Goal: Task Accomplishment & Management: Manage account settings

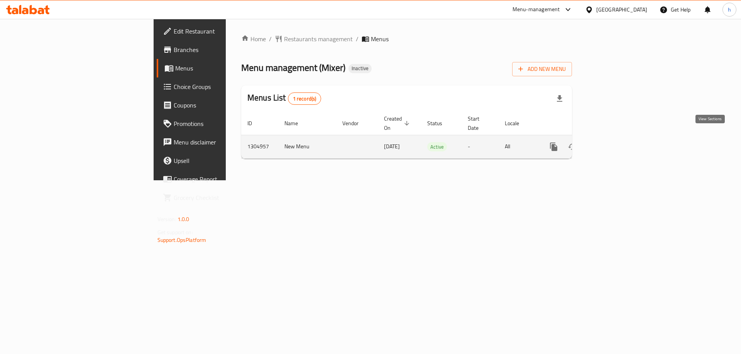
click at [613, 143] on icon "enhanced table" at bounding box center [609, 146] width 7 height 7
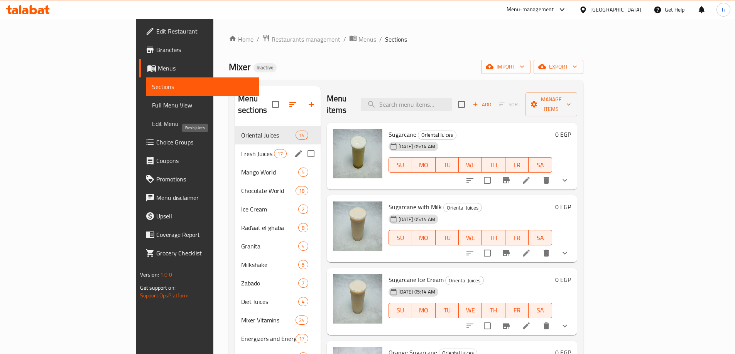
click at [241, 149] on span "Fresh Juices" at bounding box center [257, 153] width 33 height 9
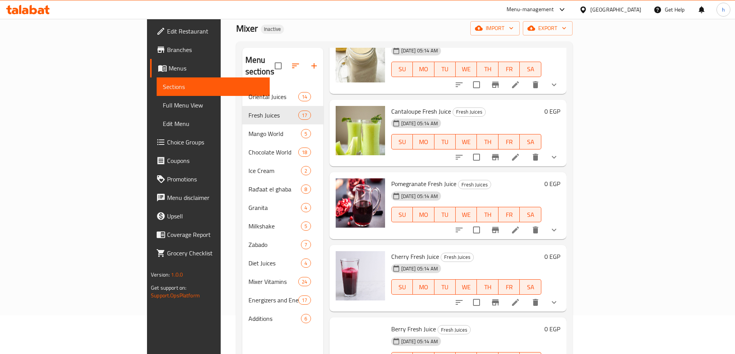
scroll to position [579, 0]
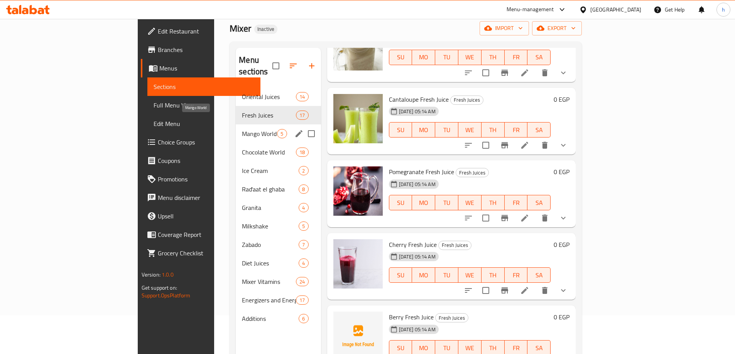
click at [242, 129] on span "Mango World" at bounding box center [259, 133] width 35 height 9
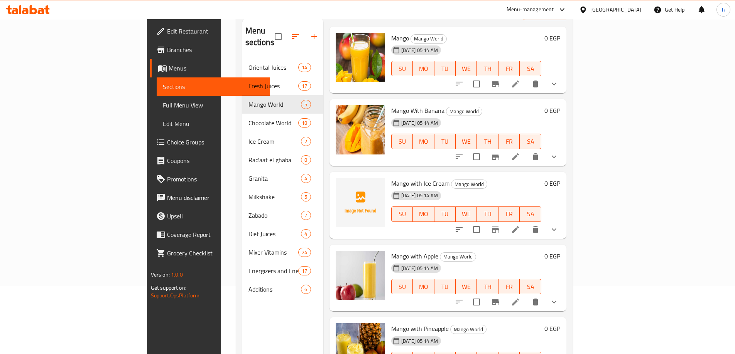
scroll to position [108, 0]
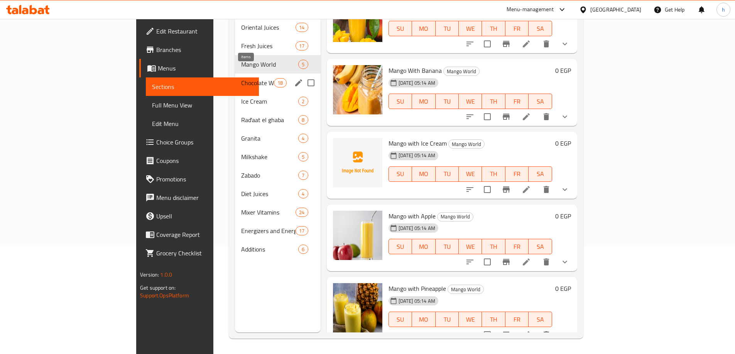
click at [274, 79] on span "18" at bounding box center [280, 82] width 12 height 7
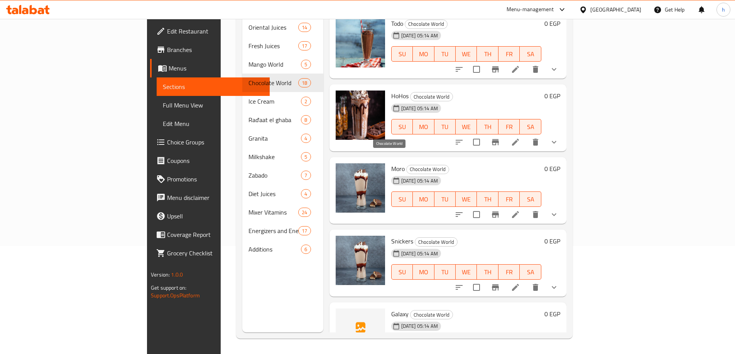
scroll to position [414, 0]
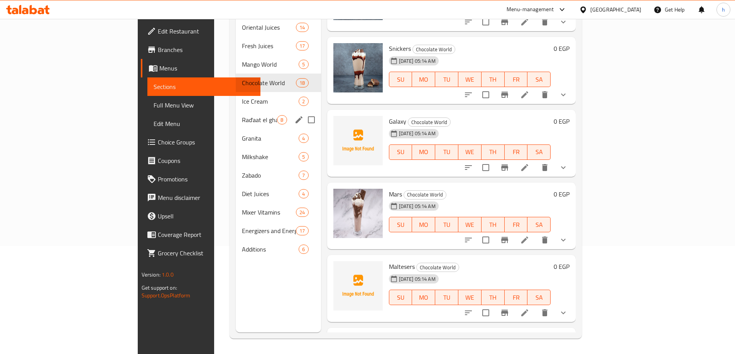
click at [236, 111] on div "Rad'aat el ghaba 8" at bounding box center [278, 120] width 85 height 19
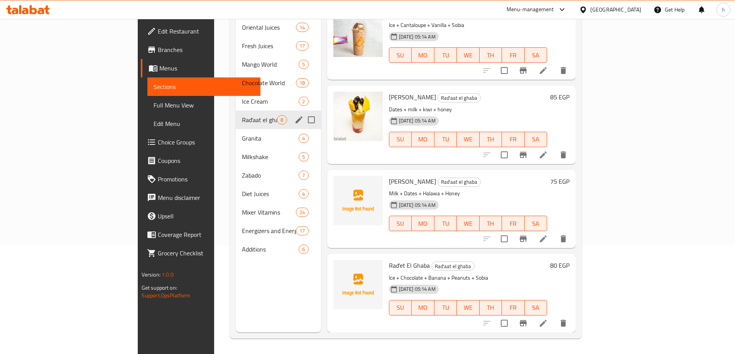
scroll to position [339, 0]
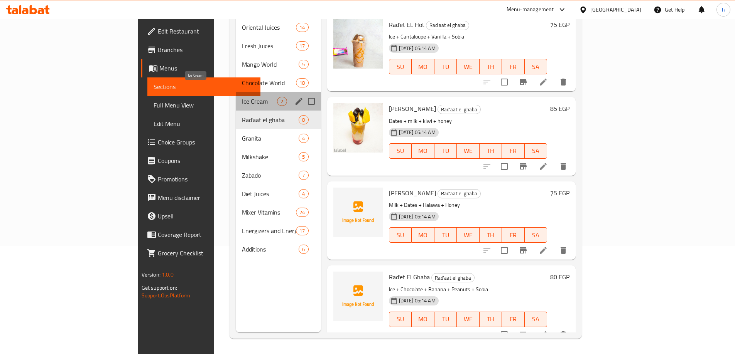
click at [242, 97] on span "Ice Cream" at bounding box center [259, 101] width 35 height 9
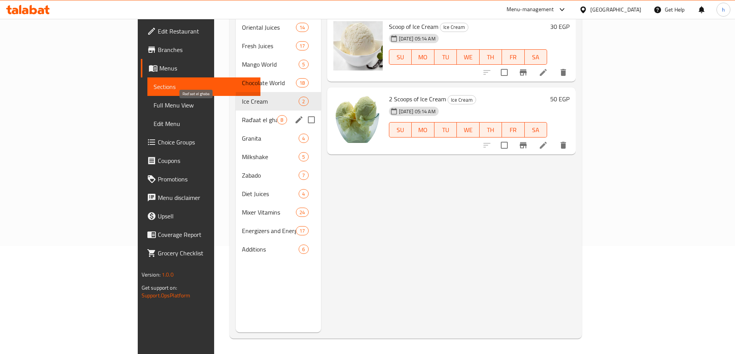
click at [242, 115] on span "Rad'aat el ghaba" at bounding box center [259, 119] width 35 height 9
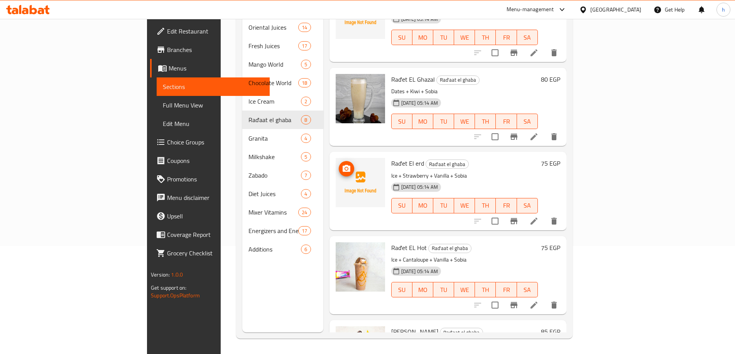
scroll to position [270, 0]
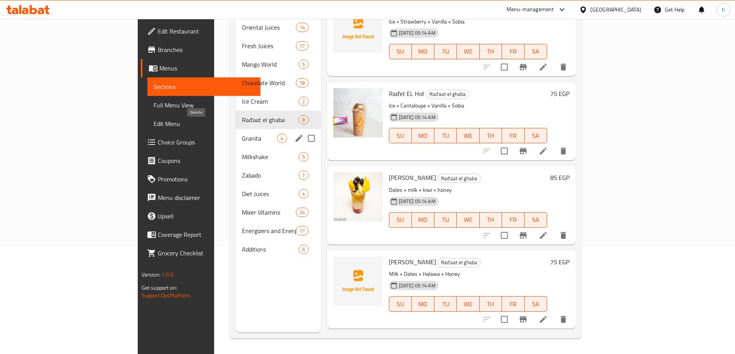
click at [242, 134] on span "Granita" at bounding box center [259, 138] width 35 height 9
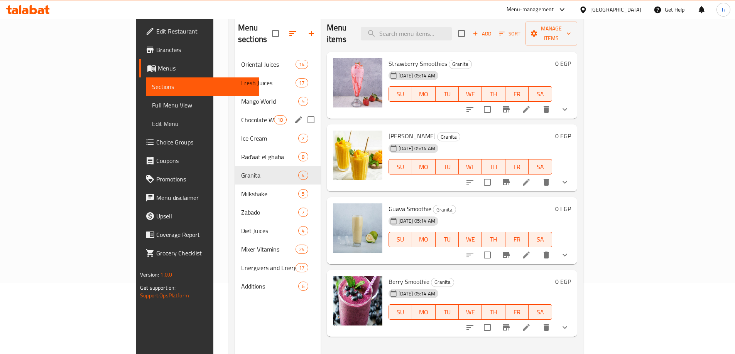
scroll to position [77, 0]
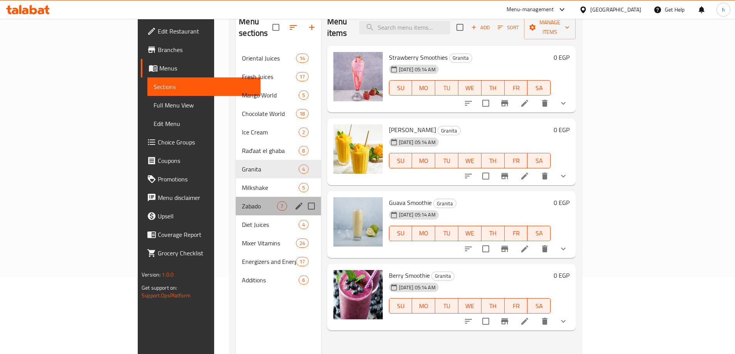
click at [236, 197] on div "Zabado 7" at bounding box center [278, 206] width 85 height 19
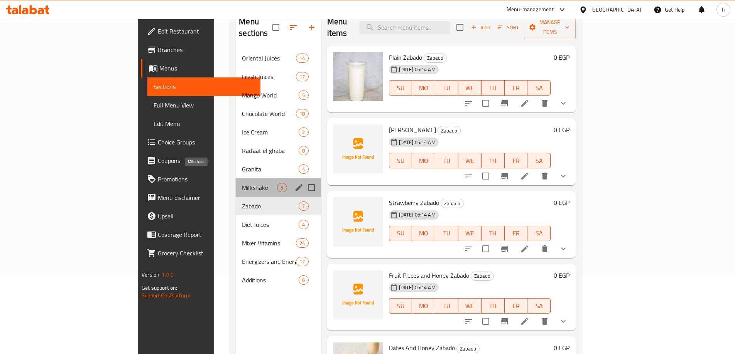
click at [242, 183] on span "Milkshake" at bounding box center [259, 187] width 35 height 9
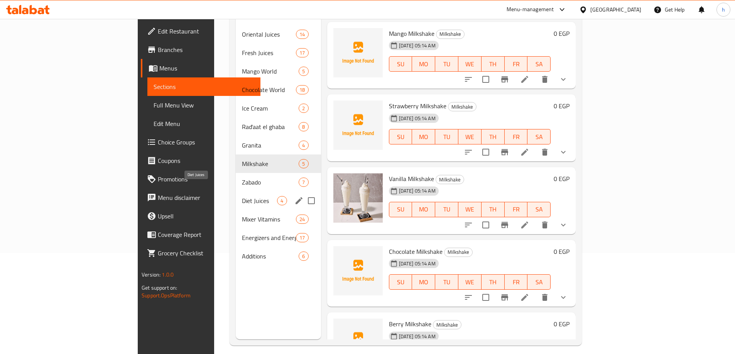
scroll to position [108, 0]
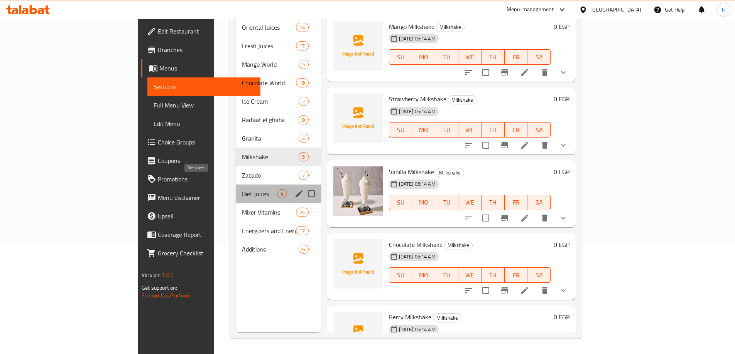
click at [242, 189] on span "Diet Juices" at bounding box center [259, 193] width 35 height 9
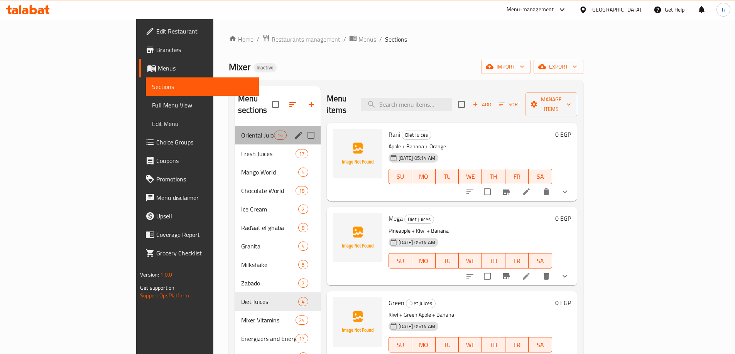
click at [235, 130] on div "Oriental Juices 14" at bounding box center [278, 135] width 86 height 19
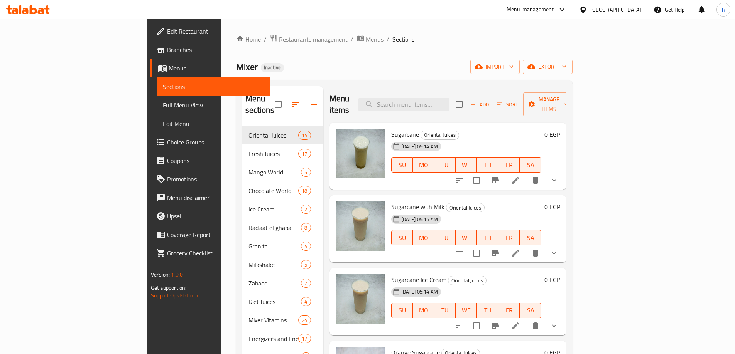
click at [563, 177] on div at bounding box center [506, 180] width 113 height 19
click at [520, 176] on icon at bounding box center [515, 180] width 9 height 9
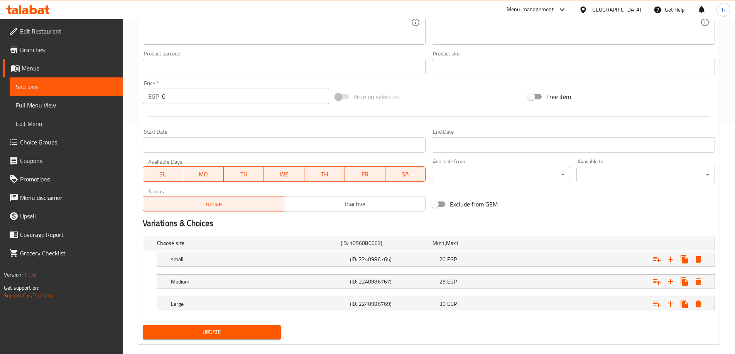
scroll to position [82, 0]
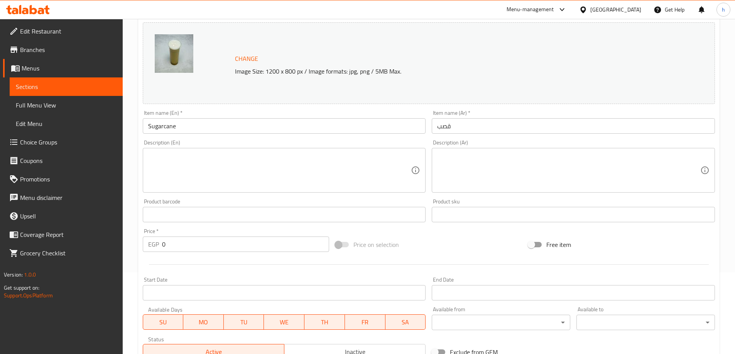
click at [287, 173] on textarea at bounding box center [279, 170] width 263 height 37
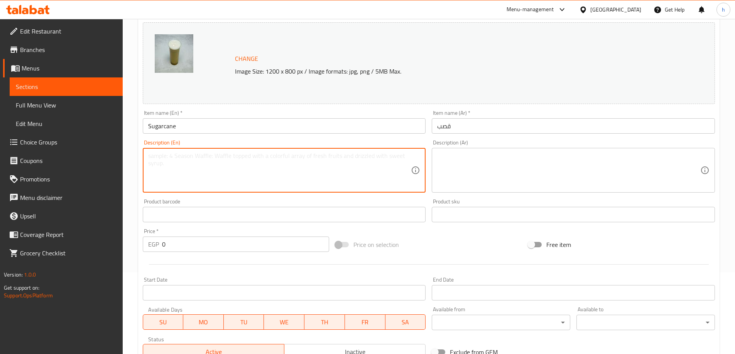
paste textarea "Freshly pressed sugarcane juice, offering a naturally sweet and refreshing beve…"
drag, startPoint x: 338, startPoint y: 156, endPoint x: 404, endPoint y: 189, distance: 73.7
click at [404, 189] on div "Freshly pressed sugarcane juice, offering a naturally sweet and refreshing beve…" at bounding box center [284, 170] width 283 height 45
type textarea "Freshly pressed sugarcane juice, offering a naturally sweet and refreshing"
click at [310, 161] on textarea "Freshly pressed sugarcane juice, offering a naturally sweet and refreshing" at bounding box center [279, 170] width 263 height 37
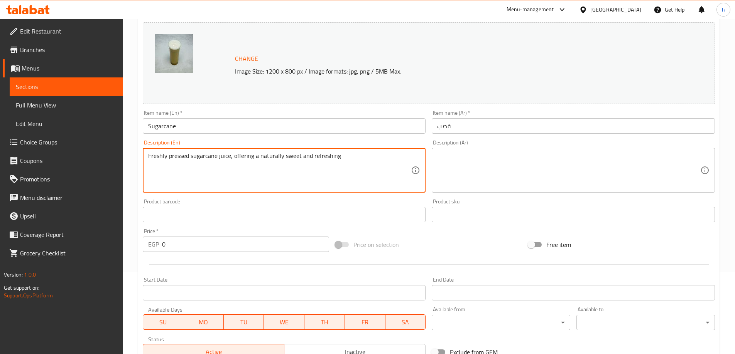
click at [310, 161] on textarea "Freshly pressed sugarcane juice, offering a naturally sweet and refreshing" at bounding box center [279, 170] width 263 height 37
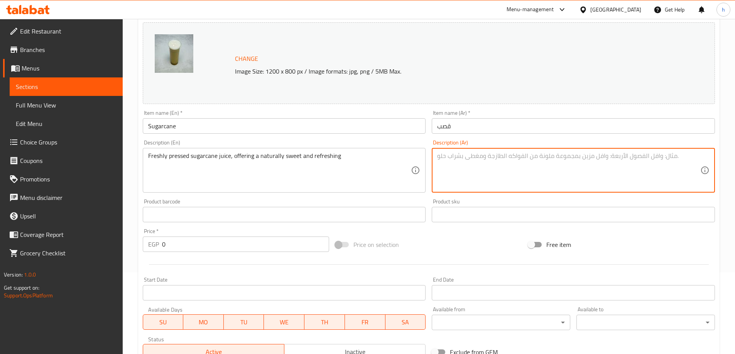
click at [554, 168] on textarea at bounding box center [568, 170] width 263 height 37
paste textarea "عصير قصب السكر الطازج، يقدم نكهة حلوة ومنعشة بشكل طبيعي"
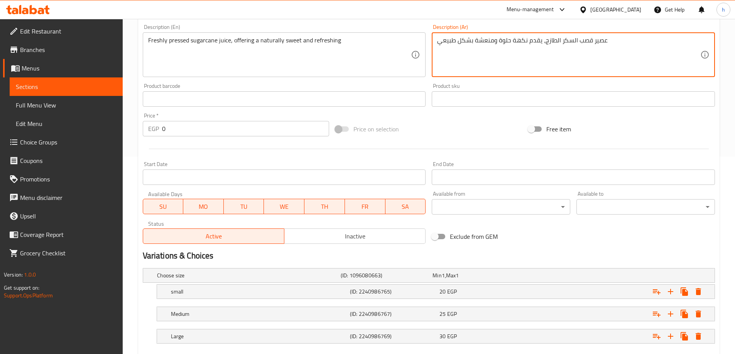
scroll to position [241, 0]
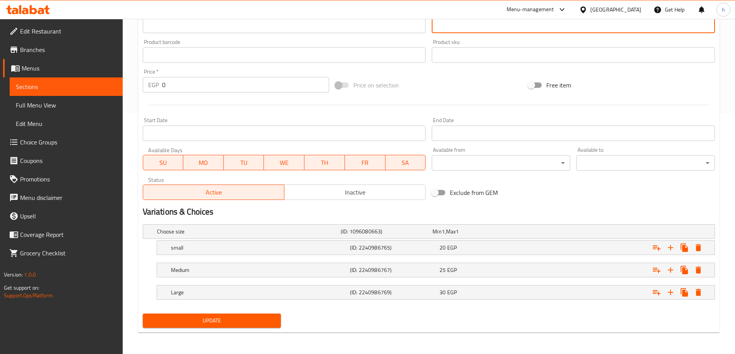
type textarea "عصير قصب السكر الطازج، يقدم نكهة حلوة ومنعشة بشكل طبيعي"
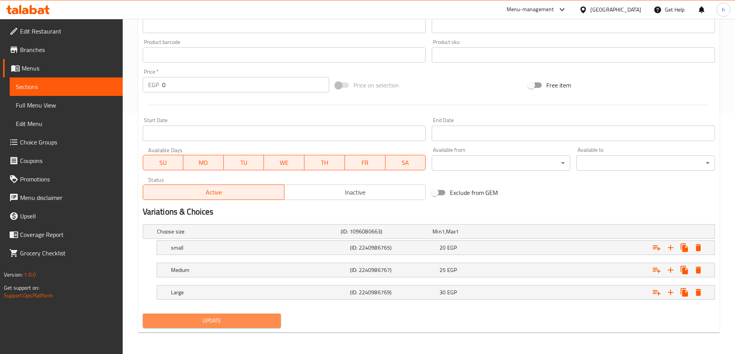
click at [257, 314] on button "Update" at bounding box center [212, 321] width 138 height 14
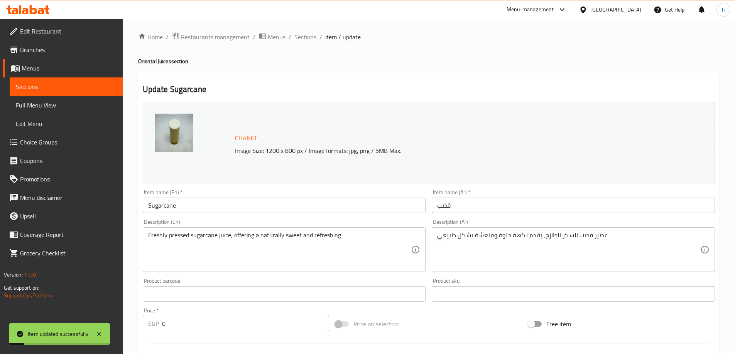
scroll to position [0, 0]
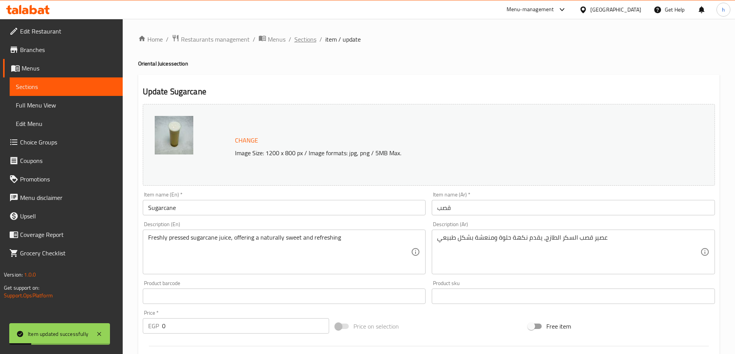
click at [309, 39] on span "Sections" at bounding box center [305, 39] width 22 height 9
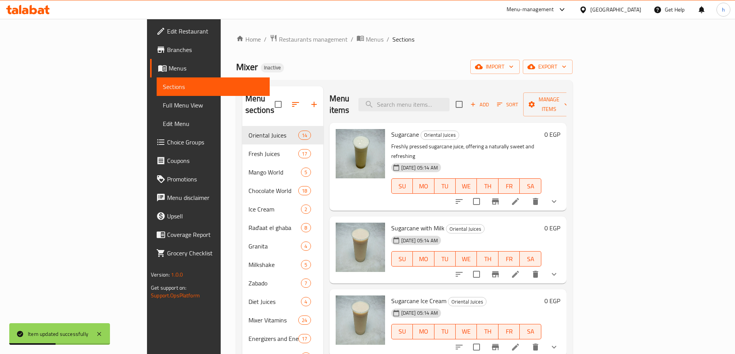
click at [526, 268] on li at bounding box center [516, 275] width 22 height 14
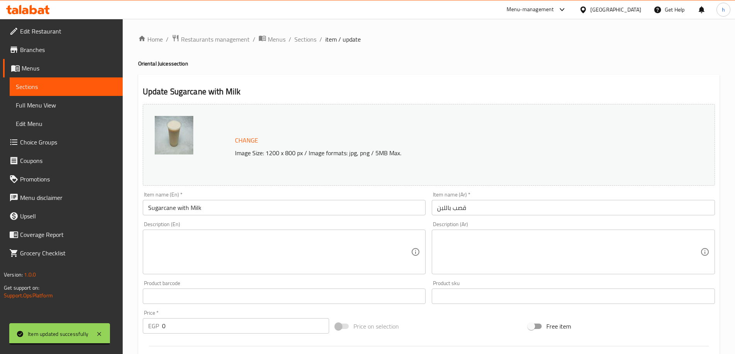
click at [288, 249] on textarea at bounding box center [279, 252] width 263 height 37
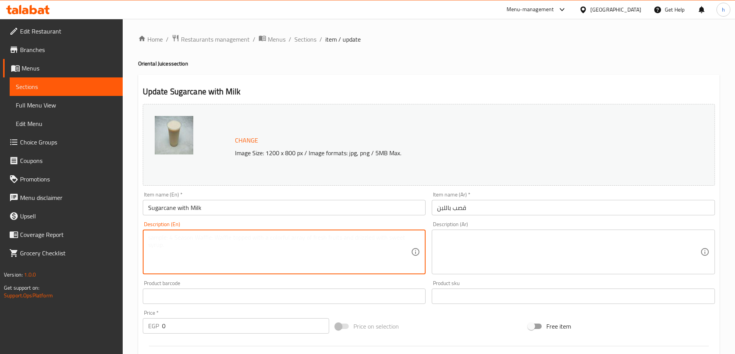
paste textarea "Freshly pressed sugarcane juice, blended with milk for a creamy and rich bevera…"
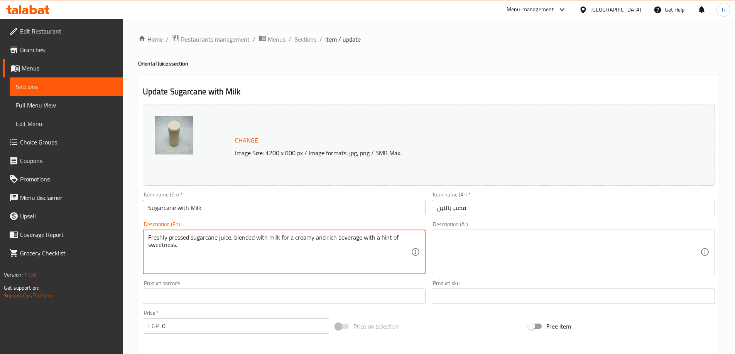
type textarea "Freshly pressed sugarcane juice, blended with milk for a creamy and rich bevera…"
click at [565, 248] on textarea at bounding box center [568, 252] width 263 height 37
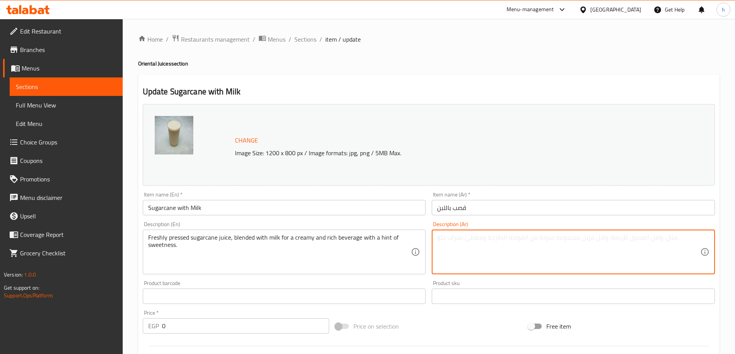
paste textarea "عصير قصب السكر الطازج، ممزوج بالحليب"
type textarea "عصير قصب السكر الطازج، ممزوج بالحليب"
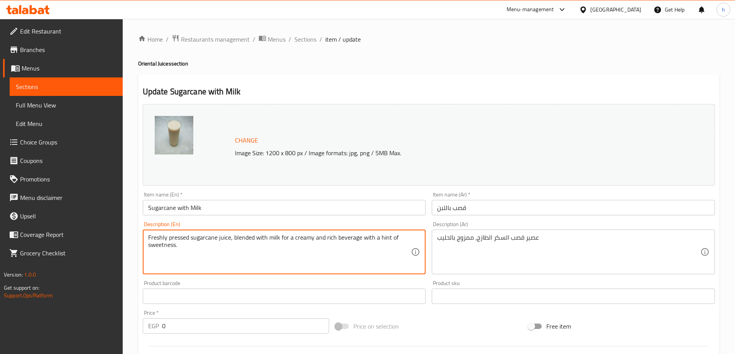
drag, startPoint x: 282, startPoint y: 237, endPoint x: 396, endPoint y: 244, distance: 114.8
drag, startPoint x: 280, startPoint y: 237, endPoint x: 293, endPoint y: 237, distance: 12.7
click at [293, 237] on textarea "Freshly pressed sugarcane juice, blended with milk f" at bounding box center [279, 252] width 263 height 37
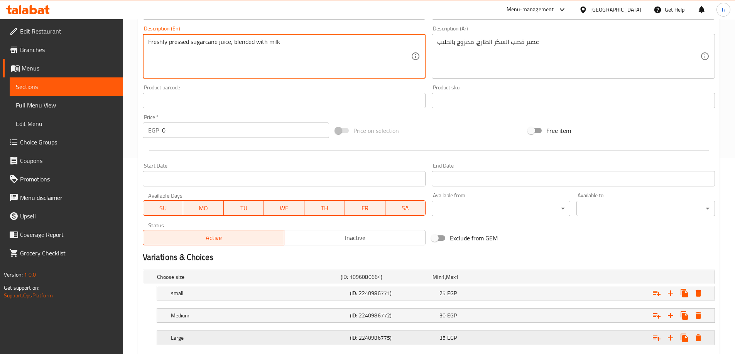
scroll to position [241, 0]
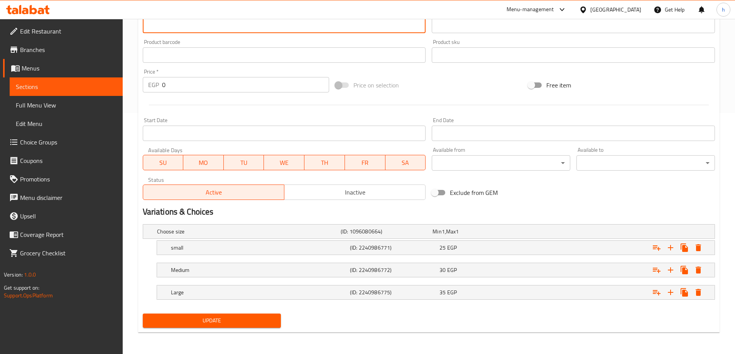
type textarea "Freshly pressed sugarcane juice, blended with milk"
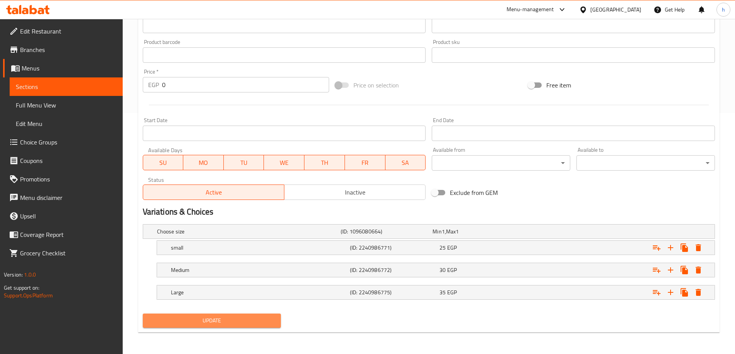
click at [252, 319] on span "Update" at bounding box center [212, 321] width 126 height 10
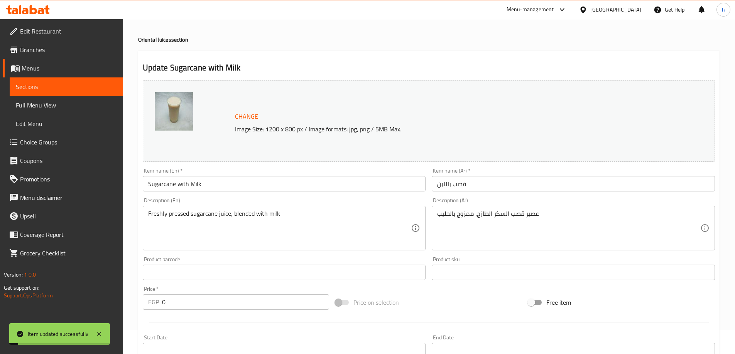
scroll to position [0, 0]
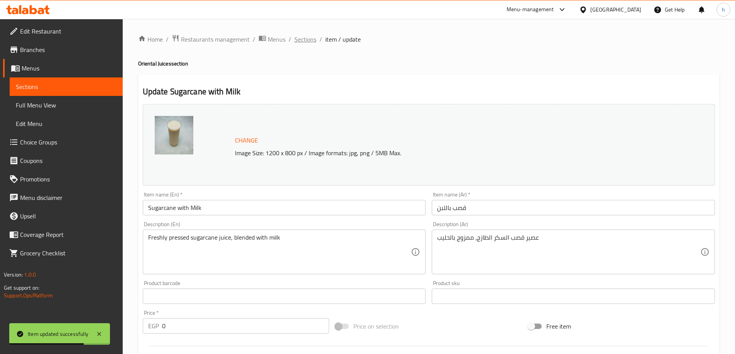
click at [312, 41] on span "Sections" at bounding box center [305, 39] width 22 height 9
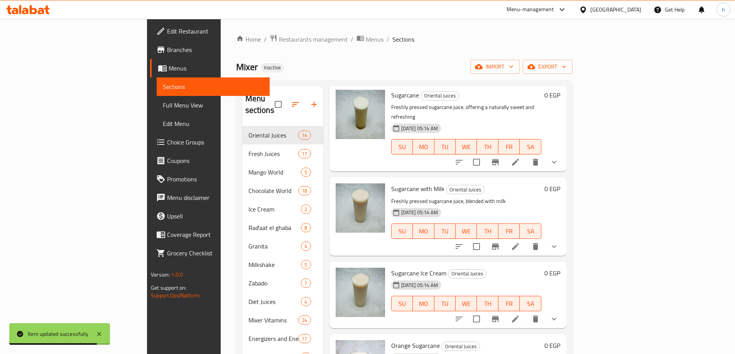
scroll to position [77, 0]
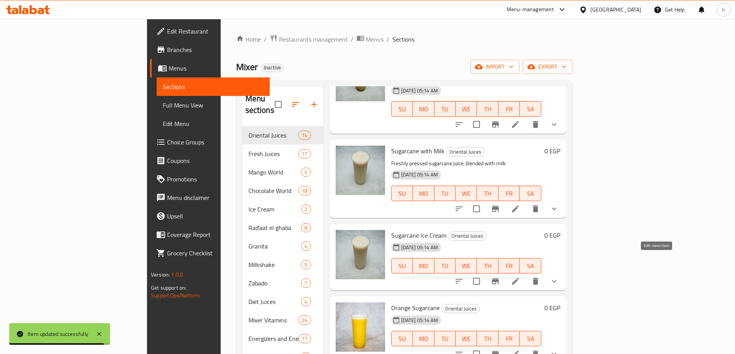
click at [519, 278] on icon at bounding box center [515, 281] width 7 height 7
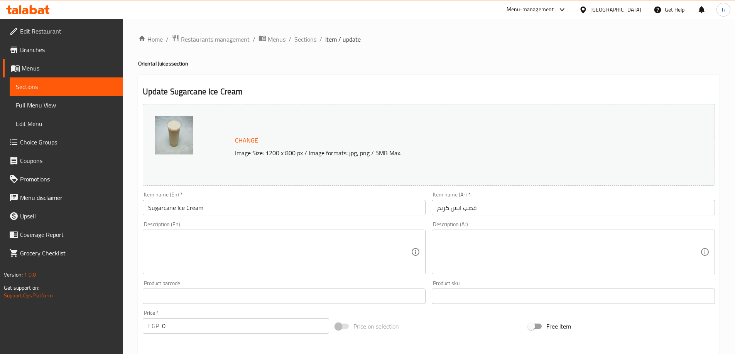
drag, startPoint x: 232, startPoint y: 290, endPoint x: 233, endPoint y: 287, distance: 3.9
click at [232, 290] on input "text" at bounding box center [284, 296] width 283 height 15
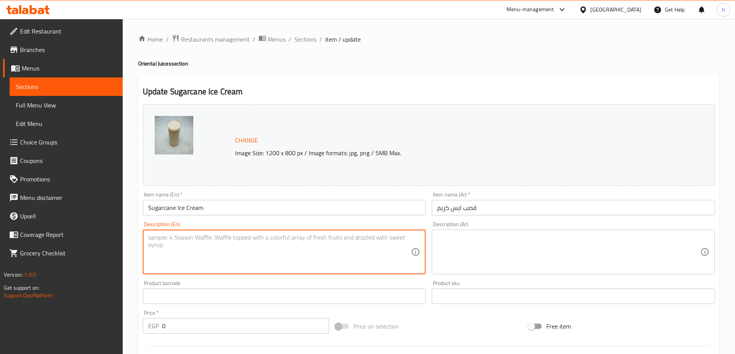
click at [251, 260] on textarea at bounding box center [279, 252] width 263 height 37
paste textarea "A unique sugarcane blend that combines the classic juice with special ingredien…"
type textarea "A unique sugarcane blend that combines the classic juice with special ingredien…"
click at [481, 254] on textarea at bounding box center [568, 252] width 263 height 37
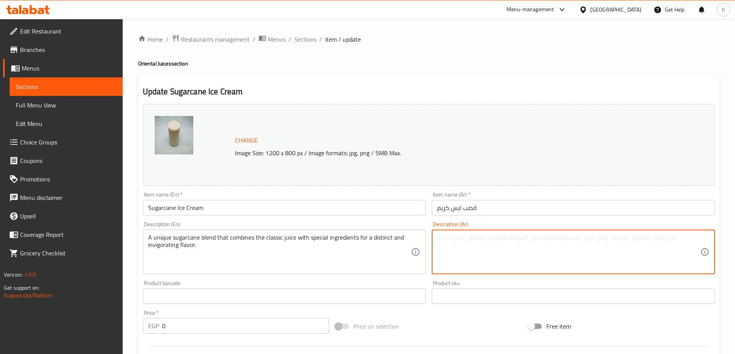
paste textarea "مزيج فريد من قصب السكر يجمع بين العصير الكلاسيكي ومكونات خاصة للحصول على نكهة م…"
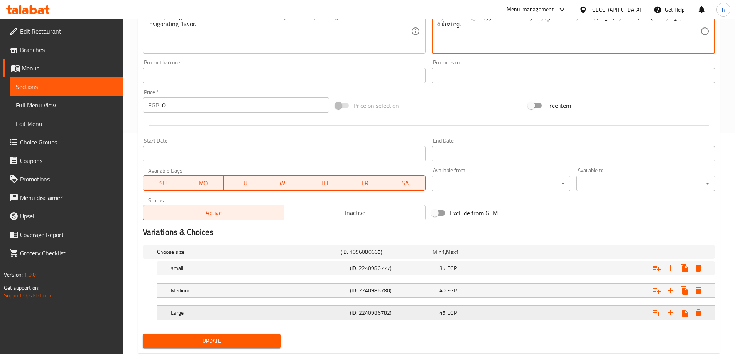
scroll to position [241, 0]
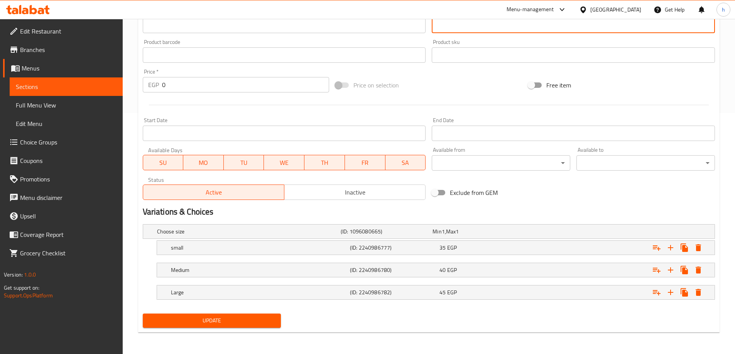
type textarea "مزيج فريد من قصب السكر يجمع بين العصير الكلاسيكي ومكونات خاصة للحصول على نكهة م…"
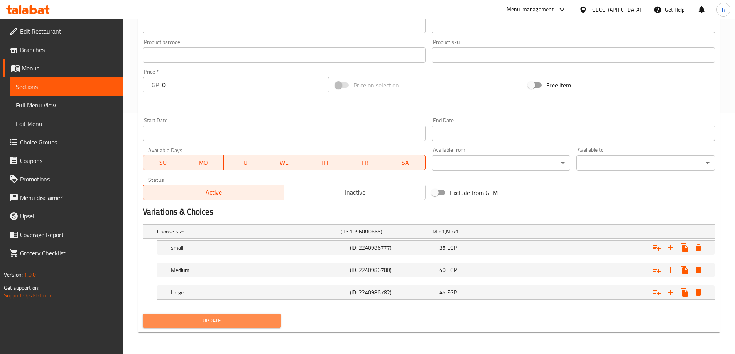
click at [261, 321] on span "Update" at bounding box center [212, 321] width 126 height 10
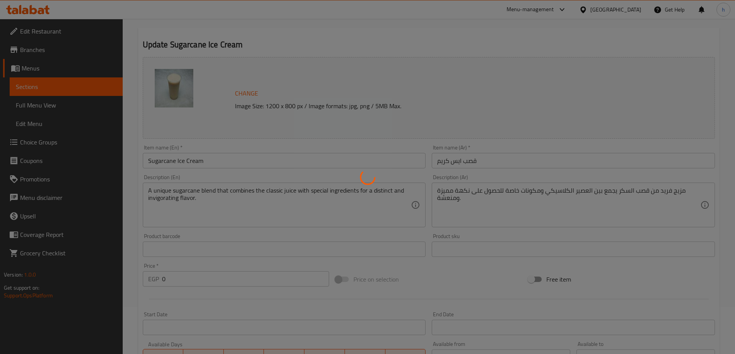
scroll to position [0, 0]
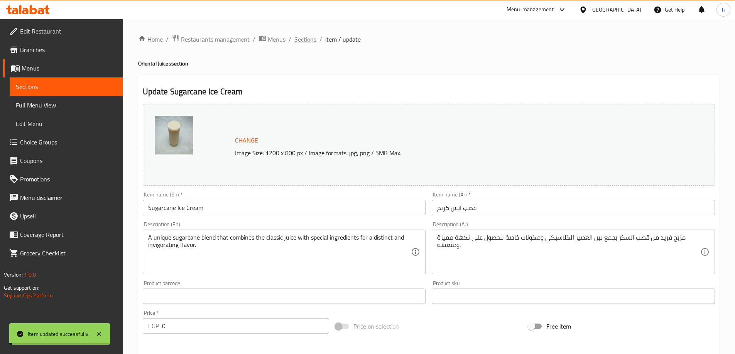
click at [314, 40] on span "Sections" at bounding box center [305, 39] width 22 height 9
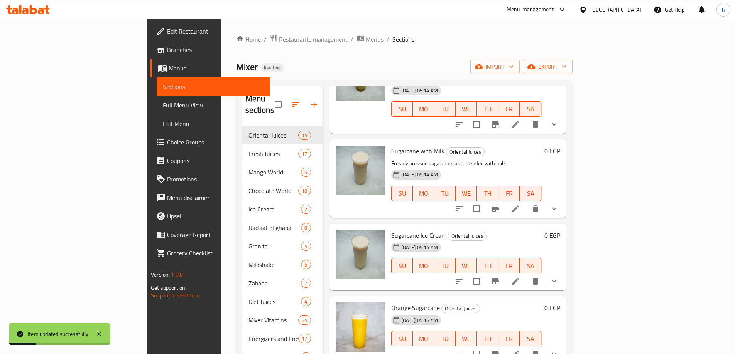
scroll to position [154, 0]
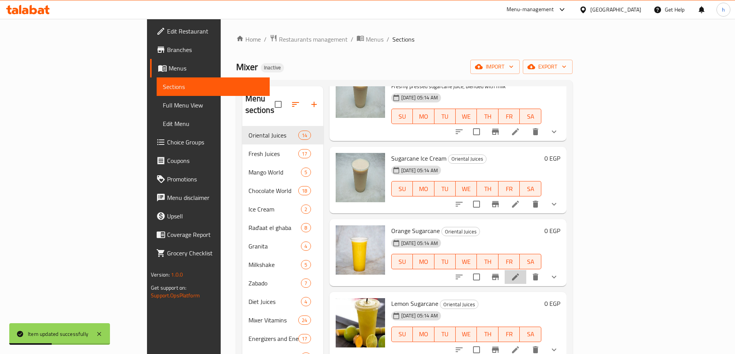
click at [526, 270] on li at bounding box center [516, 277] width 22 height 14
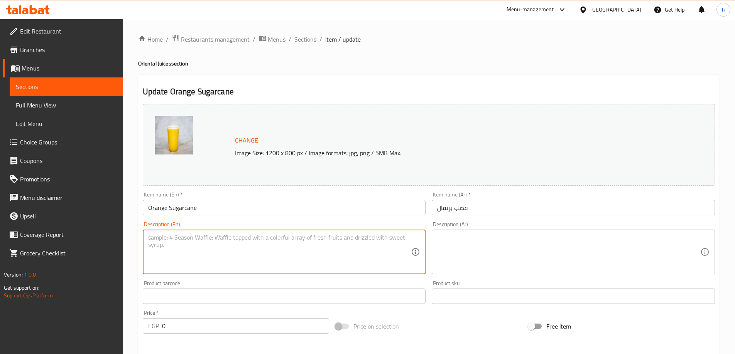
click at [333, 245] on textarea at bounding box center [279, 252] width 263 height 37
paste textarea "A sweet and tangy juice blend of sugarcane and fresh orange, offering a refresh…"
type textarea "A sweet and tangy juice blend of sugarcane and fresh orange, offering a refresh…"
click at [468, 252] on textarea at bounding box center [568, 252] width 263 height 37
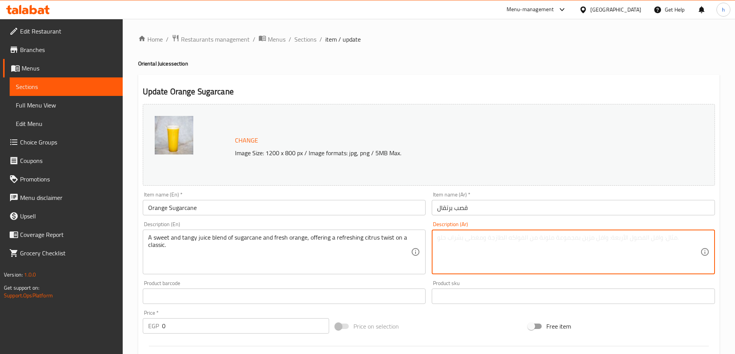
paste textarea "مزيج من عصير حلو ولذيذ من قصب السكر والبرتقال الطازج،"
type textarea "مزيج من عصير حلو ولذيذ من قصب السكر والبرتقال الطازج،"
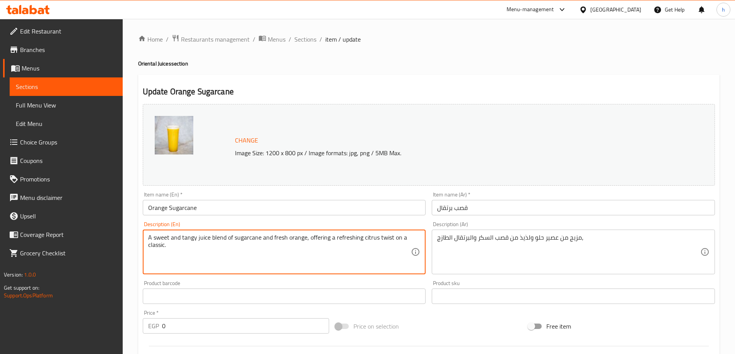
drag, startPoint x: 303, startPoint y: 240, endPoint x: 408, endPoint y: 241, distance: 104.9
drag, startPoint x: 304, startPoint y: 238, endPoint x: 395, endPoint y: 247, distance: 91.5
click at [395, 247] on textarea "A sweet and tangy juice blend of sugarcane and fresh orangeclassic." at bounding box center [279, 252] width 263 height 37
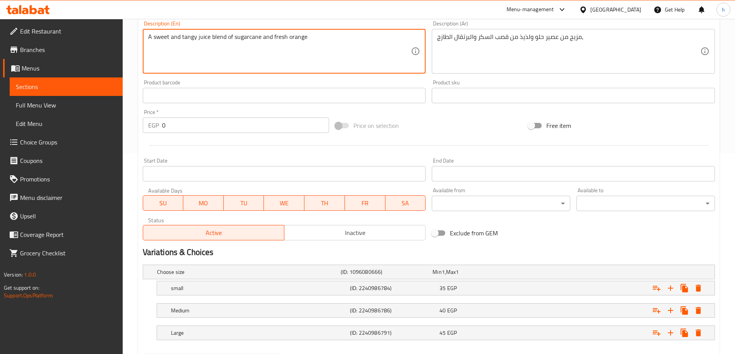
scroll to position [241, 0]
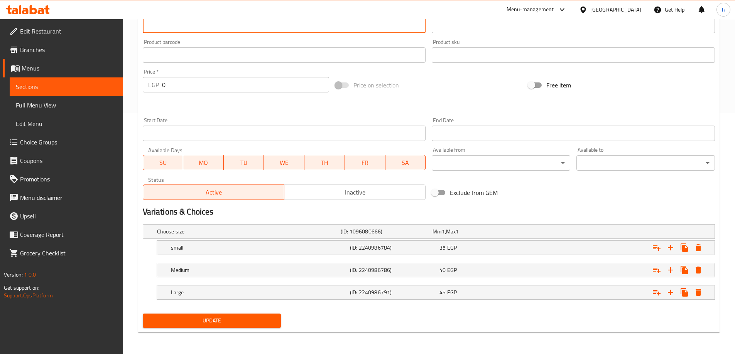
type textarea "A sweet and tangy juice blend of sugarcane and fresh orange"
click at [234, 320] on span "Update" at bounding box center [212, 321] width 126 height 10
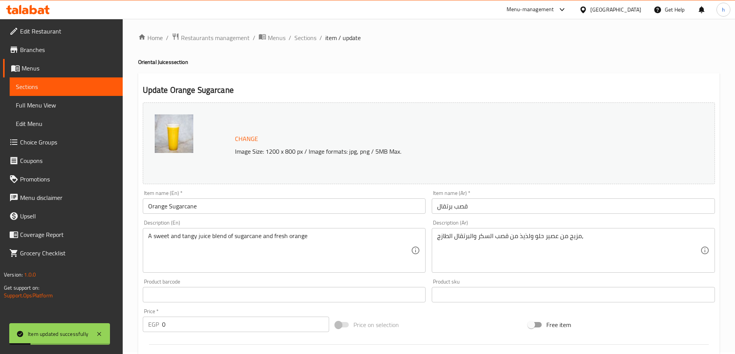
scroll to position [0, 0]
click at [311, 36] on span "Sections" at bounding box center [305, 39] width 22 height 9
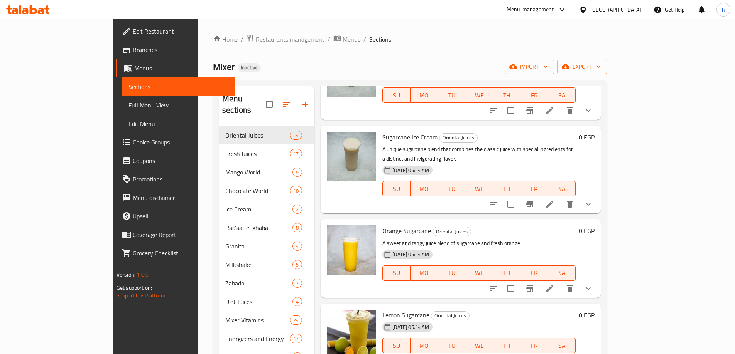
scroll to position [204, 0]
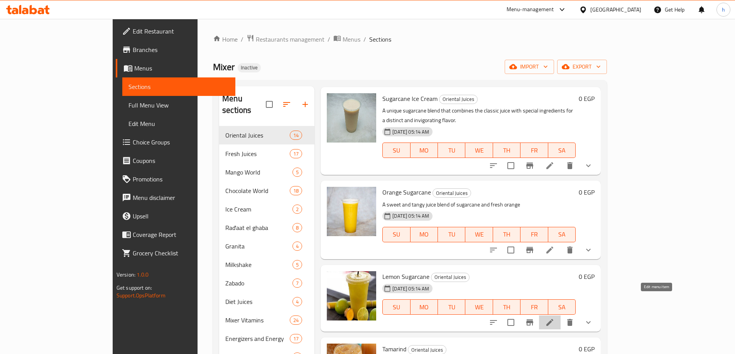
click at [554, 318] on icon at bounding box center [549, 322] width 9 height 9
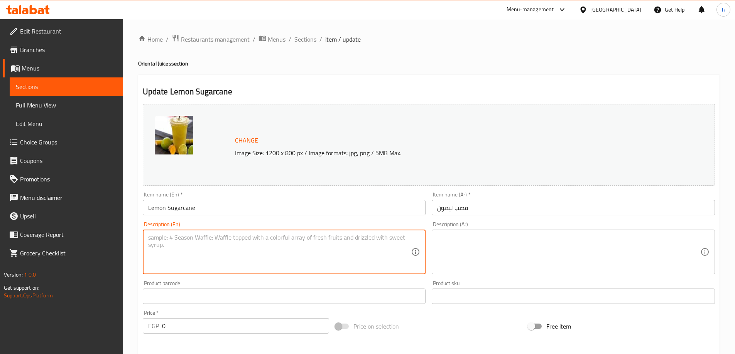
click at [241, 248] on textarea at bounding box center [279, 252] width 263 height 37
paste textarea "A sweet and zesty juice blend of sugarcane and fresh lemon, offering a tart and…"
type textarea "A sweet and zesty juice blend of sugarcane and fresh lemon, offering a tart and…"
click at [518, 243] on textarea at bounding box center [568, 252] width 263 height 37
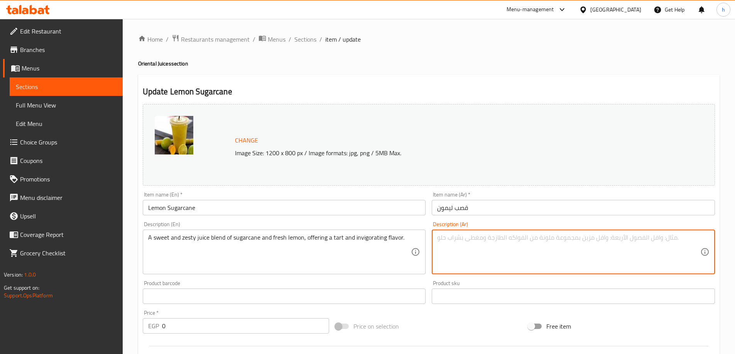
paste textarea "مزيج من عصير قصب السكر والليمون الطازج الحلو والمنعش."
type textarea "مزيج من عصير قصب السكر والليمون الطازج الحلو والمنعش."
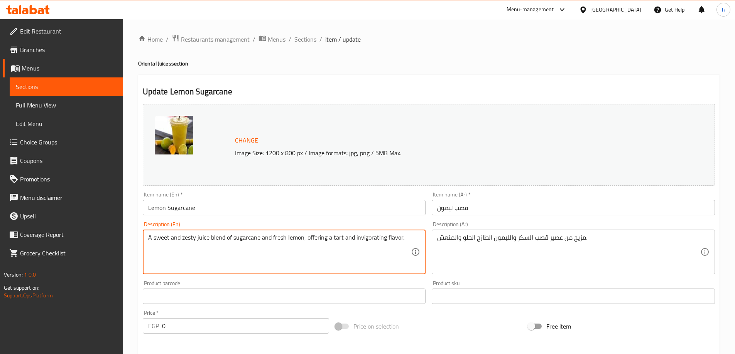
drag, startPoint x: 302, startPoint y: 238, endPoint x: 413, endPoint y: 240, distance: 111.1
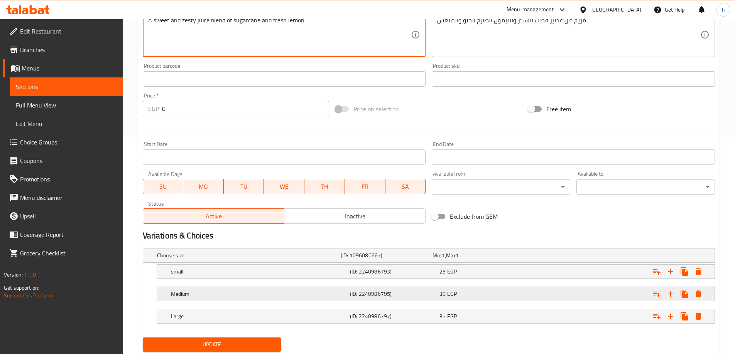
scroll to position [241, 0]
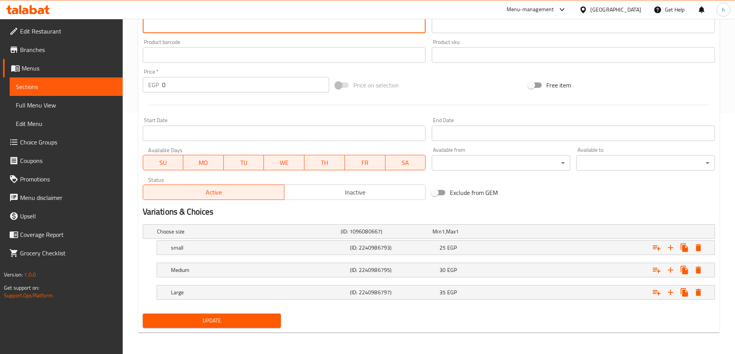
type textarea "A sweet and zesty juice blend of sugarcane and fresh lemon"
click at [270, 319] on span "Update" at bounding box center [212, 321] width 126 height 10
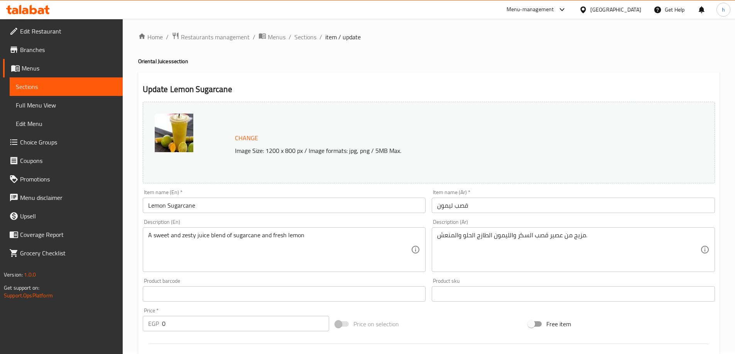
scroll to position [0, 0]
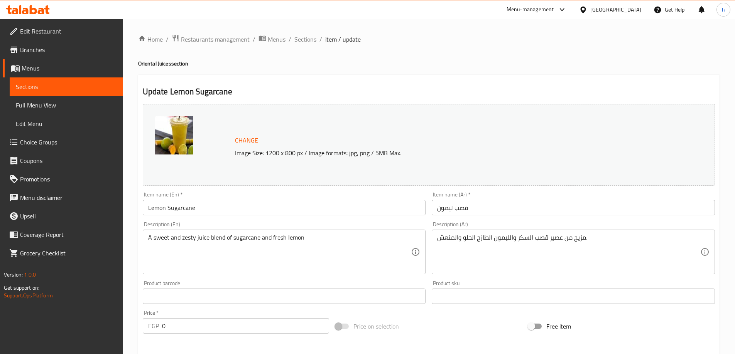
drag, startPoint x: 305, startPoint y: 45, endPoint x: 316, endPoint y: 47, distance: 10.4
click at [305, 44] on span "Sections" at bounding box center [305, 39] width 22 height 9
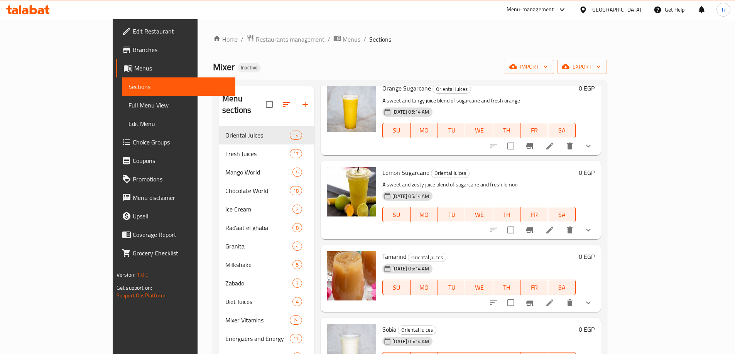
scroll to position [347, 0]
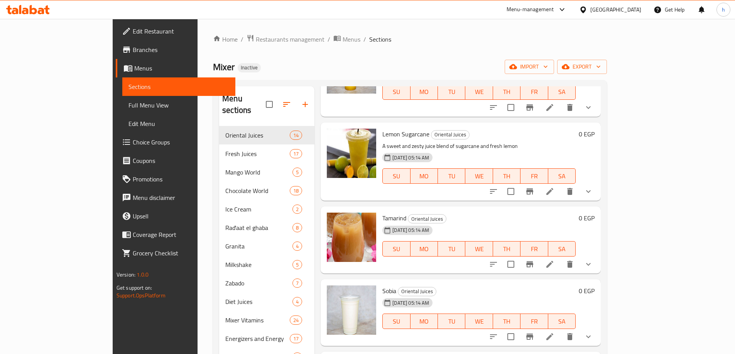
click at [560, 258] on li at bounding box center [550, 265] width 22 height 14
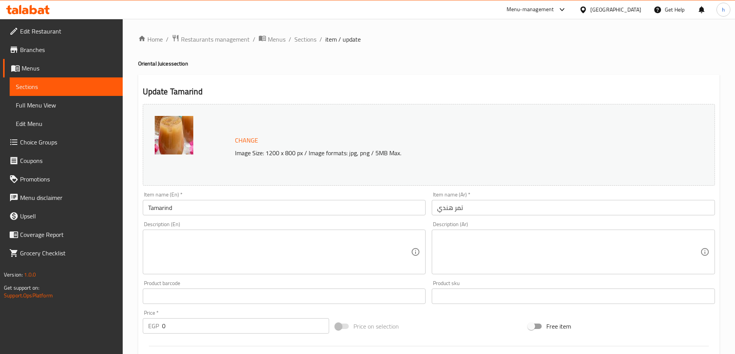
scroll to position [39, 0]
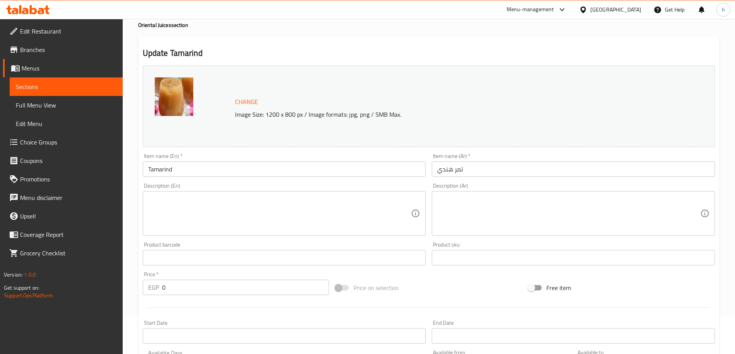
click at [246, 222] on textarea at bounding box center [279, 214] width 263 height 37
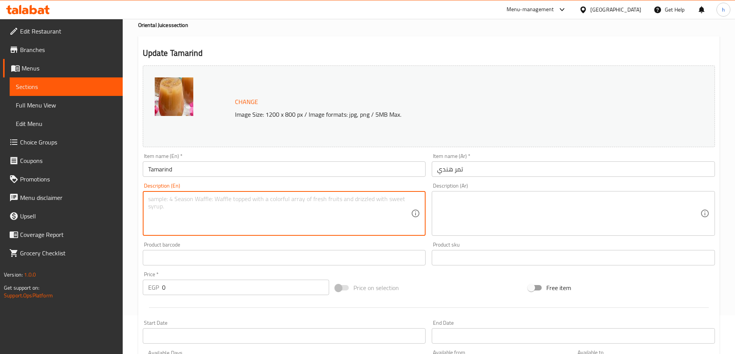
paste textarea "A tangy and sweet beverage made from tamarind fruit, offering a unique sweet an…"
type textarea "A tangy and sweet beverage made from tamarind fruit, offering a unique sweet an…"
click at [506, 220] on textarea at bounding box center [568, 214] width 263 height 37
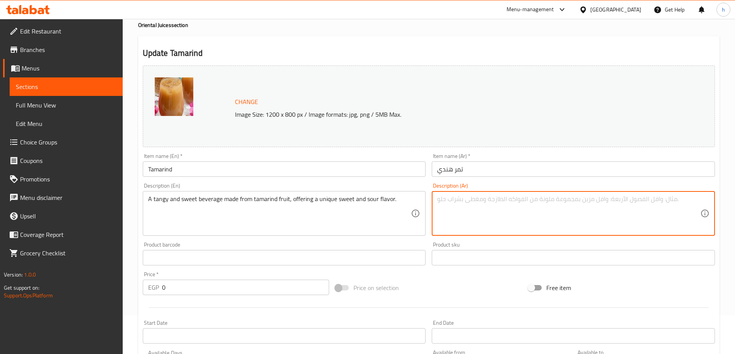
paste textarea "مشروب لاذع وحلو مصنوع من فاكهة التمر الهندي"
type textarea "مشروب لاذع وحلو مصنوع من فاكهة التمر الهندي"
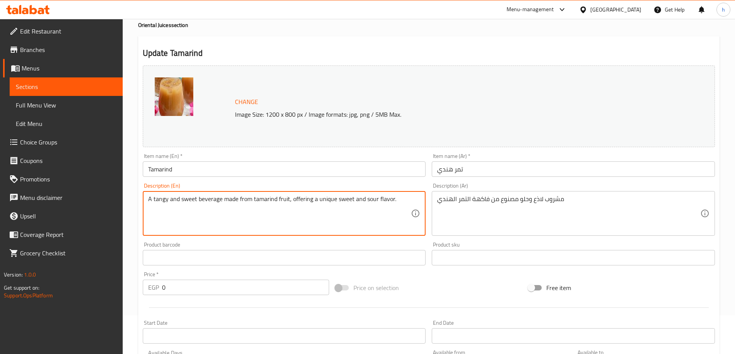
drag, startPoint x: 287, startPoint y: 199, endPoint x: 425, endPoint y: 196, distance: 137.7
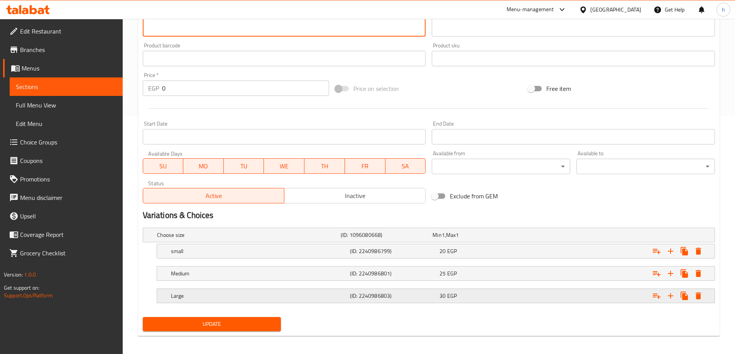
scroll to position [241, 0]
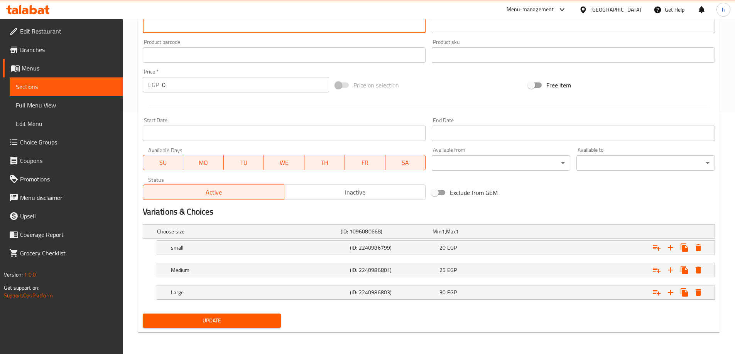
type textarea "A tangy and sweet beverage made from tamarind fruit"
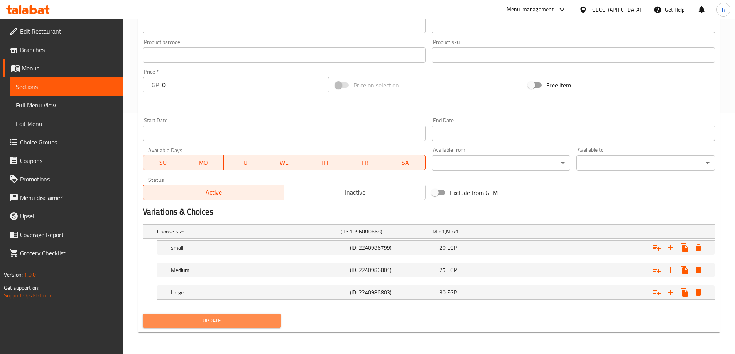
click at [265, 320] on span "Update" at bounding box center [212, 321] width 126 height 10
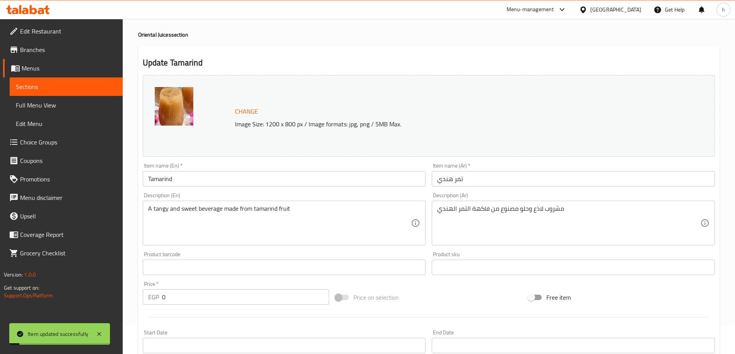
scroll to position [0, 0]
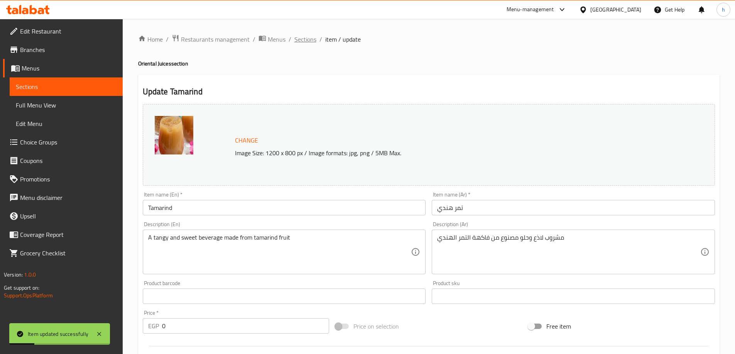
click at [304, 41] on span "Sections" at bounding box center [305, 39] width 22 height 9
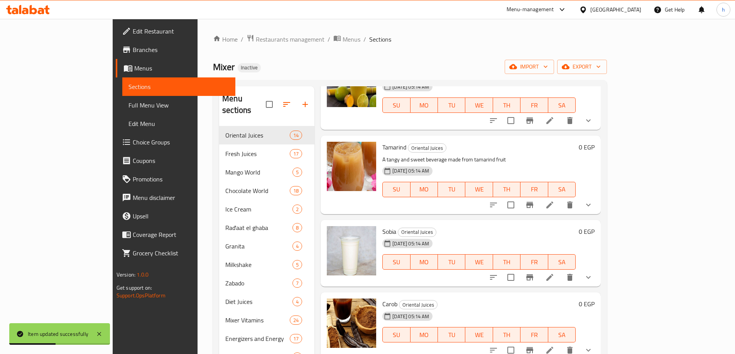
scroll to position [463, 0]
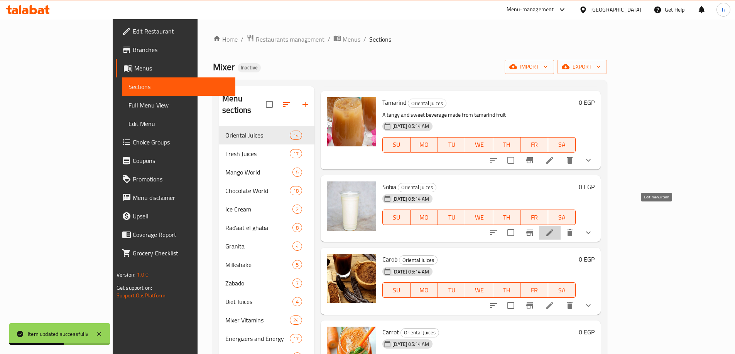
click at [553, 230] on icon at bounding box center [549, 233] width 7 height 7
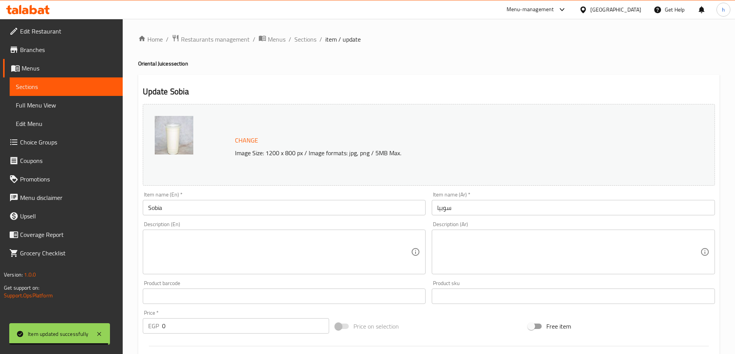
click at [348, 254] on textarea at bounding box center [279, 252] width 263 height 37
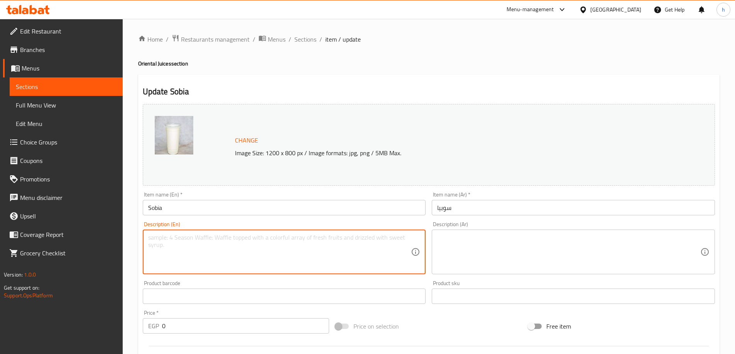
paste textarea "A traditional Egyptian rice and coconut beverage, known for its creamy texture …"
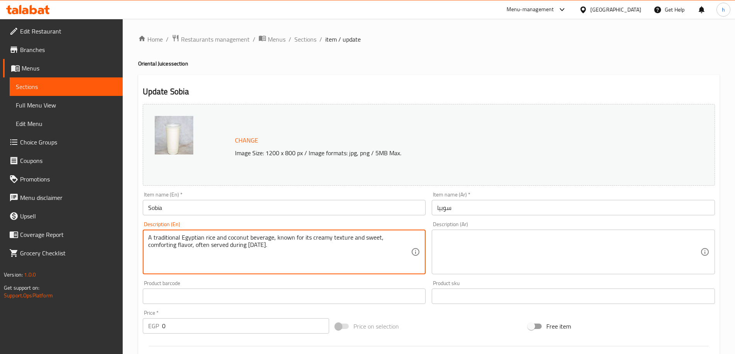
type textarea "A traditional Egyptian rice and coconut beverage, known for its creamy texture …"
click at [300, 243] on textarea "A traditional Egyptian rice and coconut beverage, known for its creamy texture …" at bounding box center [279, 252] width 263 height 37
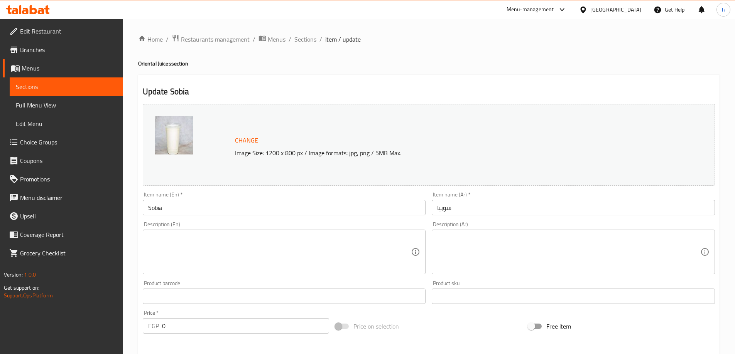
click at [356, 219] on div "Description (En) Description (En)" at bounding box center [284, 248] width 289 height 59
click at [357, 217] on div "Item name (En)   * Sobia Item name (En) *" at bounding box center [284, 204] width 289 height 30
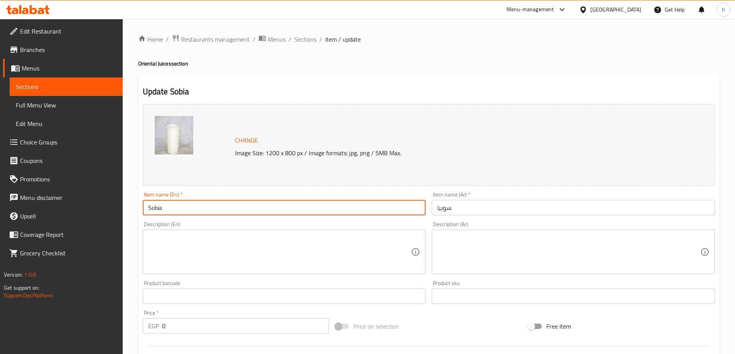
click at [358, 212] on input "Sobia" at bounding box center [284, 207] width 283 height 15
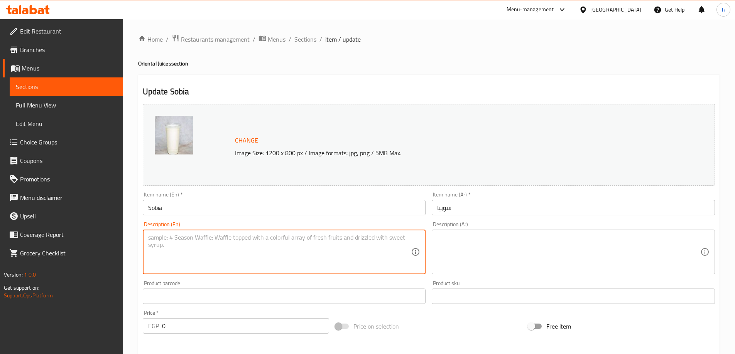
click at [268, 258] on textarea at bounding box center [279, 252] width 263 height 37
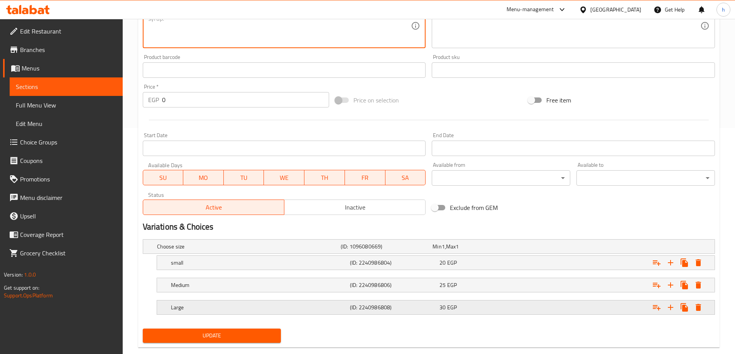
scroll to position [241, 0]
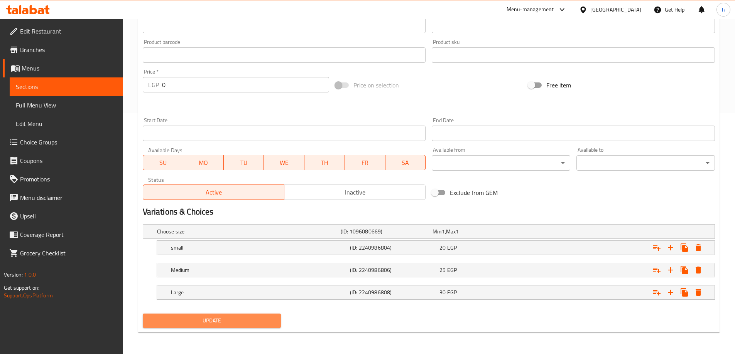
click at [260, 324] on span "Update" at bounding box center [212, 321] width 126 height 10
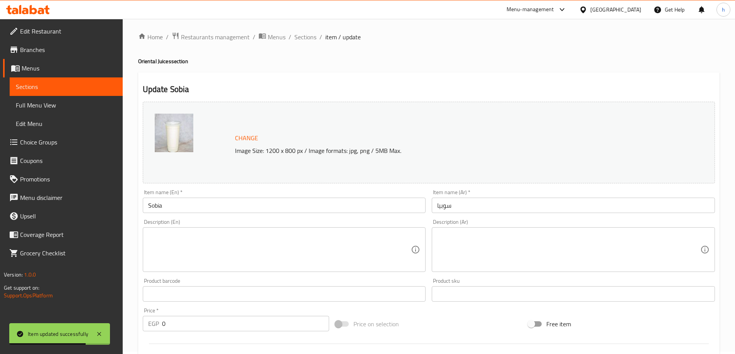
scroll to position [0, 0]
click at [312, 41] on span "Sections" at bounding box center [305, 39] width 22 height 9
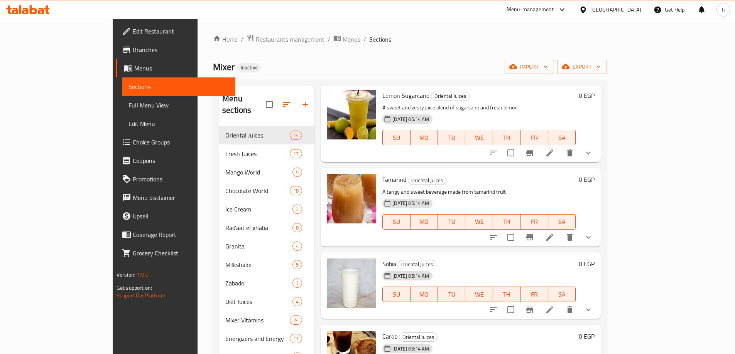
scroll to position [463, 0]
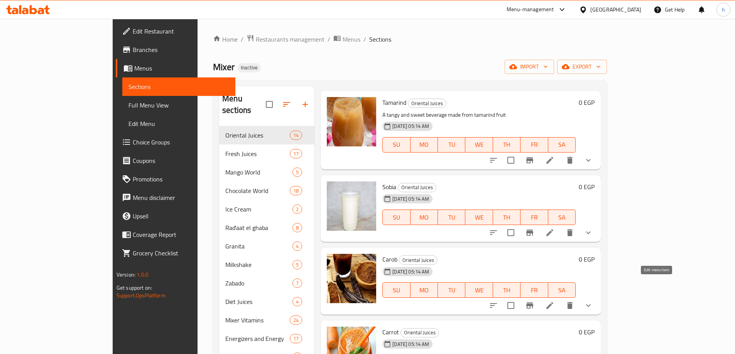
click at [554, 301] on icon at bounding box center [549, 305] width 9 height 9
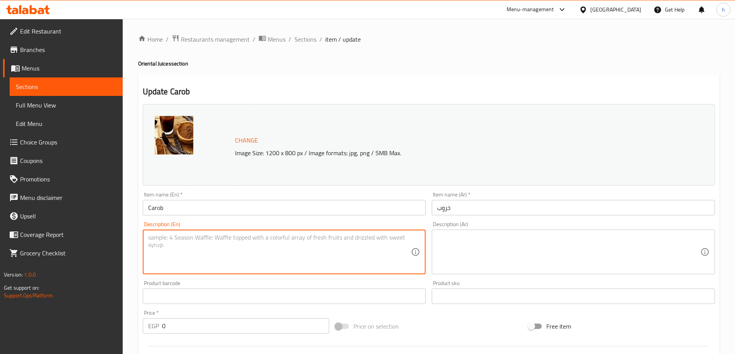
click at [230, 265] on textarea at bounding box center [279, 252] width 263 height 37
paste textarea "A sweet and earthy beverage made from carob pods, offering a rich, chocolate-li…"
type textarea "A sweet and earthy beverage made from carob pods, offering a rich, chocolate-li…"
click at [466, 248] on textarea at bounding box center [568, 252] width 263 height 37
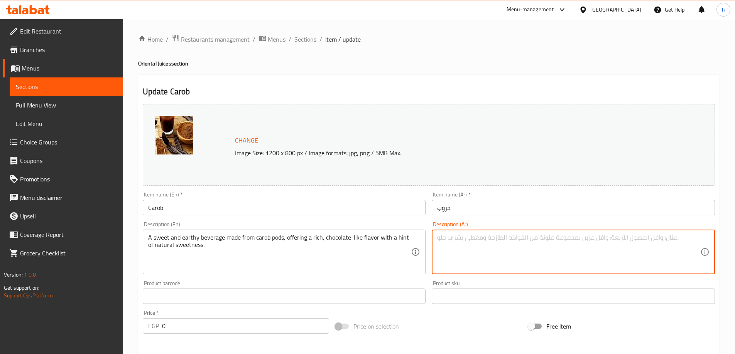
paste textarea "مشروب حلو وترابي مصنوع من قرون الخروب"
type textarea "مشروب حلو وترابي مصنوع من قرون الخروب"
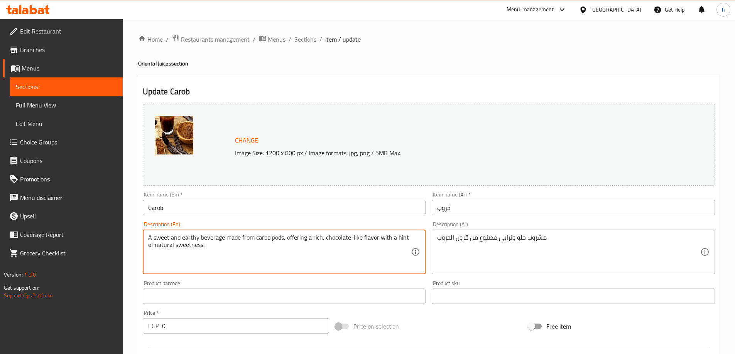
drag, startPoint x: 283, startPoint y: 238, endPoint x: 426, endPoint y: 241, distance: 143.5
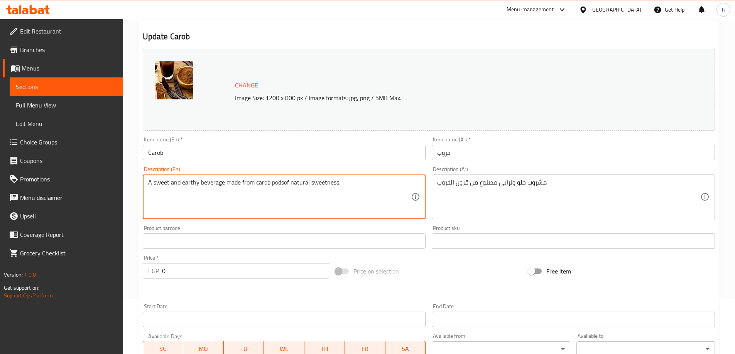
scroll to position [154, 0]
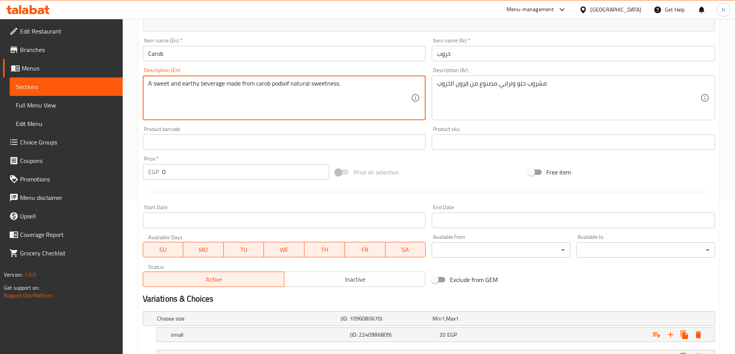
drag, startPoint x: 281, startPoint y: 83, endPoint x: 374, endPoint y: 85, distance: 93.0
click at [374, 85] on textarea "A sweet and earthy beverage made from carob podsof natural sweetness." at bounding box center [279, 98] width 263 height 37
type textarea "A sweet and earthy beverage made from carob pods"
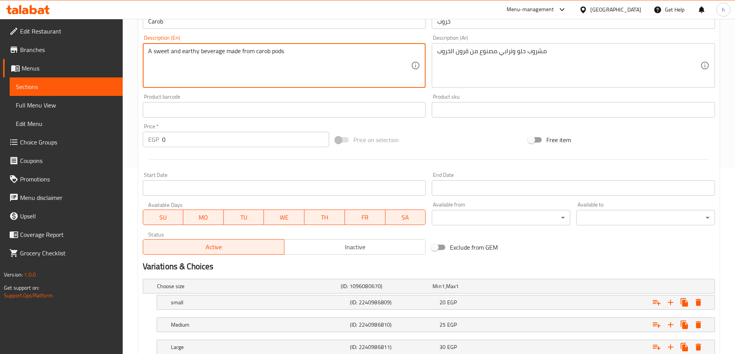
scroll to position [241, 0]
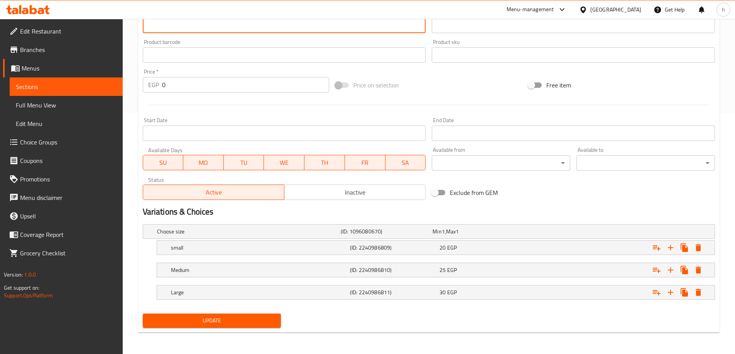
click at [257, 318] on span "Update" at bounding box center [212, 321] width 126 height 10
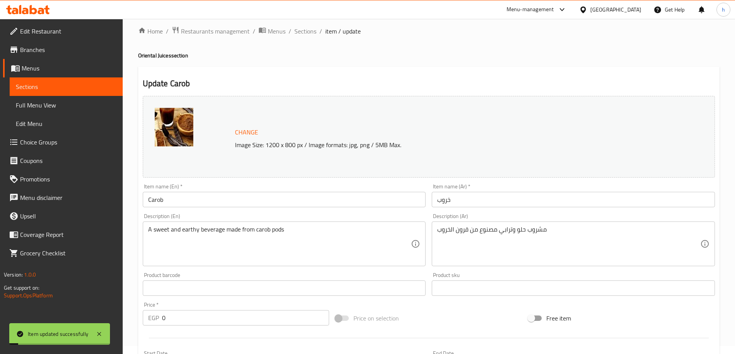
scroll to position [0, 0]
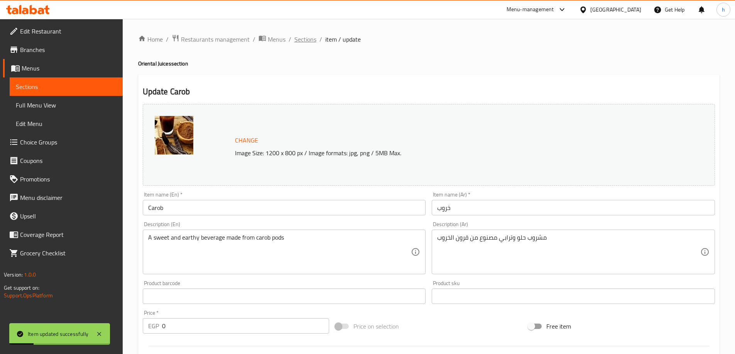
click at [304, 39] on span "Sections" at bounding box center [305, 39] width 22 height 9
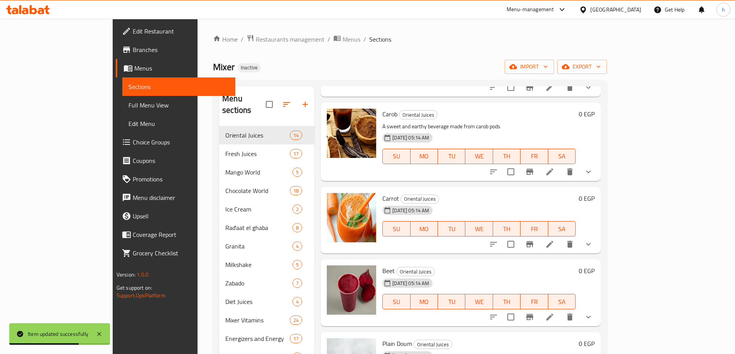
scroll to position [617, 0]
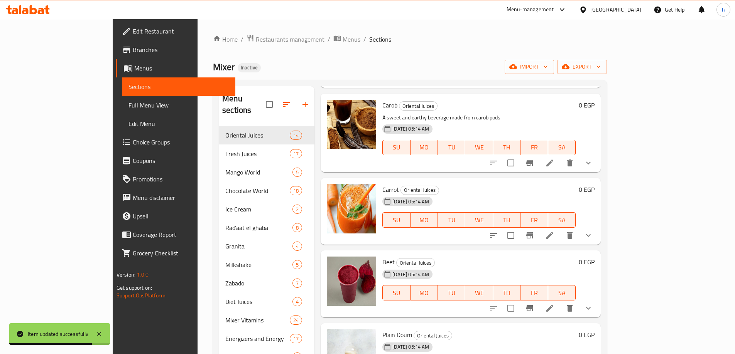
click at [560, 229] on li at bounding box center [550, 236] width 22 height 14
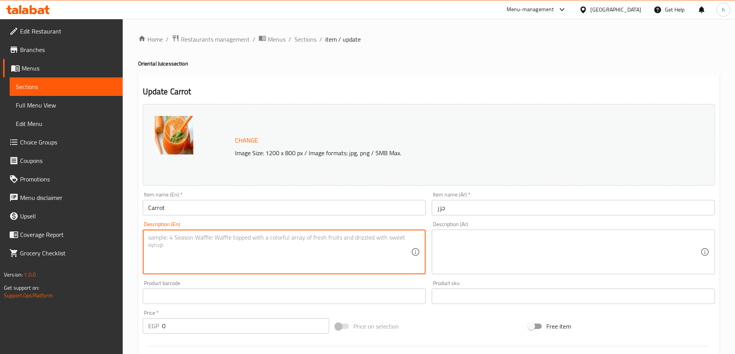
click at [367, 254] on textarea at bounding box center [279, 252] width 263 height 37
paste textarea "Fresh carrots, juiced, providing a sweet and earthy beverage known for its vibr…"
type textarea "Fresh carrots, juiced, providing a sweet and earthy beverage known for its vibr…"
click at [513, 246] on textarea at bounding box center [568, 252] width 263 height 37
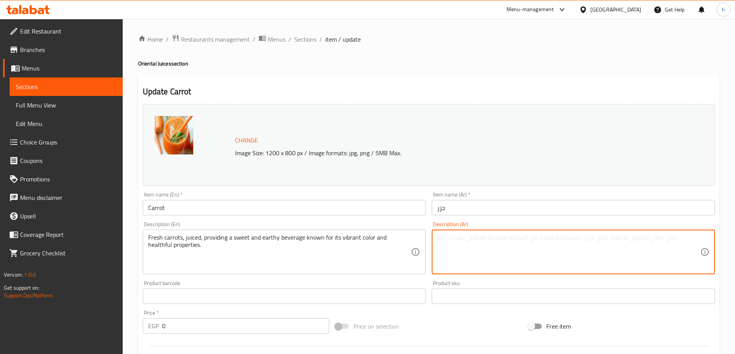
paste textarea "الجزر الطازج، معصور، يوفر نكهة حلوة"
type textarea "الجزر الطازج، معصور، يوفر نكهة حلوة"
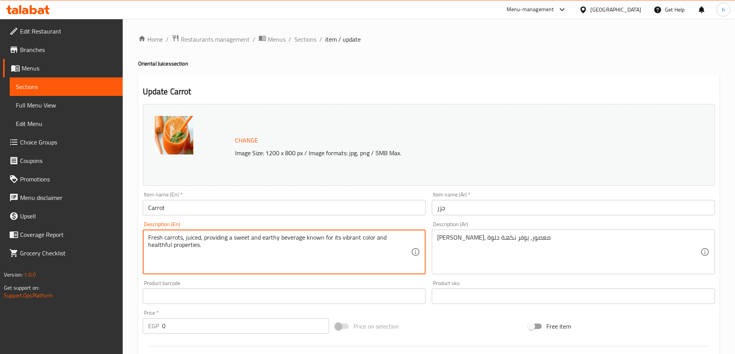
drag, startPoint x: 250, startPoint y: 238, endPoint x: 402, endPoint y: 263, distance: 154.0
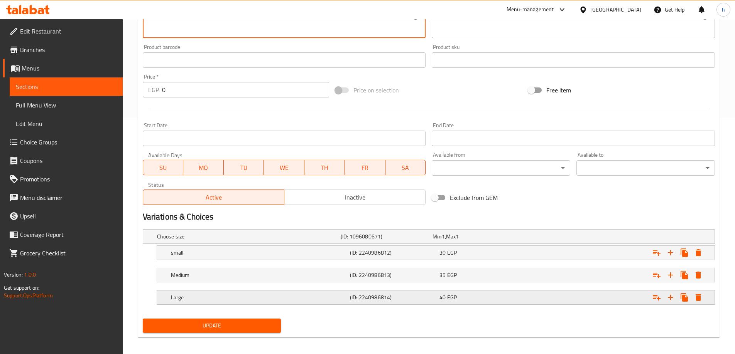
scroll to position [241, 0]
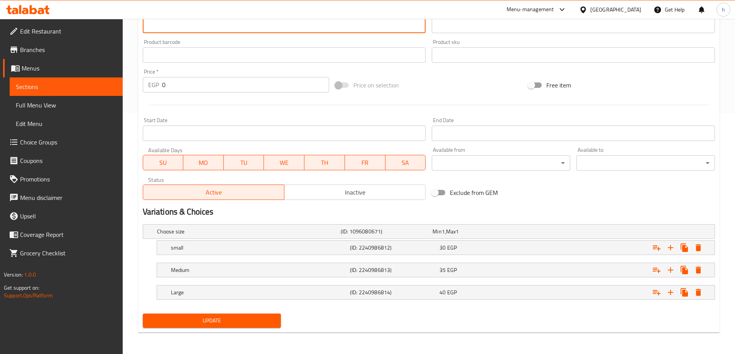
type textarea "Fresh carrots, juiced, providing a sweet"
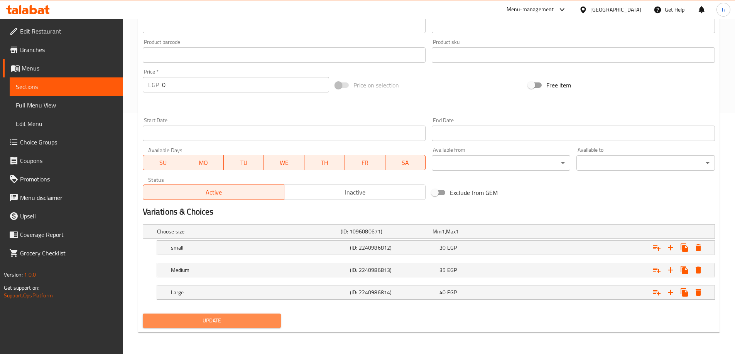
click at [240, 314] on button "Update" at bounding box center [212, 321] width 138 height 14
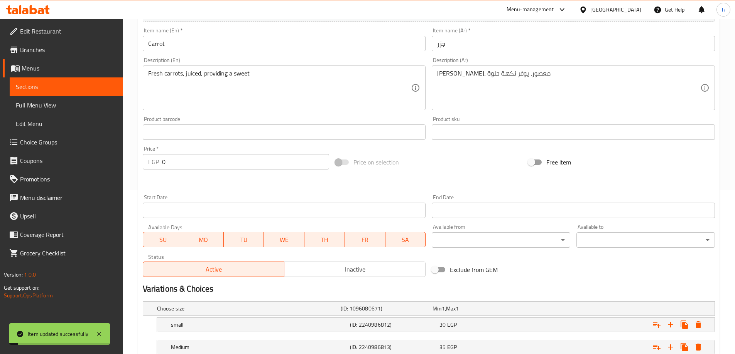
scroll to position [10, 0]
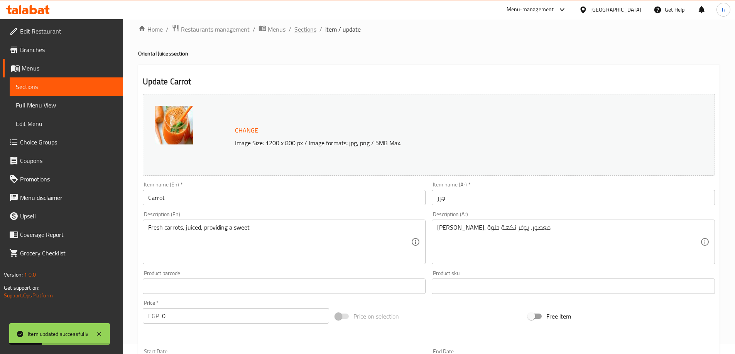
click at [309, 30] on span "Sections" at bounding box center [305, 29] width 22 height 9
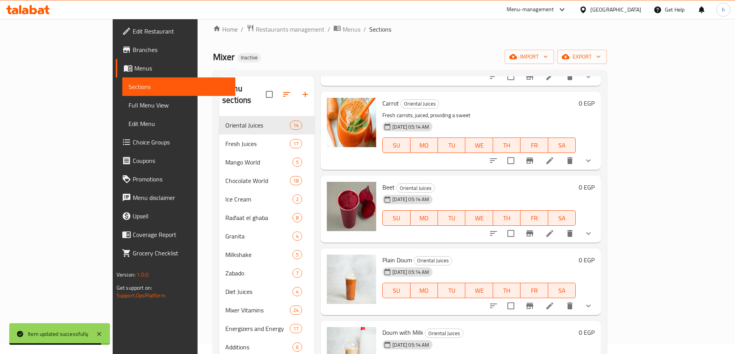
scroll to position [694, 0]
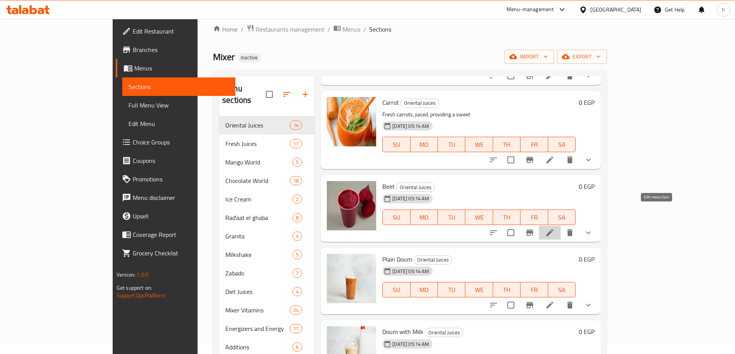
click at [554, 228] on icon at bounding box center [549, 232] width 9 height 9
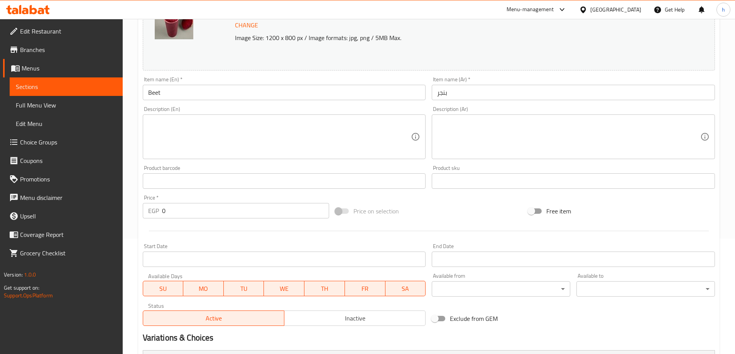
scroll to position [116, 0]
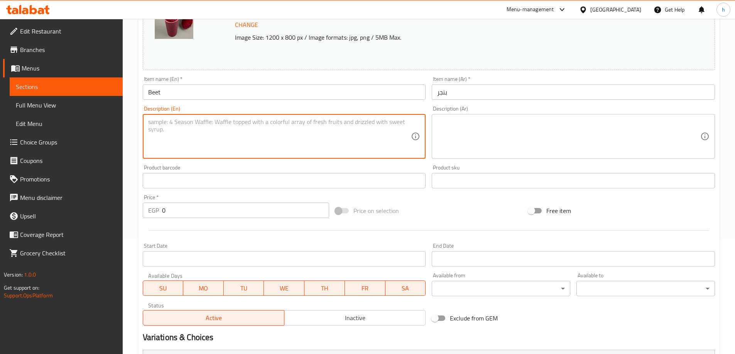
click at [200, 136] on textarea at bounding box center [279, 136] width 263 height 37
paste textarea "Fresh beetroot, juiced, providing a sweet and earthy beverage known for its vib…"
type textarea "Fresh beetroot, juiced, providing a sweet and earthy beverage known for its vib…"
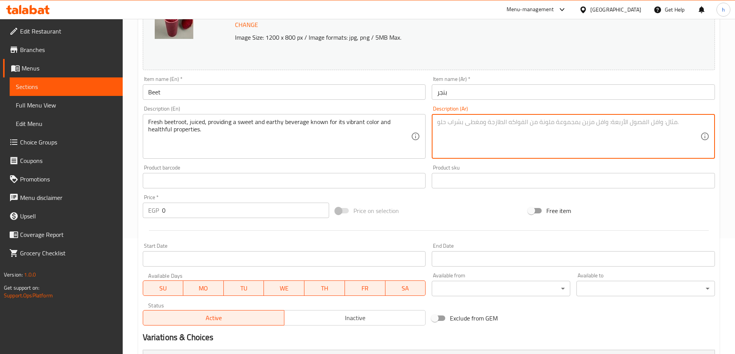
click at [506, 145] on textarea at bounding box center [568, 136] width 263 height 37
paste textarea "البنجر الطازج، معصور، يوفر نكهة حلوة"
type textarea "البنجر الطازج، معصور، يوفر نكهة حلوة"
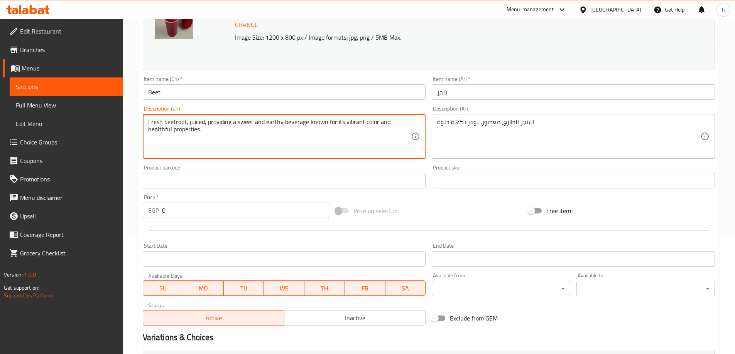
drag, startPoint x: 252, startPoint y: 122, endPoint x: 362, endPoint y: 151, distance: 113.8
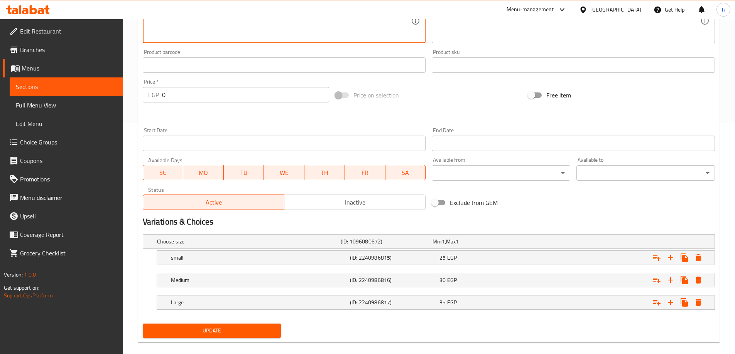
scroll to position [241, 0]
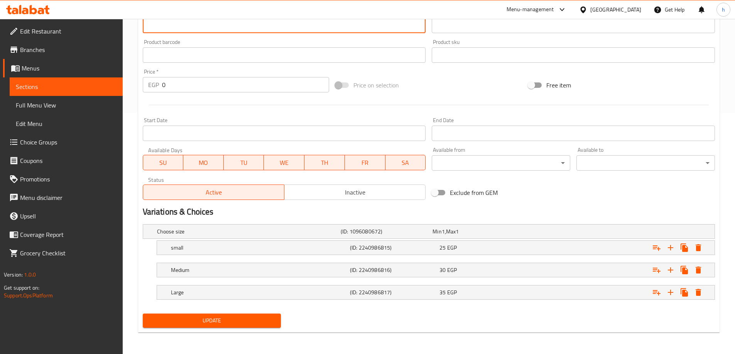
type textarea "Fresh beetroot, juiced, providing a sweet"
click at [263, 316] on span "Update" at bounding box center [212, 321] width 126 height 10
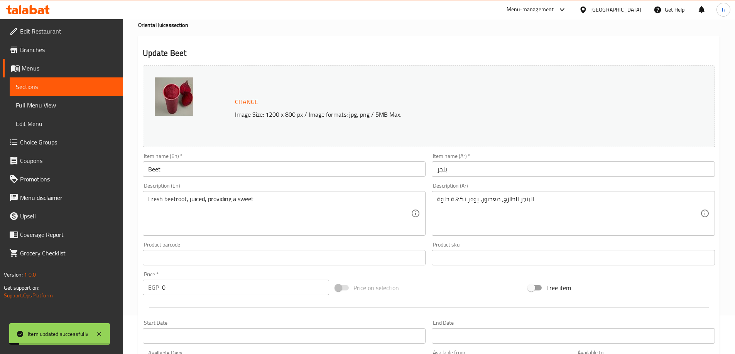
scroll to position [0, 0]
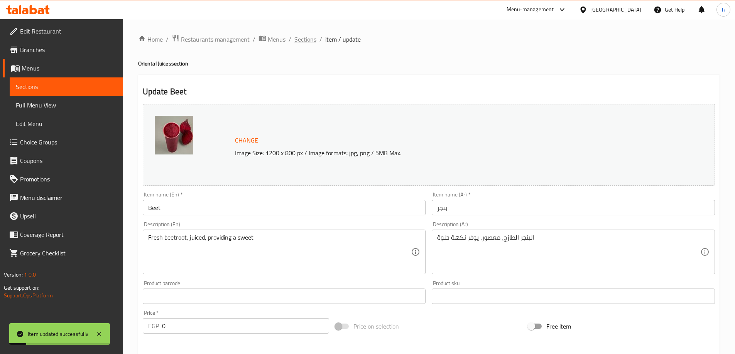
click at [313, 41] on span "Sections" at bounding box center [305, 39] width 22 height 9
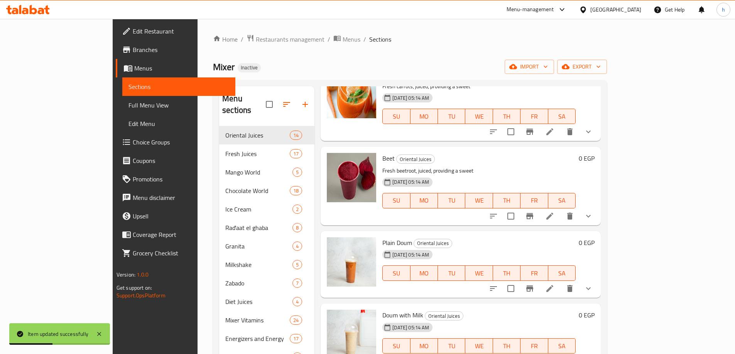
scroll to position [733, 0]
click at [554, 284] on icon at bounding box center [549, 288] width 9 height 9
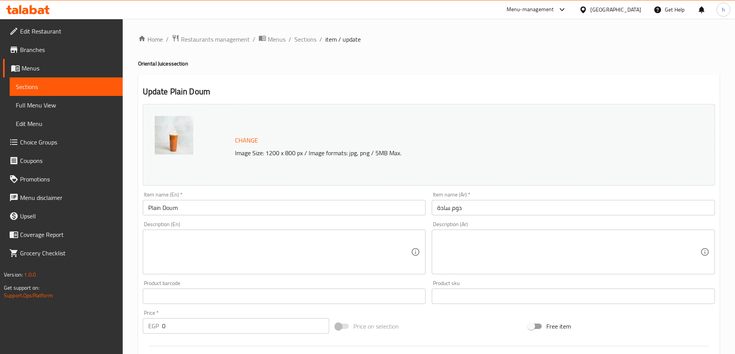
click at [257, 270] on textarea at bounding box center [279, 252] width 263 height 37
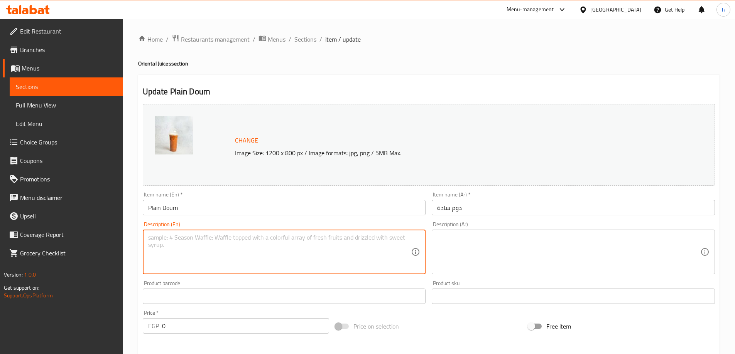
paste textarea "A traditional Egyptian beverage made from doum palm fruit, offering a distinct,…"
type textarea "A traditional Egyptian beverage made from doum palm fruit, offering a distinct,…"
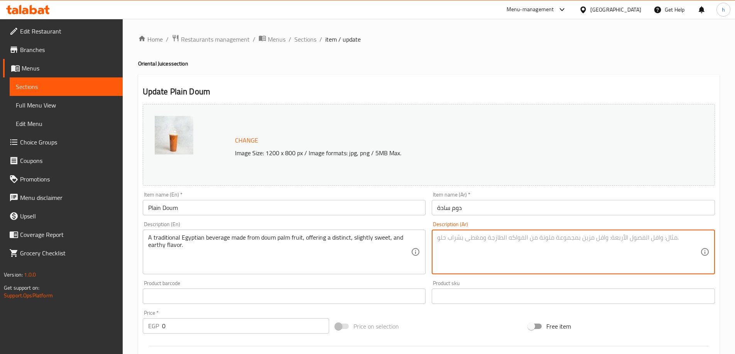
click at [498, 239] on textarea at bounding box center [568, 252] width 263 height 37
paste textarea "مشروب مصري تقليدي مصنوع من ثمرة نخيل الدوم"
type textarea "مشروب مصري تقليدي مصنوع من ثمرة نخيل الدوم"
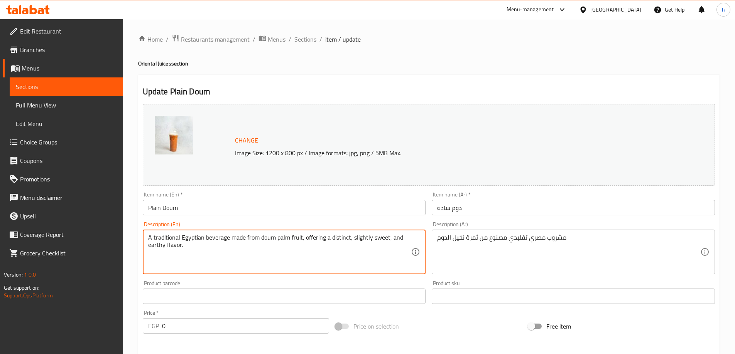
drag, startPoint x: 304, startPoint y: 238, endPoint x: 409, endPoint y: 262, distance: 107.8
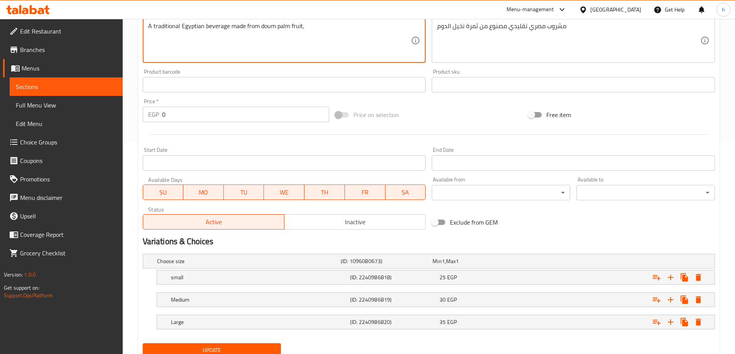
scroll to position [241, 0]
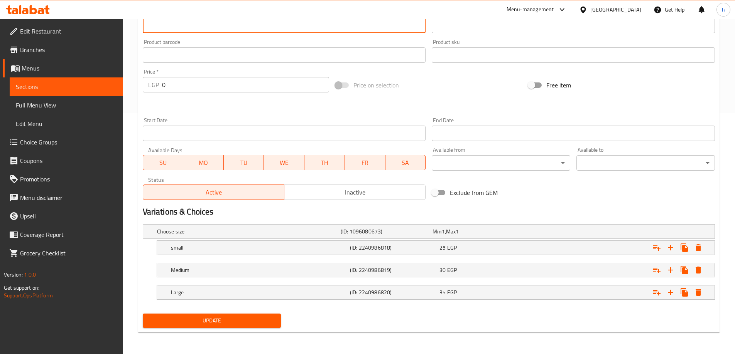
type textarea "A traditional Egyptian beverage made from doum palm fruit,"
click at [260, 326] on button "Update" at bounding box center [212, 321] width 138 height 14
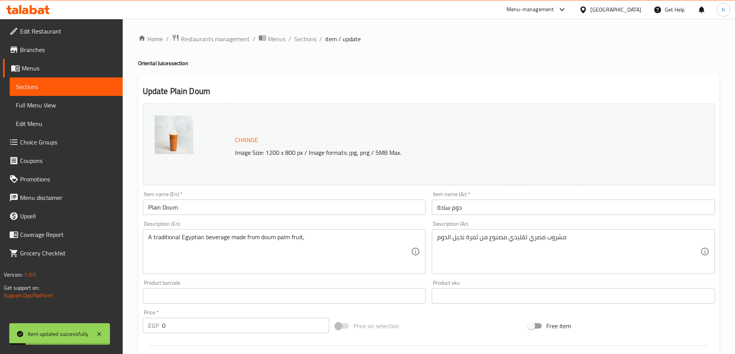
scroll to position [0, 0]
click at [308, 41] on span "Sections" at bounding box center [305, 39] width 22 height 9
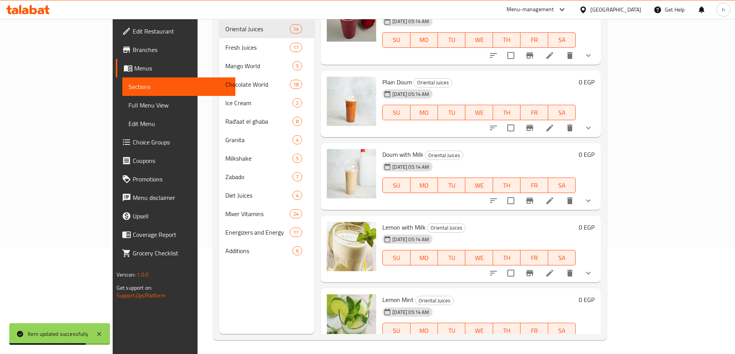
scroll to position [108, 0]
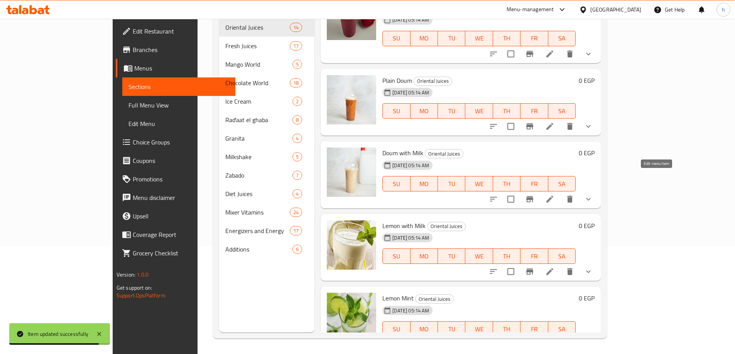
click at [553, 196] on icon at bounding box center [549, 199] width 7 height 7
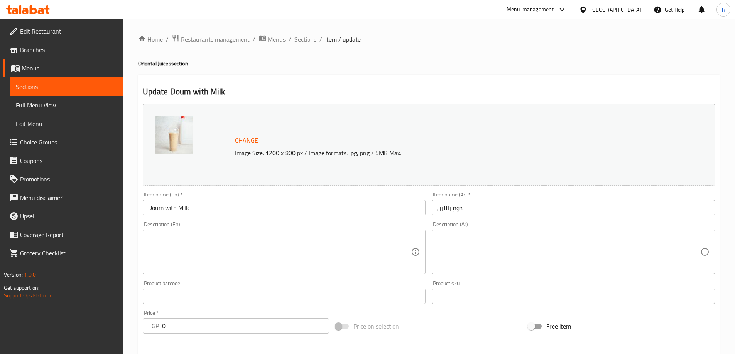
click at [371, 252] on textarea at bounding box center [279, 252] width 263 height 37
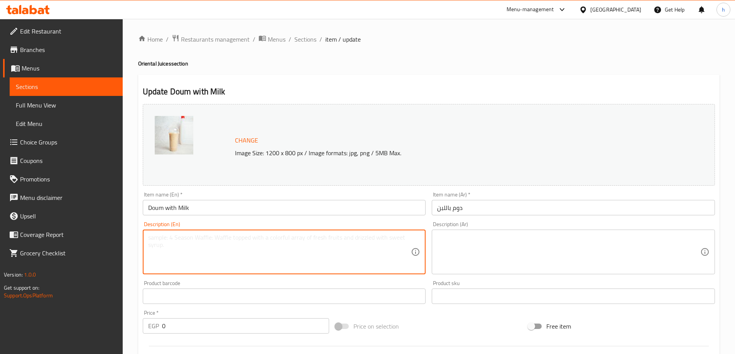
paste textarea "A traditional Egyptian beverage made from doum palm fruit, blended with milk fo…"
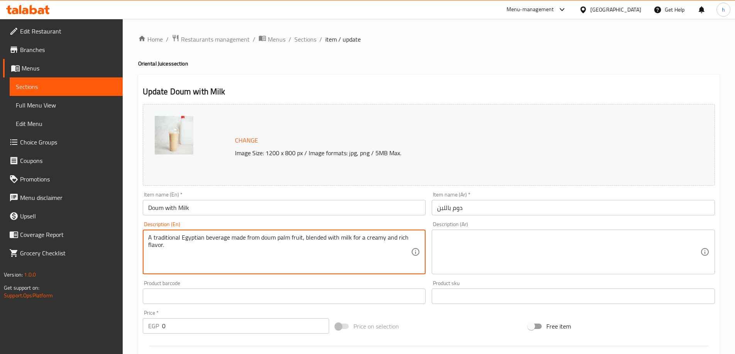
type textarea "A traditional Egyptian beverage made from doum palm fruit, blended with milk fo…"
click at [456, 253] on textarea at bounding box center [568, 252] width 263 height 37
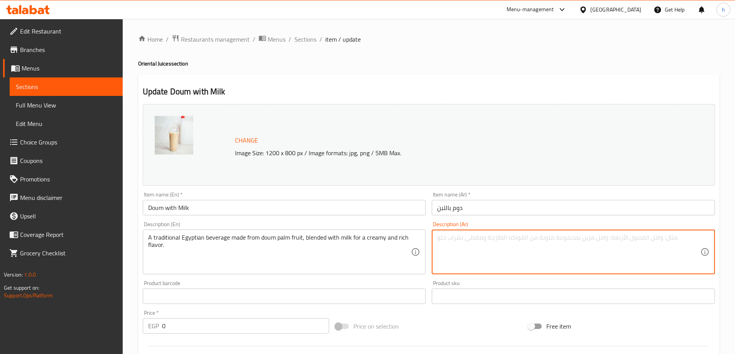
paste textarea "مشروب مصري تقليدي مصنوع من ثمرة نخيل الدوم، يخلط مع الحليب للحصول على نكهة كريم…"
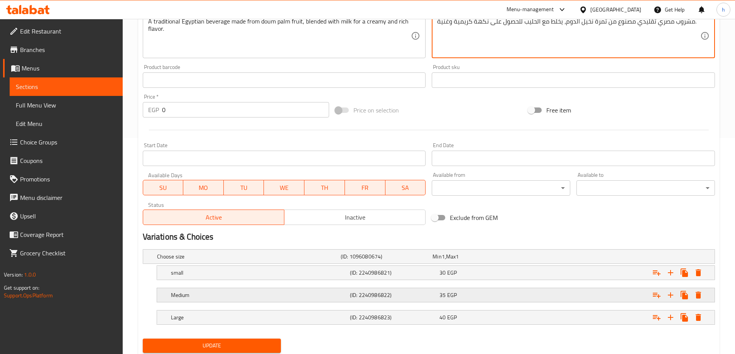
scroll to position [241, 0]
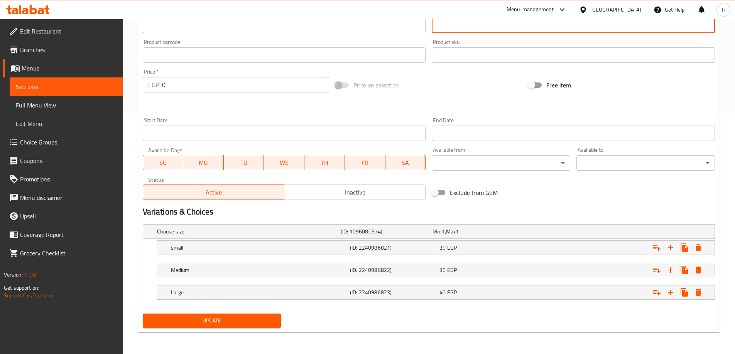
type textarea "مشروب مصري تقليدي مصنوع من ثمرة نخيل الدوم، يخلط مع الحليب للحصول على نكهة كريم…"
click at [272, 319] on span "Update" at bounding box center [212, 321] width 126 height 10
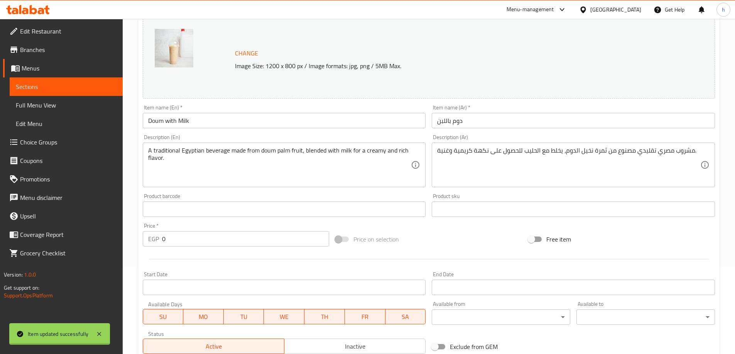
scroll to position [0, 0]
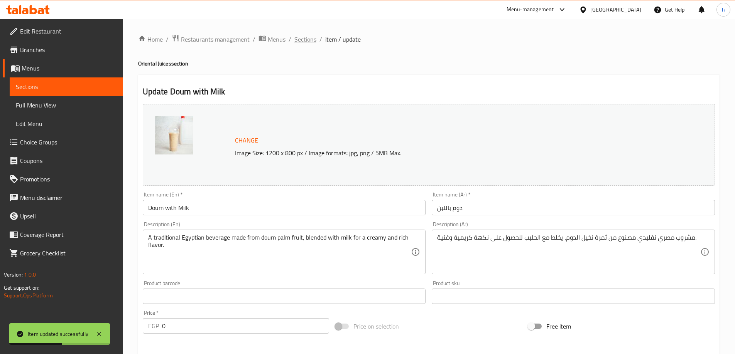
click at [307, 38] on span "Sections" at bounding box center [305, 39] width 22 height 9
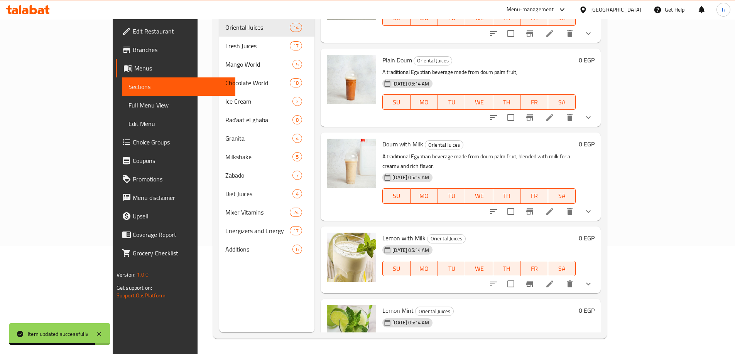
scroll to position [810, 0]
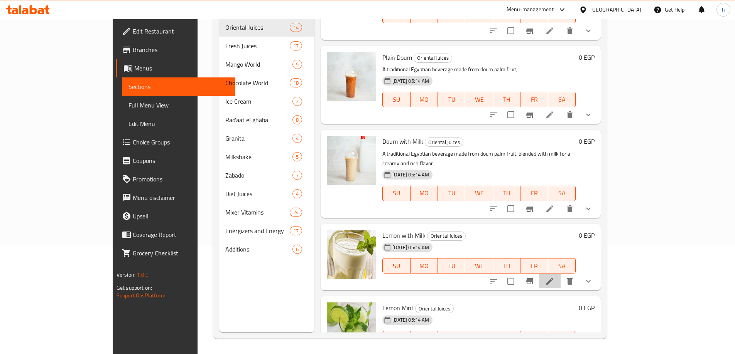
click at [560, 275] on li at bounding box center [550, 282] width 22 height 14
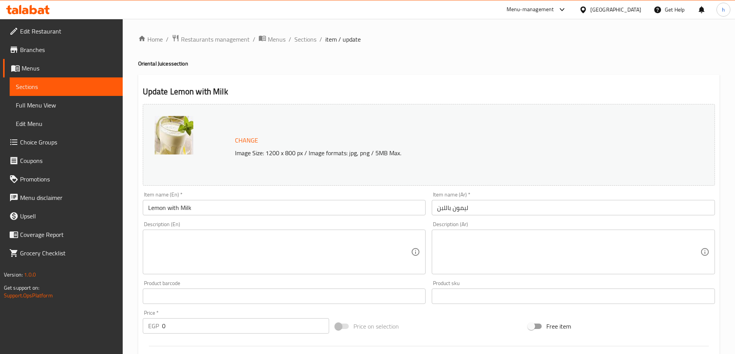
click at [303, 264] on textarea at bounding box center [279, 252] width 263 height 37
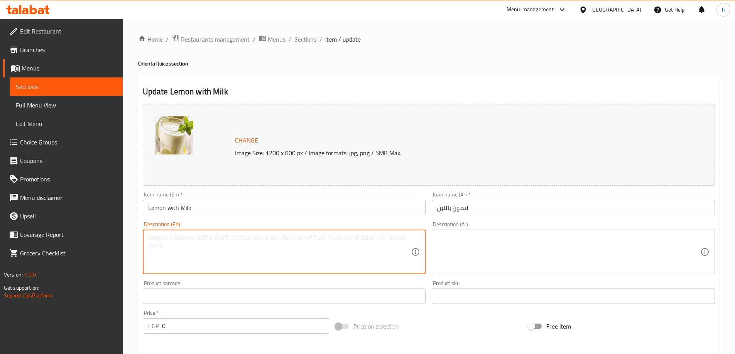
paste textarea "A tangy and creamy beverage made with fresh lemon juice and milk, offering a un…"
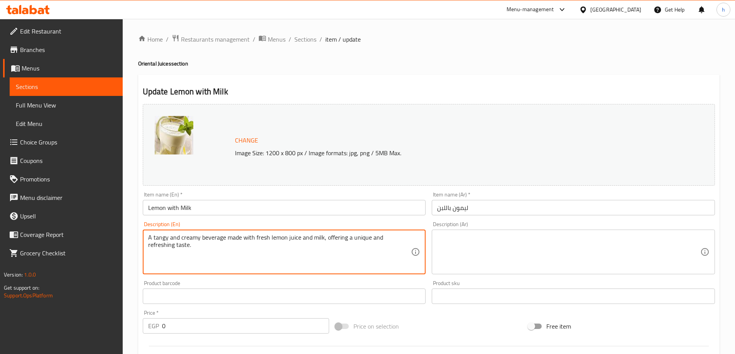
type textarea "A tangy and creamy beverage made with fresh lemon juice and milk, offering a un…"
click at [483, 247] on textarea at bounding box center [568, 252] width 263 height 37
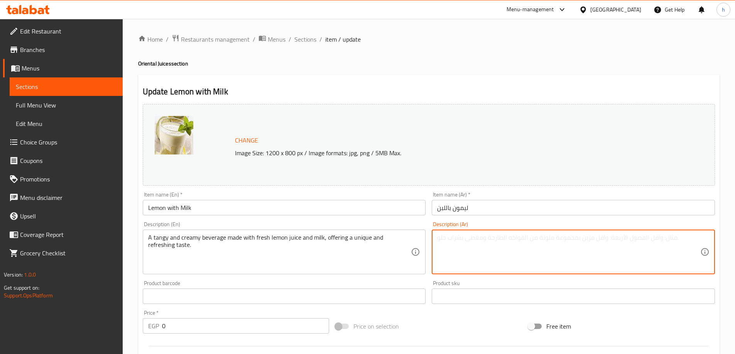
paste textarea "مشروب لاذع وكريمي مصنوع من عصير الليمون الطازج والحليب،"
type textarea "مشروب لاذع وكريمي مصنوع من عصير الليمون الطازج والحليب،"
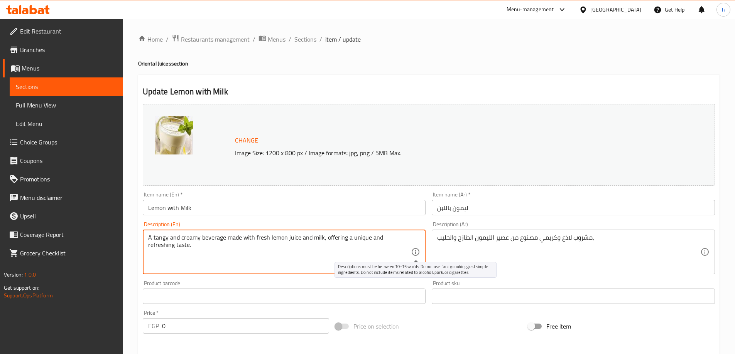
drag, startPoint x: 322, startPoint y: 238, endPoint x: 411, endPoint y: 253, distance: 89.9
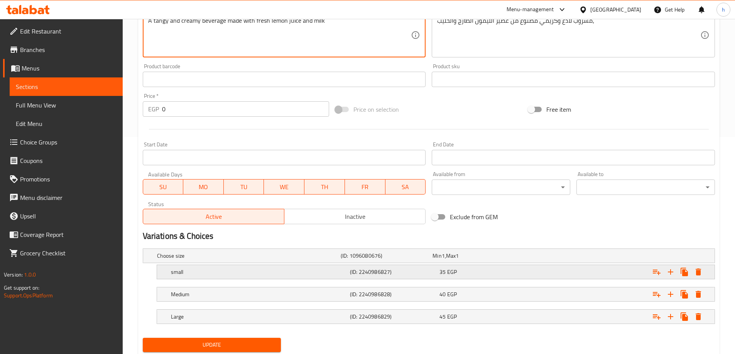
scroll to position [241, 0]
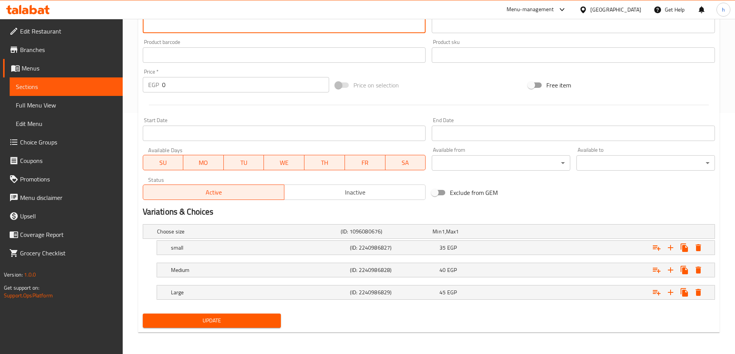
type textarea "A tangy and creamy beverage made with fresh lemon juice and milk"
click at [265, 319] on span "Update" at bounding box center [212, 321] width 126 height 10
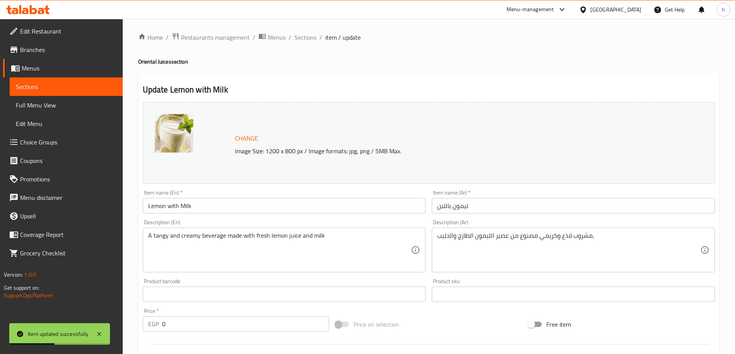
scroll to position [0, 0]
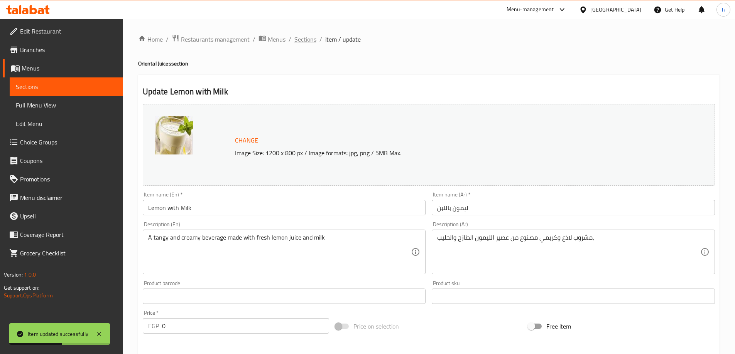
click at [309, 37] on span "Sections" at bounding box center [305, 39] width 22 height 9
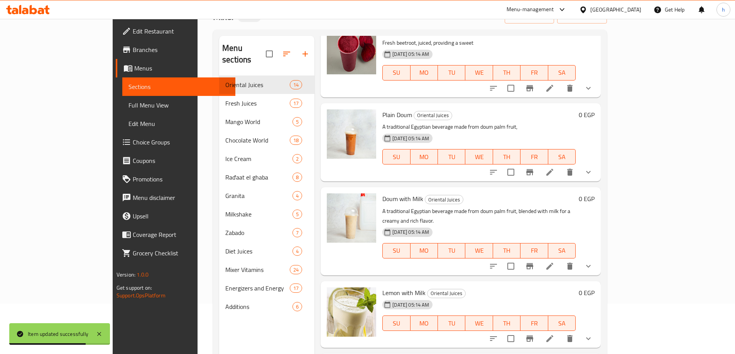
scroll to position [108, 0]
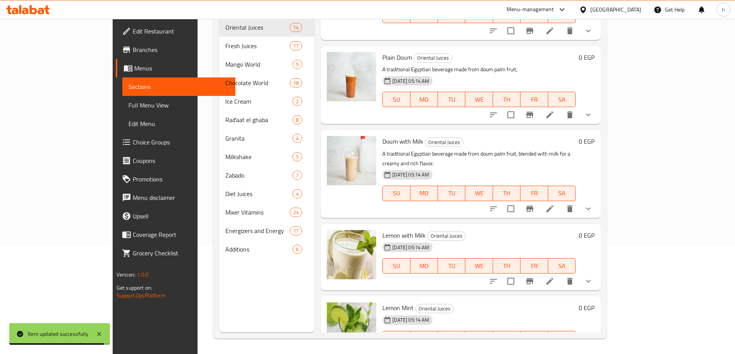
click at [560, 348] on li at bounding box center [550, 355] width 22 height 14
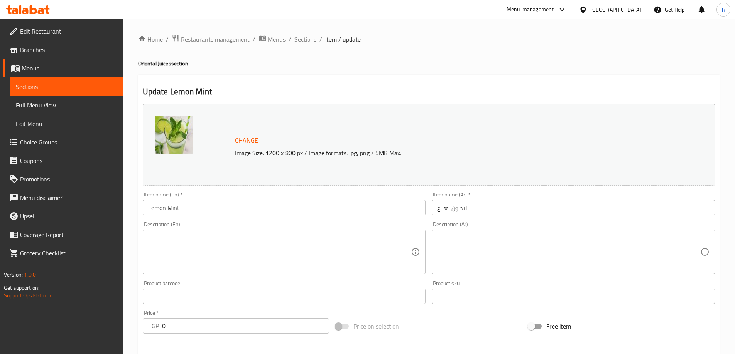
click at [278, 255] on textarea at bounding box center [279, 252] width 263 height 37
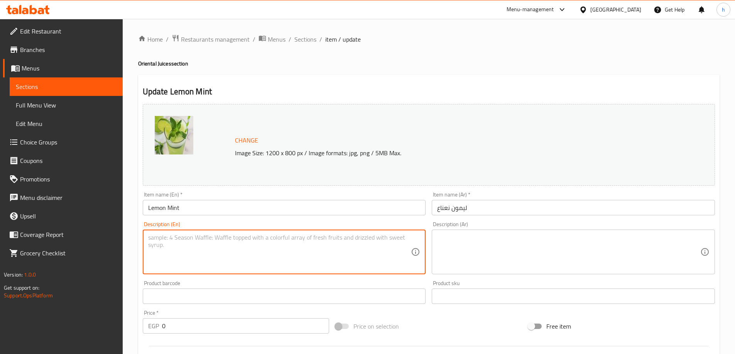
paste textarea "A refreshing blend of zesty lemon and cool mint, offering an invigorating and c…"
type textarea "A refreshing blend of zesty lemon and cool mint, offering an invigorating and c…"
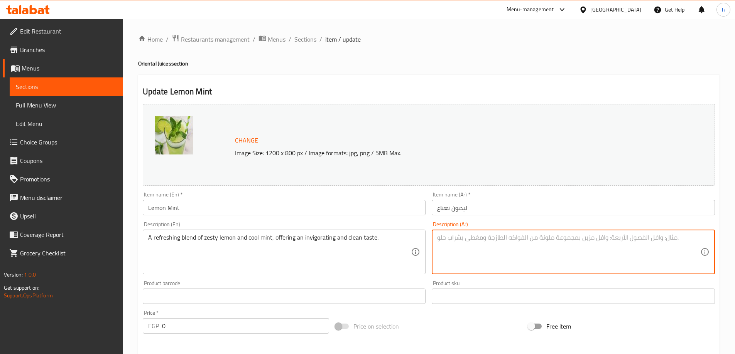
click at [511, 244] on textarea at bounding box center [568, 252] width 263 height 37
paste textarea "مزيج منعش من الليمون المنعش والنعناع المنعش."
type textarea "مزيج منعش من الليمون المنعش والنعناع المنعش."
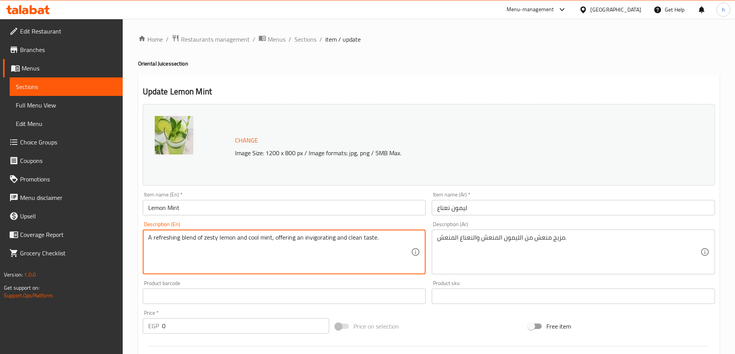
drag, startPoint x: 271, startPoint y: 238, endPoint x: 398, endPoint y: 238, distance: 127.3
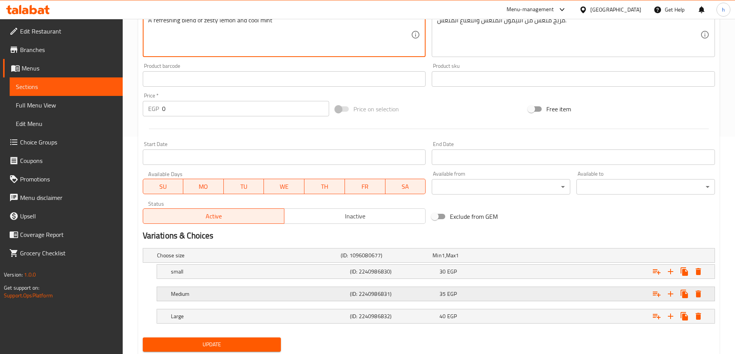
scroll to position [241, 0]
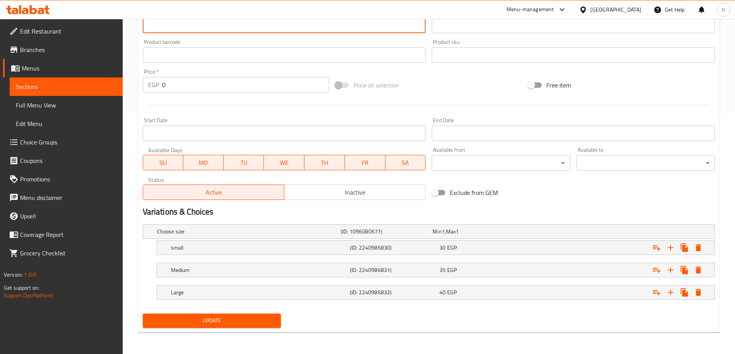
type textarea "A refreshing blend of zesty lemon and cool mint"
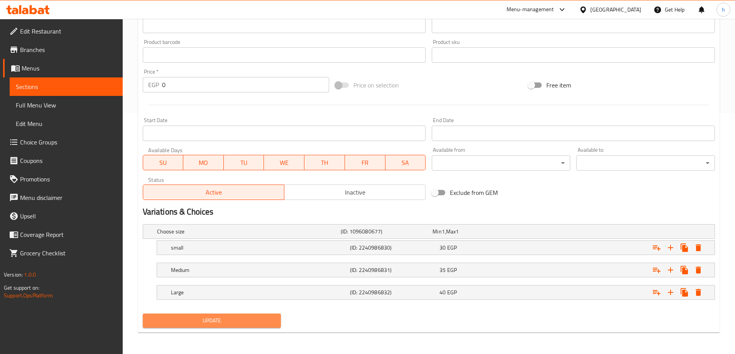
click at [255, 318] on span "Update" at bounding box center [212, 321] width 126 height 10
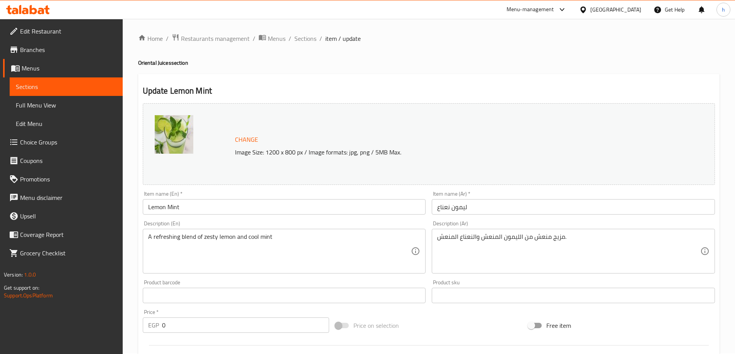
scroll to position [0, 0]
click at [308, 40] on span "Sections" at bounding box center [305, 39] width 22 height 9
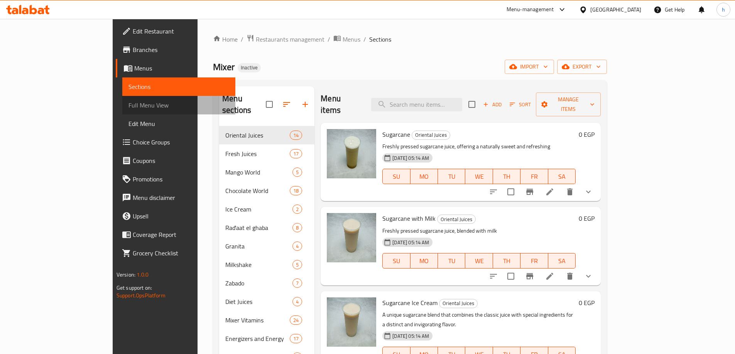
click at [128, 108] on span "Full Menu View" at bounding box center [178, 105] width 101 height 9
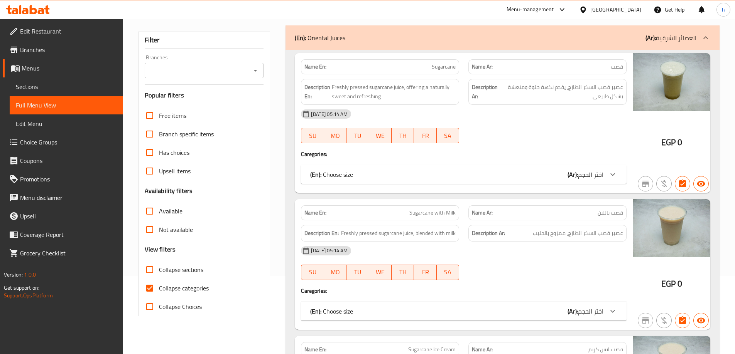
scroll to position [77, 0]
click at [151, 285] on input "Collapse categories" at bounding box center [149, 289] width 19 height 19
checkbox input "false"
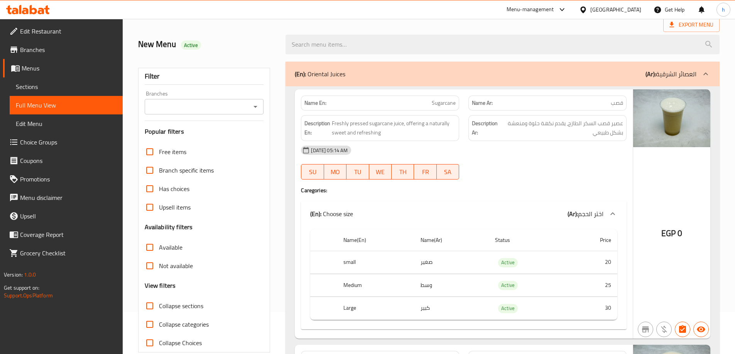
scroll to position [116, 0]
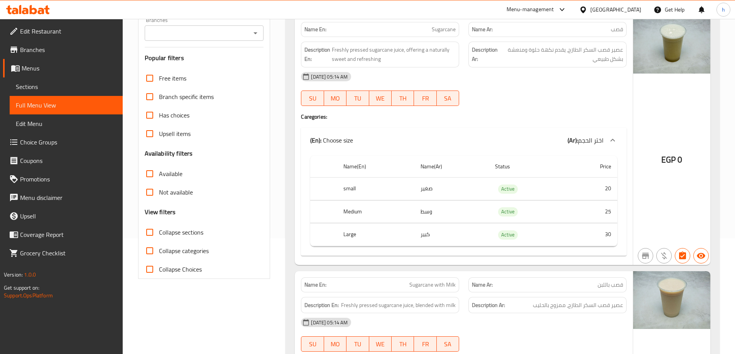
click at [152, 232] on input "Collapse sections" at bounding box center [149, 232] width 19 height 19
checkbox input "true"
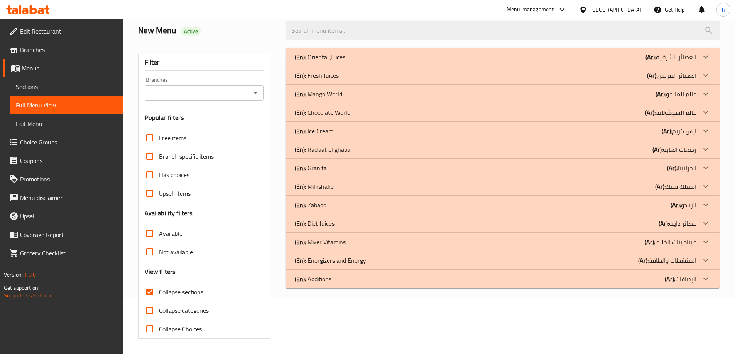
scroll to position [56, 0]
click at [433, 58] on div "(En): Oriental Juices (Ar): العصائر الشرقية" at bounding box center [496, 56] width 402 height 9
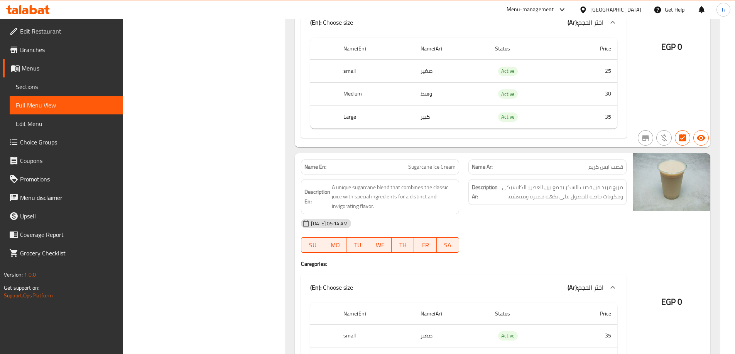
scroll to position [480, 0]
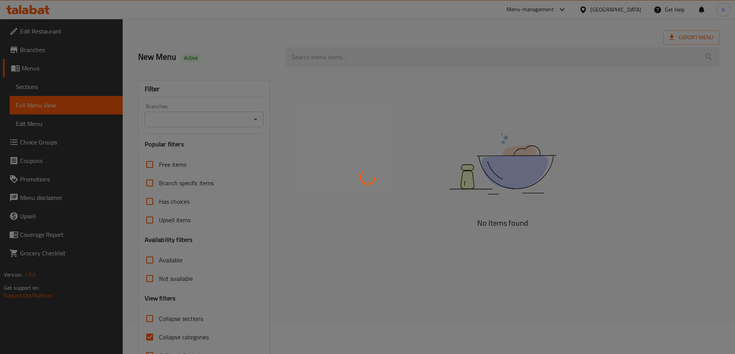
scroll to position [56, 0]
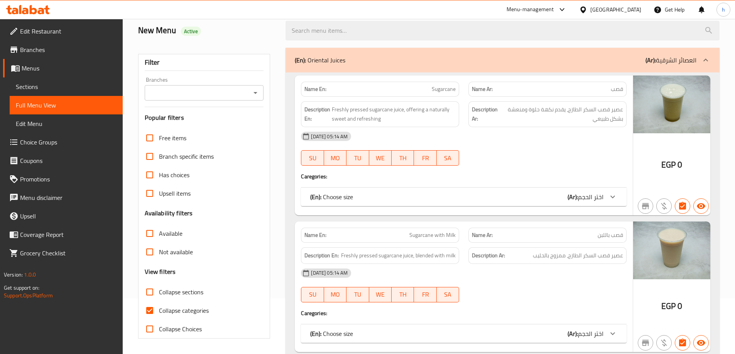
click at [33, 81] on link "Sections" at bounding box center [66, 87] width 113 height 19
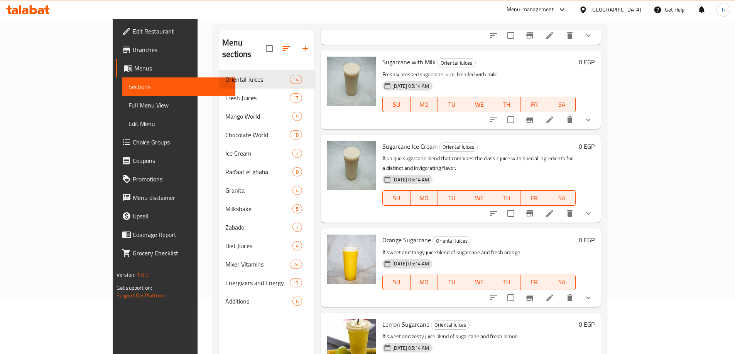
scroll to position [116, 0]
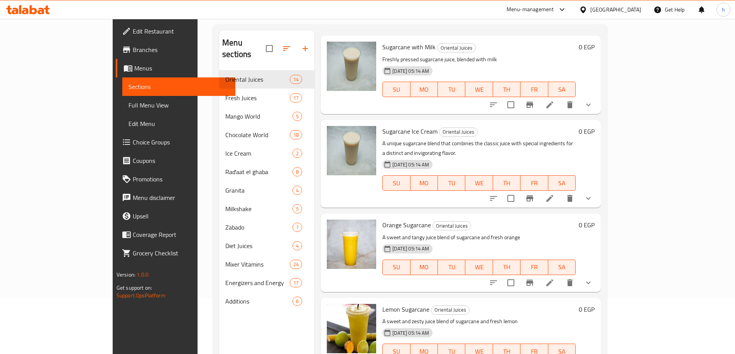
click at [560, 192] on li at bounding box center [550, 199] width 22 height 14
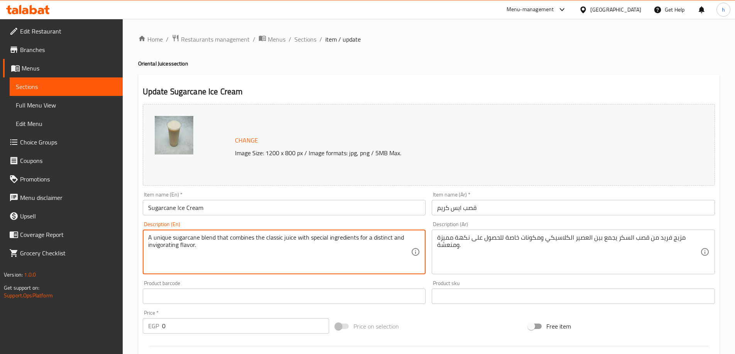
click at [348, 236] on textarea "A unique sugarcane blend that combines the classic juice with special ingredien…" at bounding box center [279, 252] width 263 height 37
paste textarea "sugarcane blend that combines the classic juice with special ingredients"
type textarea "sugarcane blend that combines the classic juice with special ingredients"
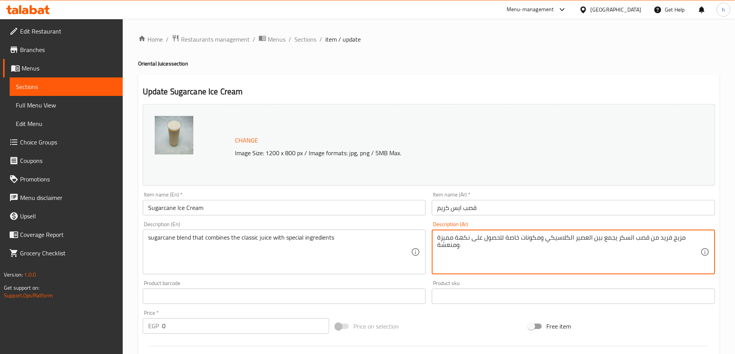
click at [522, 241] on textarea "مزيج فريد من قصب السكر يجمع بين العصير الكلاسيكي ومكونات خاصة للحصول على نكهة م…" at bounding box center [568, 252] width 263 height 37
paste textarea "صب السكر الذي يجمع بين العصير الكلاسيكي والمكونات الخاصة"
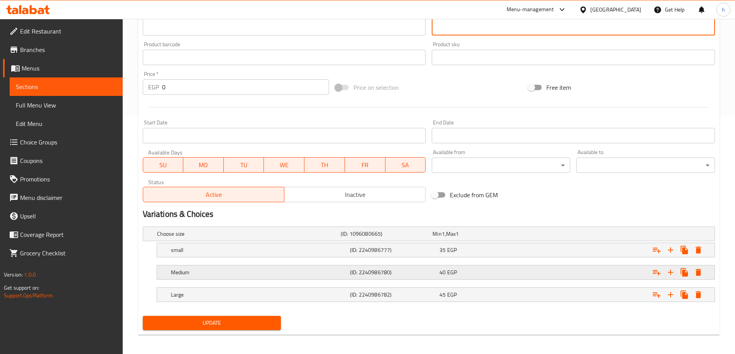
scroll to position [241, 0]
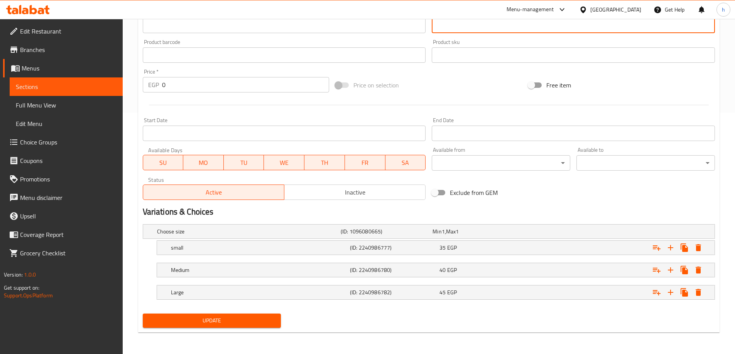
type textarea "مزيج قصب السكر الذي يجمع بين العصير الكلاسيكي والمكونات الخاصة"
click at [267, 322] on span "Update" at bounding box center [212, 321] width 126 height 10
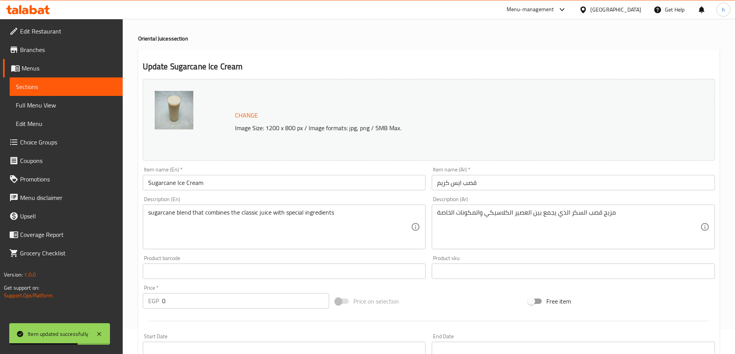
scroll to position [0, 0]
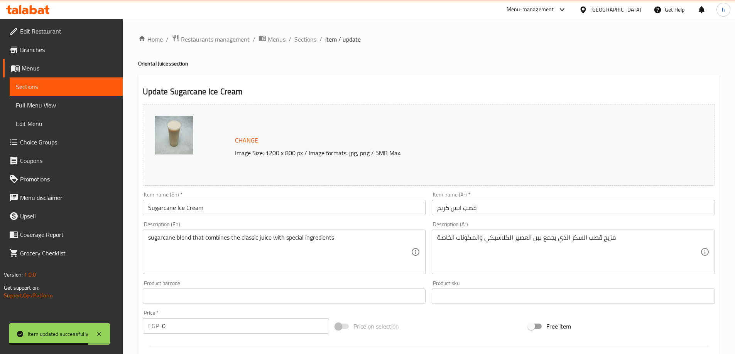
click at [316, 45] on div "Home / Restaurants management / Menus / Sections / item / update Oriental Juice…" at bounding box center [428, 307] width 581 height 546
click at [313, 39] on span "Sections" at bounding box center [305, 39] width 22 height 9
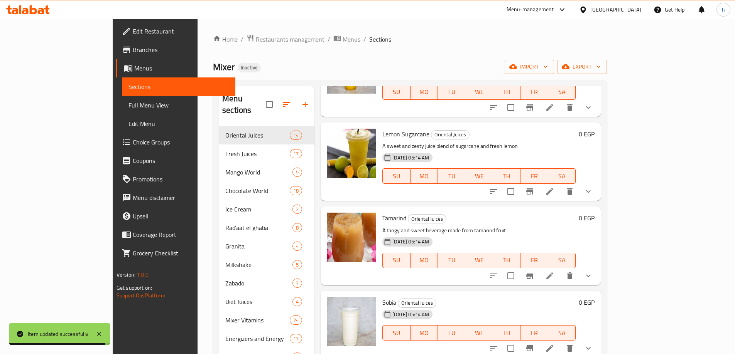
scroll to position [501, 0]
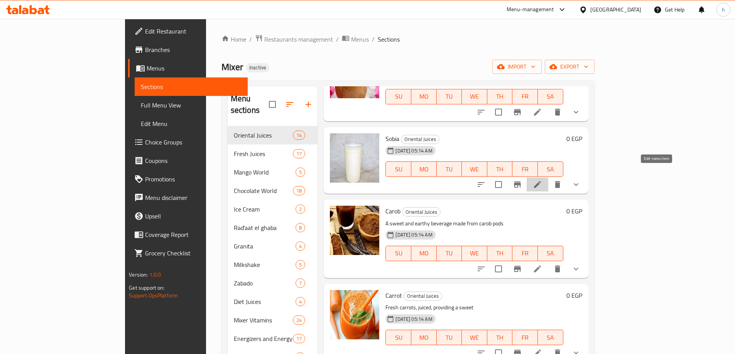
click at [541, 181] on icon at bounding box center [537, 184] width 7 height 7
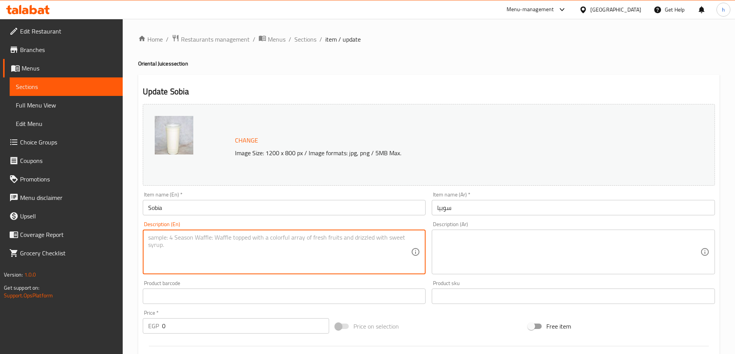
click at [286, 241] on textarea at bounding box center [279, 252] width 263 height 37
paste textarea "Traditional Saudi drink"
type textarea "Traditional Saudi drink"
click at [471, 234] on textarea at bounding box center [568, 252] width 263 height 37
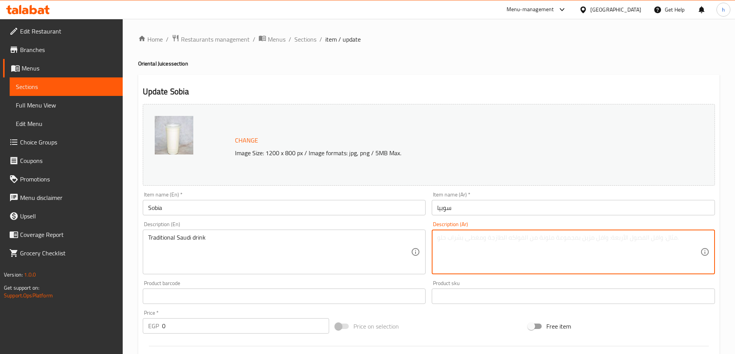
paste textarea "مشروب سعودي تقليدي"
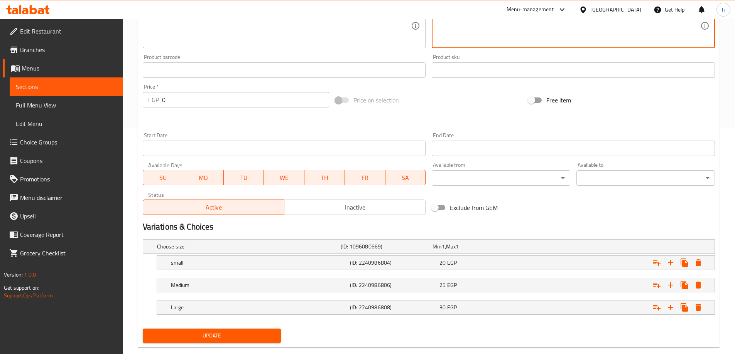
scroll to position [241, 0]
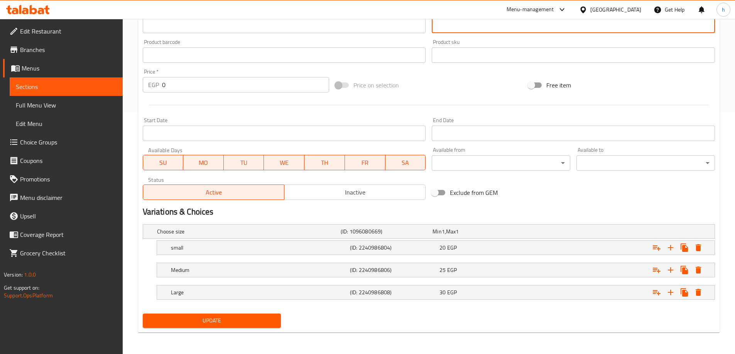
type textarea "مشروب سعودي تقليدي"
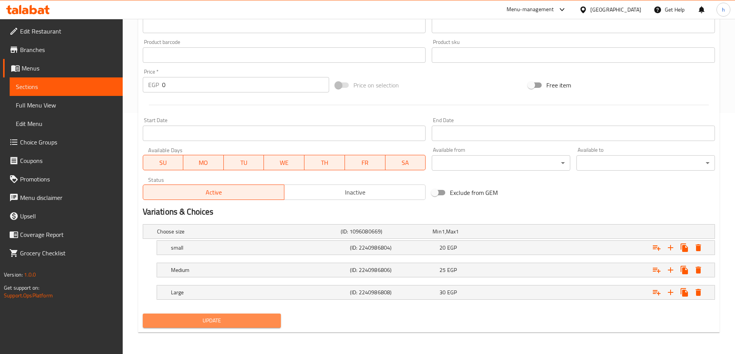
click at [258, 327] on button "Update" at bounding box center [212, 321] width 138 height 14
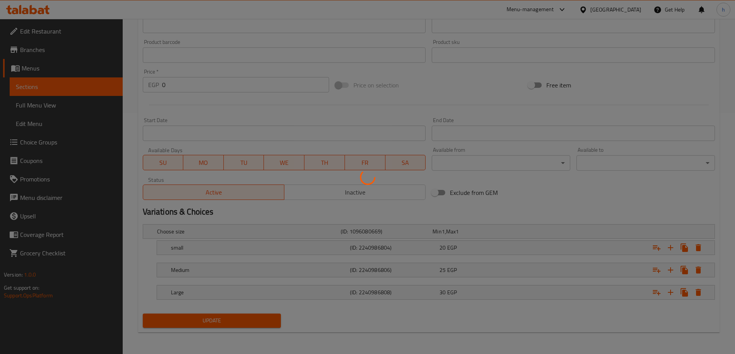
click at [268, 317] on div at bounding box center [367, 177] width 735 height 354
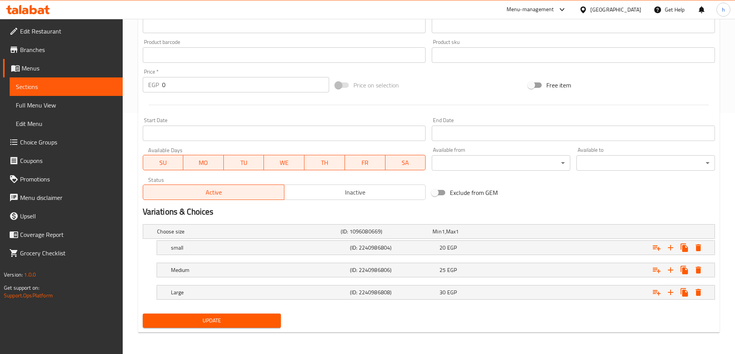
click at [536, 198] on div "Exclude from GEM" at bounding box center [525, 192] width 193 height 21
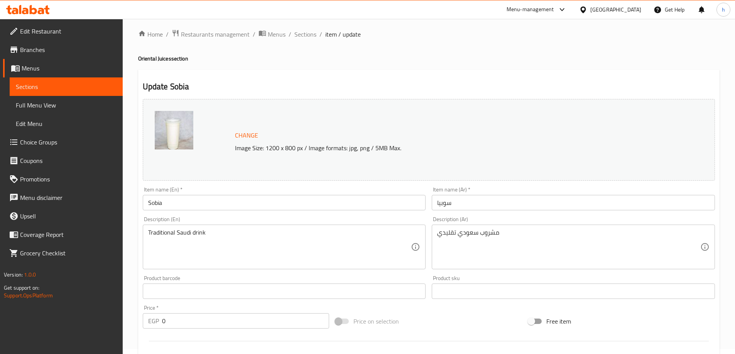
scroll to position [0, 0]
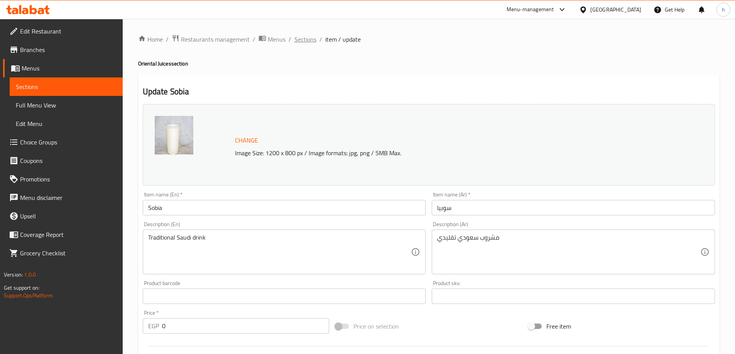
click at [305, 39] on span "Sections" at bounding box center [305, 39] width 22 height 9
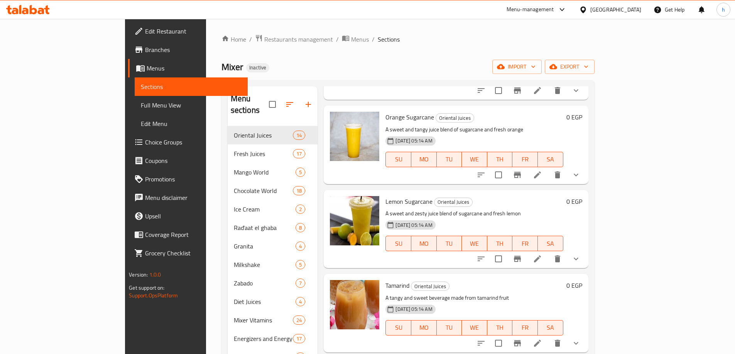
scroll to position [193, 0]
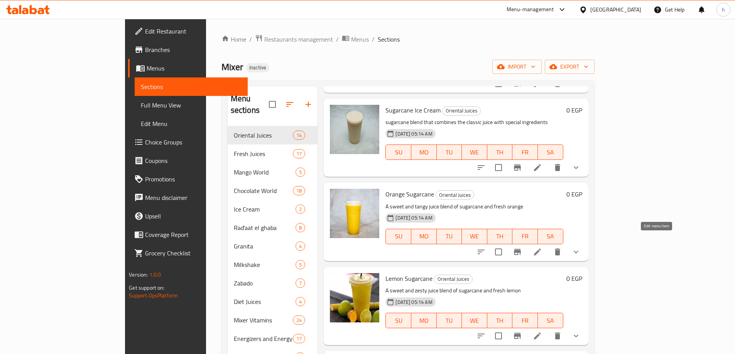
click at [542, 248] on icon at bounding box center [537, 252] width 9 height 9
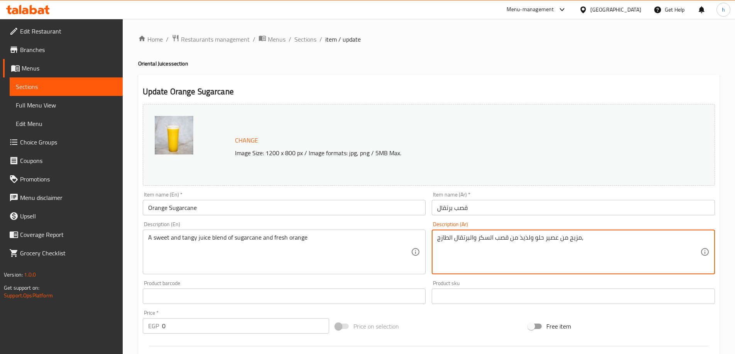
drag, startPoint x: 529, startPoint y: 237, endPoint x: 520, endPoint y: 236, distance: 8.9
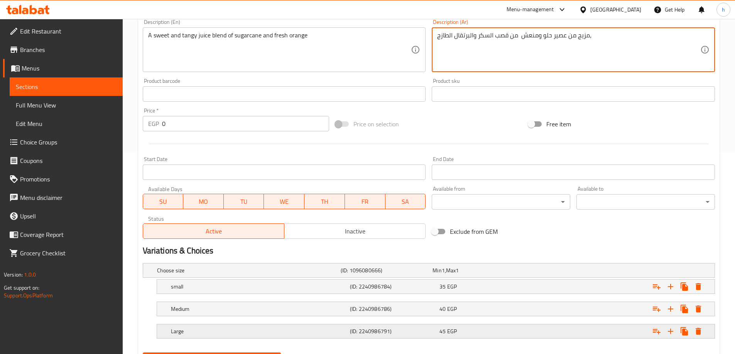
scroll to position [241, 0]
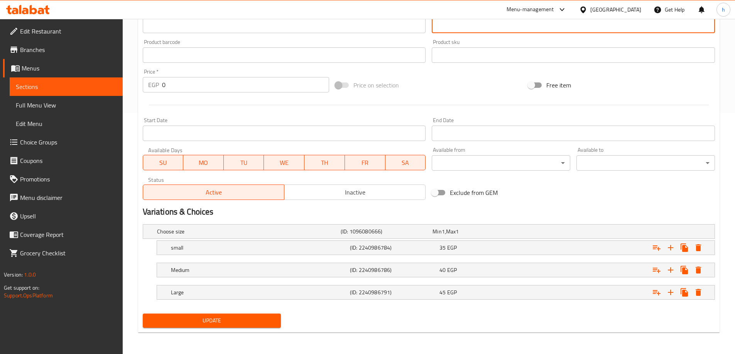
type textarea "مزيج من عصير حلو ومنعش من قصب السكر والبرتقال الطازج،"
click at [251, 316] on span "Update" at bounding box center [212, 321] width 126 height 10
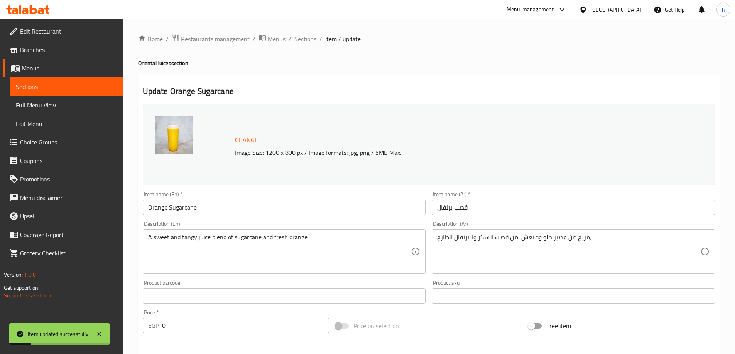
scroll to position [0, 0]
click at [301, 20] on div "Home / Restaurants management / Menus / Sections / item / update Oriental Juice…" at bounding box center [429, 307] width 612 height 577
click at [302, 38] on span "Sections" at bounding box center [305, 39] width 22 height 9
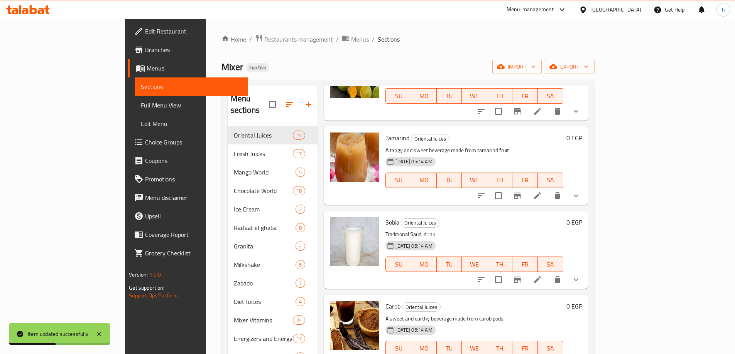
scroll to position [424, 0]
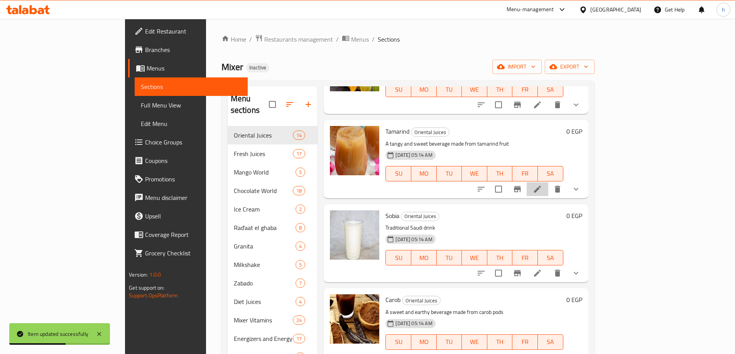
click at [548, 182] on li at bounding box center [538, 189] width 22 height 14
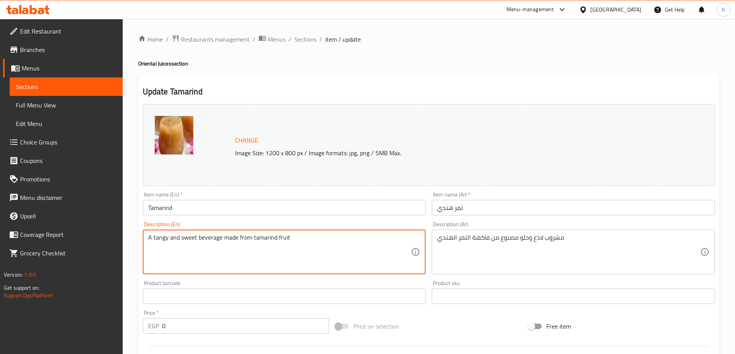
click at [220, 236] on textarea "A tangy and sweet beverage made from tamarind fruit" at bounding box center [279, 252] width 263 height 37
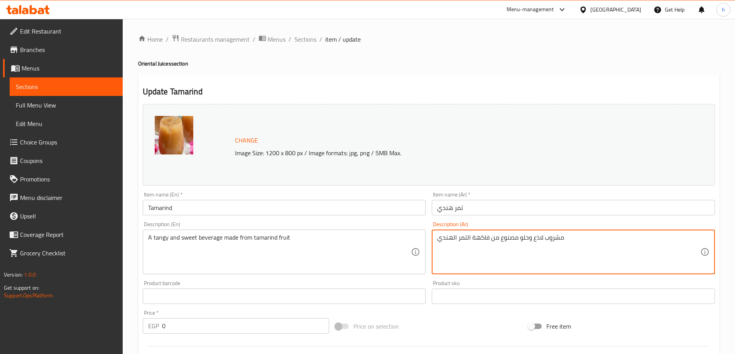
drag, startPoint x: 532, startPoint y: 238, endPoint x: 543, endPoint y: 238, distance: 10.8
click at [552, 238] on textarea "مشروبمنعش وحلو مصنوع من فاكهة التمر الهندي" at bounding box center [568, 252] width 263 height 37
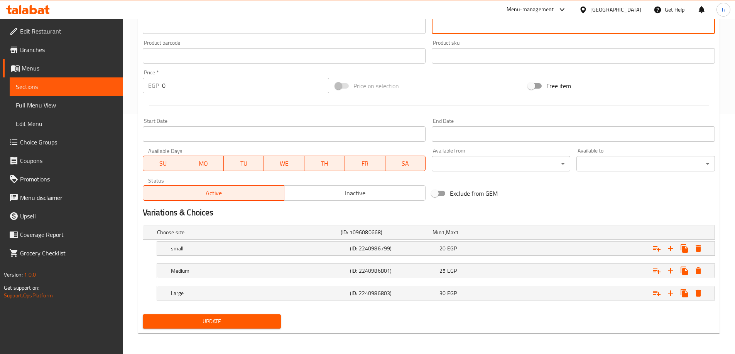
scroll to position [241, 0]
type textarea "مشروب منعش وحلو مصنوع من فاكهة التمر الهندي"
click at [274, 318] on span "Update" at bounding box center [212, 321] width 126 height 10
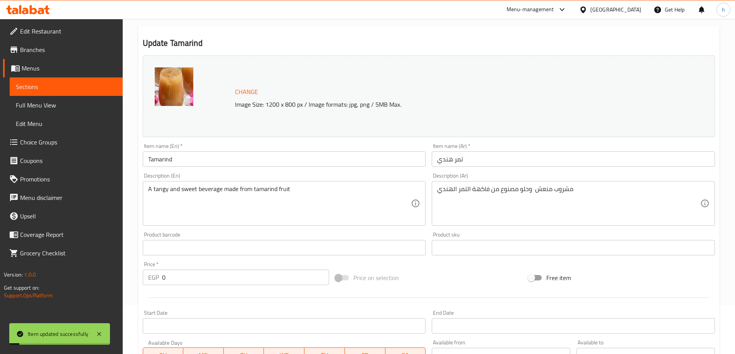
scroll to position [0, 0]
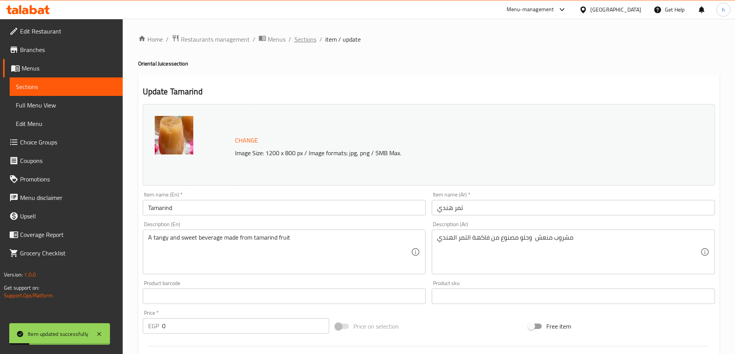
click at [311, 37] on span "Sections" at bounding box center [305, 39] width 22 height 9
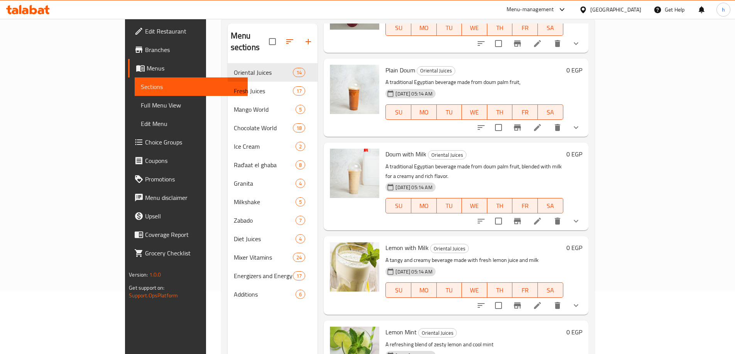
scroll to position [108, 0]
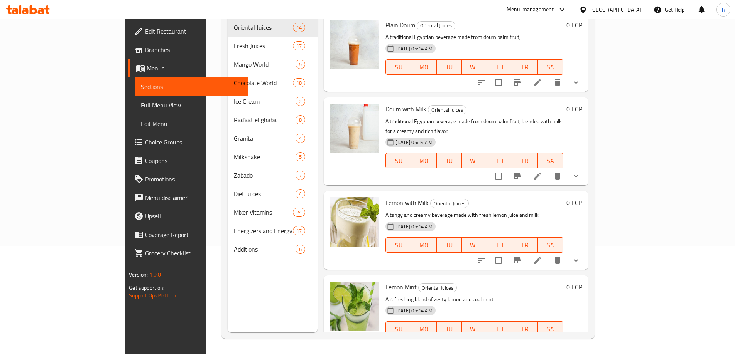
click at [548, 254] on li at bounding box center [538, 261] width 22 height 14
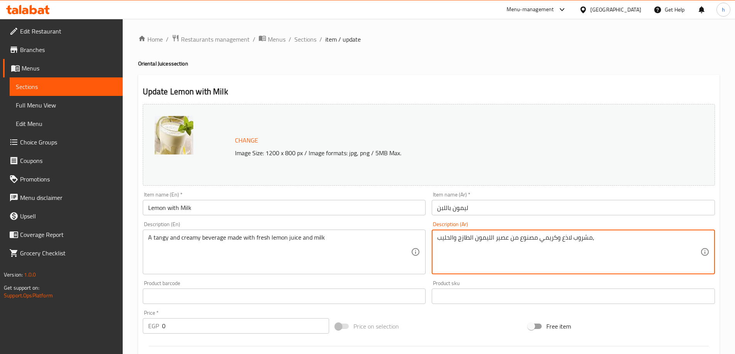
click at [569, 239] on textarea "مشروب لاذع وكريمي مصنوع من عصير الليمون الطازج والحليب،" at bounding box center [568, 252] width 263 height 37
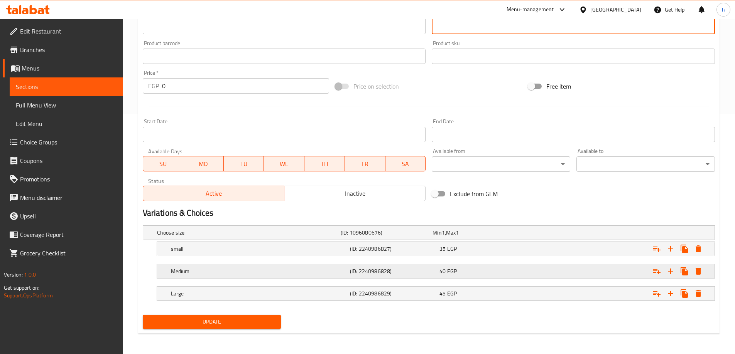
scroll to position [241, 0]
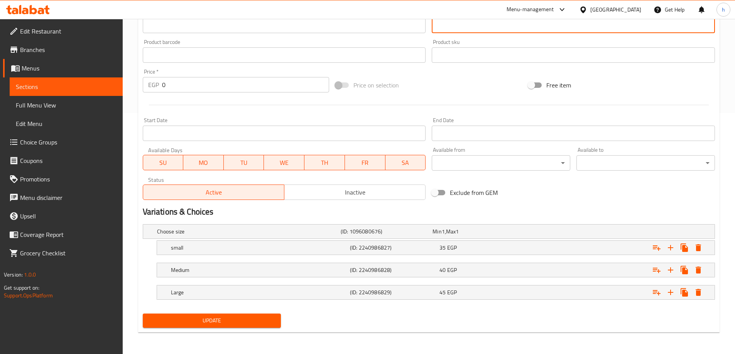
type textarea "مشروب منعش وكريمي مصنوع من عصير الليمون الطازج والحليب،"
click at [228, 330] on div "Update" at bounding box center [212, 321] width 145 height 20
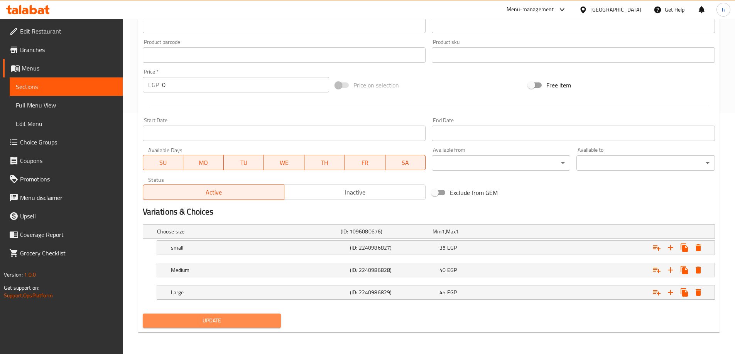
click at [254, 320] on span "Update" at bounding box center [212, 321] width 126 height 10
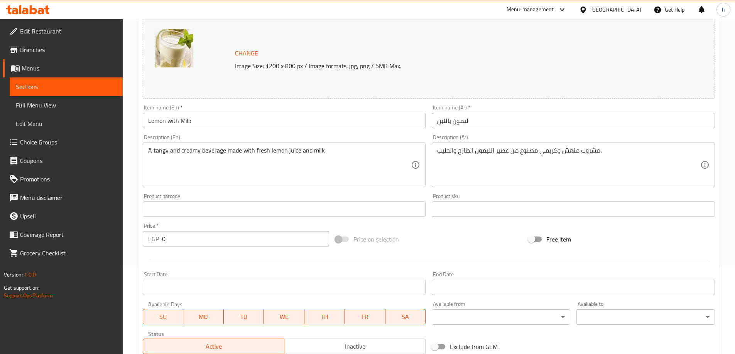
scroll to position [0, 0]
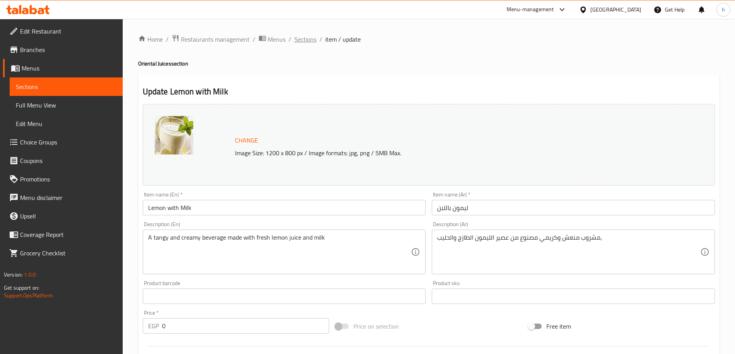
click at [303, 41] on span "Sections" at bounding box center [305, 39] width 22 height 9
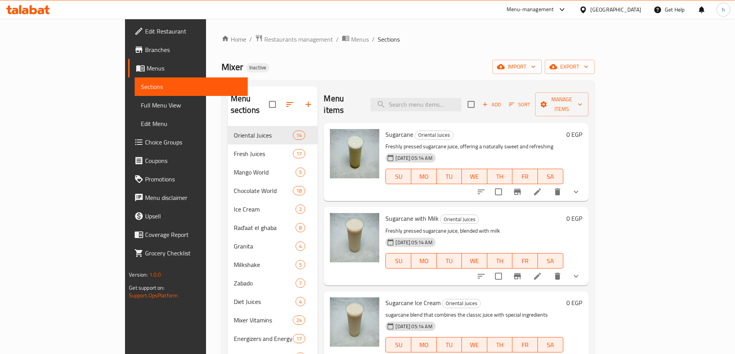
click at [541, 189] on icon at bounding box center [537, 192] width 7 height 7
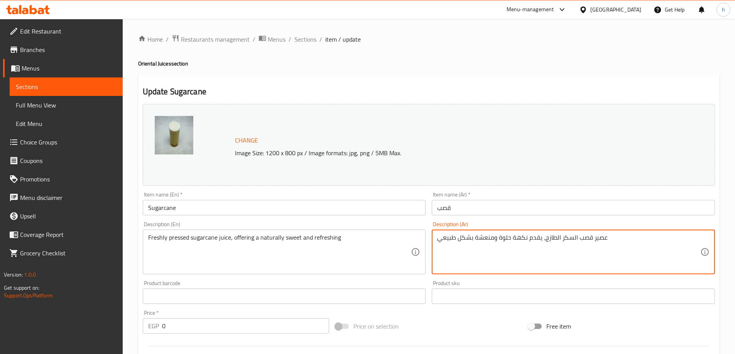
click at [559, 236] on textarea "عصير قصب السكر الطازج، يقدم نكهة حلوة ومنعشة بشكل طبيعي" at bounding box center [568, 252] width 263 height 37
click at [558, 237] on textarea "عصير قصب السكر الطازج، يقدم نكهة حلوة ومنعشة بشكل طبيعي" at bounding box center [568, 252] width 263 height 37
click at [559, 235] on textarea "عصير قصب السكر الطازج، يقدم نكهة حلوة ومنعشة بشكل طبيعي" at bounding box center [568, 252] width 263 height 37
click at [575, 240] on textarea "عصير قصب السكربريسد الطازج، يقدم نكهة حلوة ومنعشة بشكل طبيعي" at bounding box center [568, 252] width 263 height 37
click at [570, 238] on textarea "عصير قصب السكر بريسد الطازج، يقدم نكهة حلوة ومنعشة بشكل طبيعي" at bounding box center [568, 252] width 263 height 37
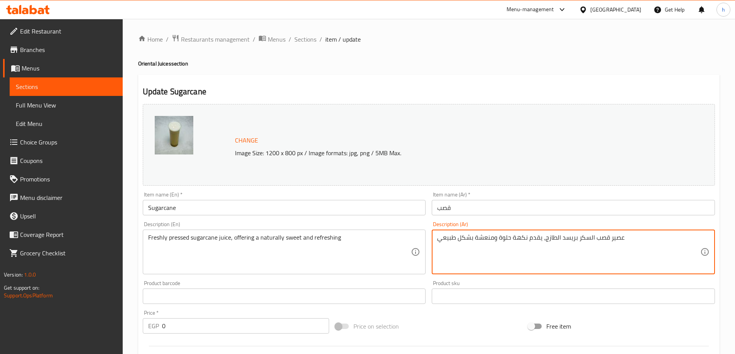
click at [570, 238] on textarea "عصير قصب السكر بريسد الطازج، يقدم نكهة حلوة ومنعشة بشكل طبيعي" at bounding box center [568, 252] width 263 height 37
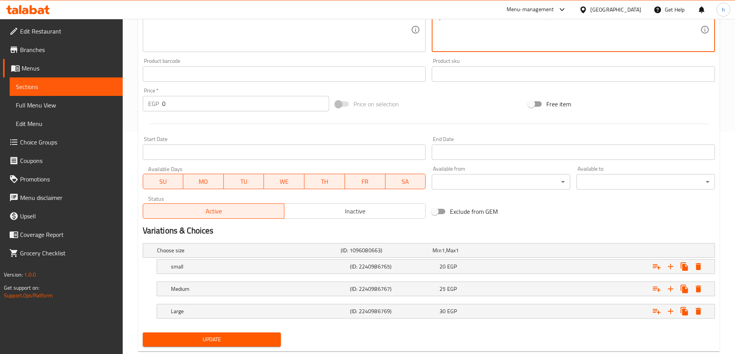
scroll to position [241, 0]
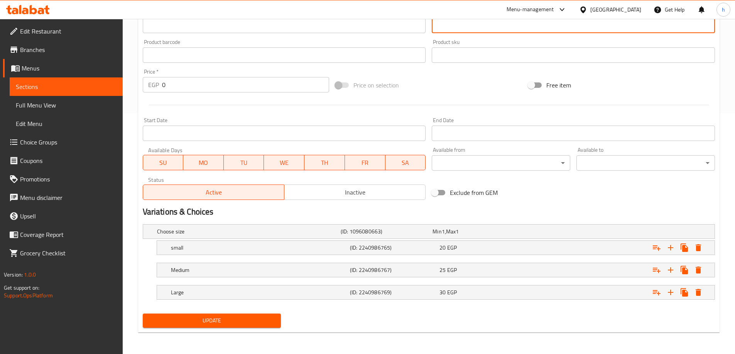
type textarea "عصير قصب السكر بريسد الطازج، يقدم نكهة حلوة ومنعشة بشكل طبيعي"
click at [261, 330] on div "Update" at bounding box center [212, 321] width 145 height 20
click at [262, 327] on button "Update" at bounding box center [212, 321] width 138 height 14
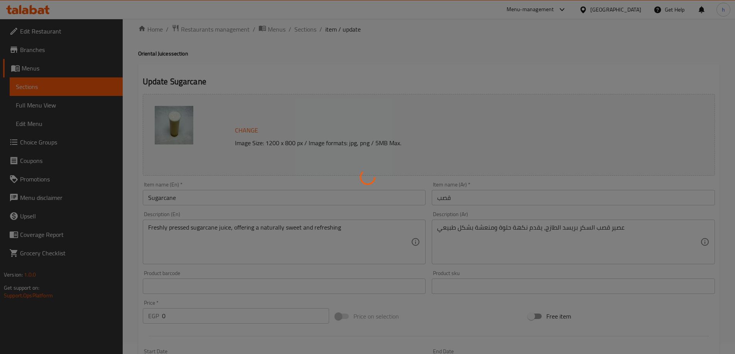
scroll to position [0, 0]
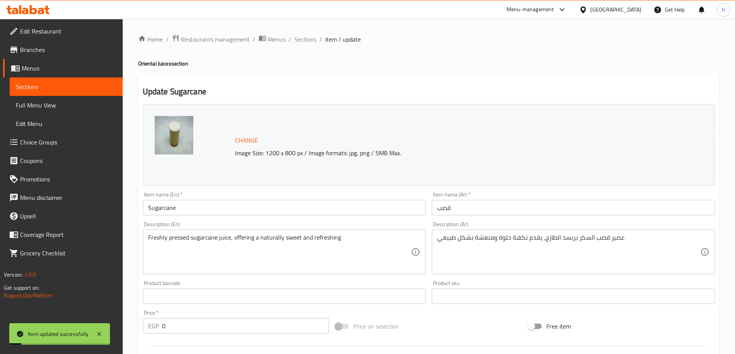
click at [308, 41] on span "Sections" at bounding box center [305, 39] width 22 height 9
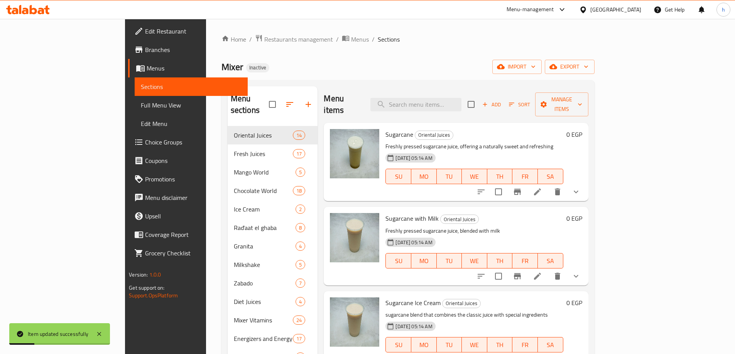
click at [548, 270] on li at bounding box center [538, 277] width 22 height 14
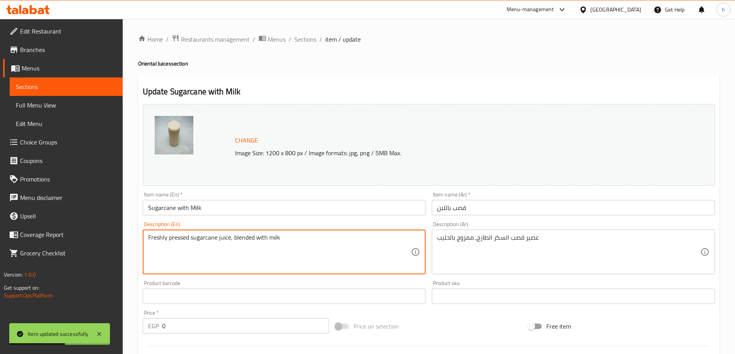
click at [225, 236] on textarea "Freshly pressed sugarcane juice, blended with milk" at bounding box center [279, 252] width 263 height 37
click at [210, 238] on textarea "Freshly pressed sugarcane juice, blended with milk" at bounding box center [279, 252] width 263 height 37
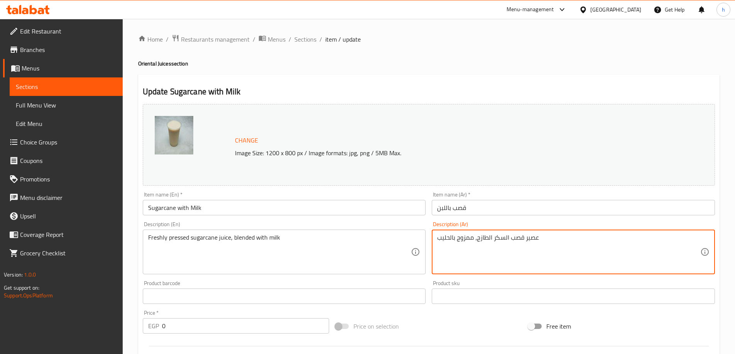
click at [493, 236] on textarea "عصير قصب السكر الطازج، ممزوج بالحليب" at bounding box center [568, 252] width 263 height 37
paste textarea "بريسد"
click at [509, 236] on textarea "عصير قصب السكربريسد الطازج، ممزوج بالحليب" at bounding box center [568, 252] width 263 height 37
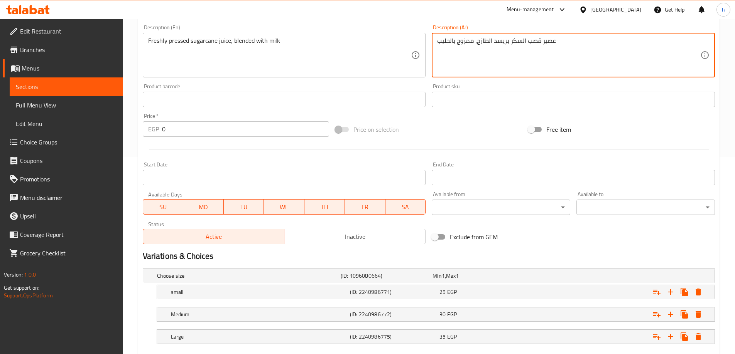
scroll to position [231, 0]
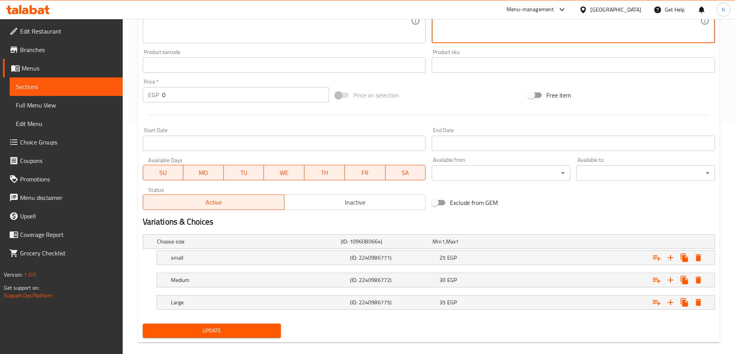
type textarea "عصير قصب السكر بريسد الطازج، ممزوج بالحليب"
click at [257, 330] on span "Update" at bounding box center [212, 331] width 126 height 10
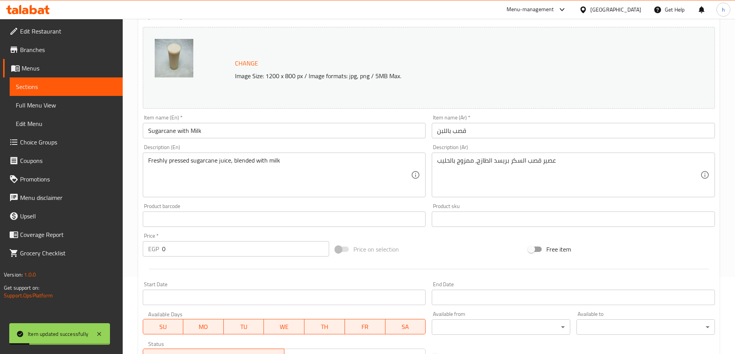
scroll to position [0, 0]
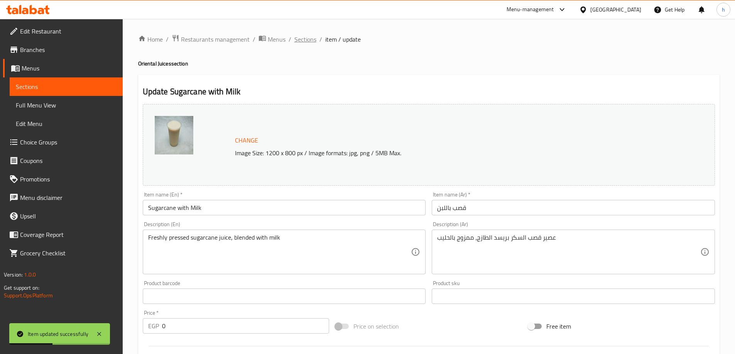
click at [312, 40] on span "Sections" at bounding box center [305, 39] width 22 height 9
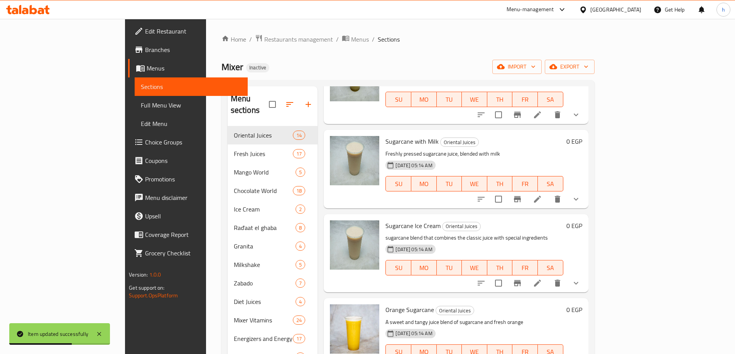
scroll to position [116, 0]
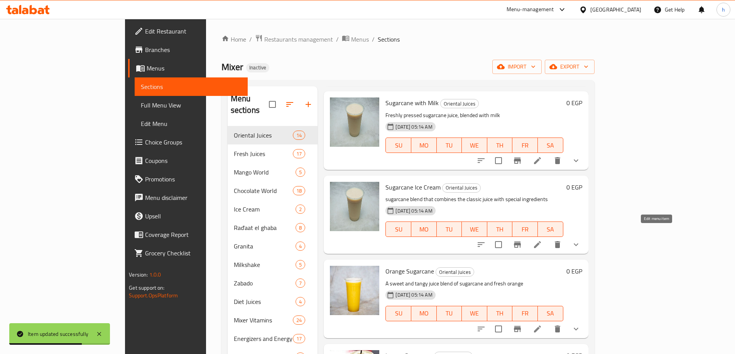
click at [542, 240] on icon at bounding box center [537, 244] width 9 height 9
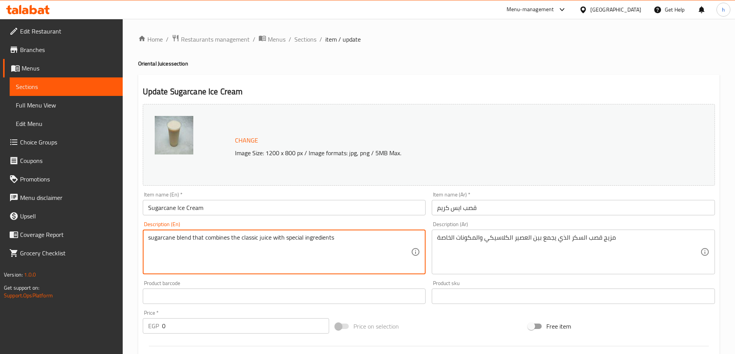
click at [223, 240] on textarea "sugarcane blend that combines the classic juice with special ingredients" at bounding box center [279, 252] width 263 height 37
click at [224, 236] on textarea "sugarcane blend that combines the classic juice with special ingredients" at bounding box center [279, 252] width 263 height 37
click at [254, 236] on textarea "sugarcane blend that combines the classic juice with special ingredients" at bounding box center [279, 252] width 263 height 37
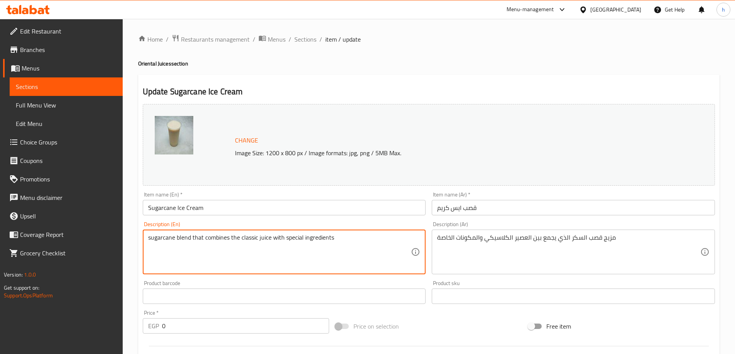
click at [275, 237] on textarea "sugarcane blend that combines the classic juice with special ingredients" at bounding box center [279, 252] width 263 height 37
click at [300, 238] on textarea "sugarcane blend that combines the classic juice with special ingredients" at bounding box center [279, 252] width 263 height 37
click at [323, 238] on textarea "sugarcane blend that combines the classic juice with special ingredients" at bounding box center [279, 252] width 263 height 37
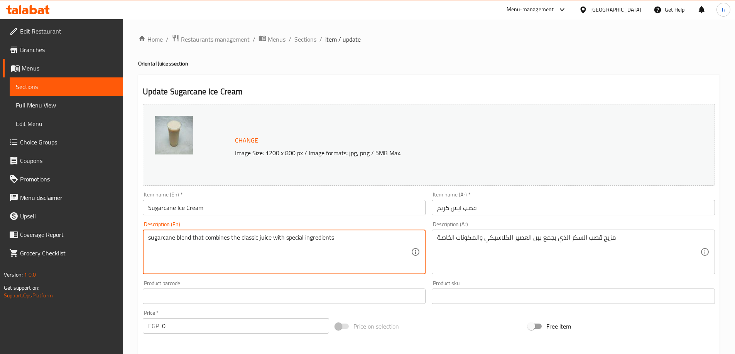
click at [323, 238] on textarea "sugarcane blend that combines the classic juice with special ingredients" at bounding box center [279, 252] width 263 height 37
click at [309, 36] on span "Sections" at bounding box center [305, 39] width 22 height 9
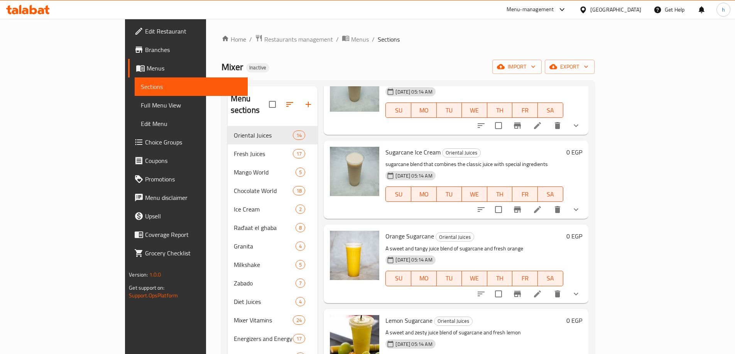
scroll to position [154, 0]
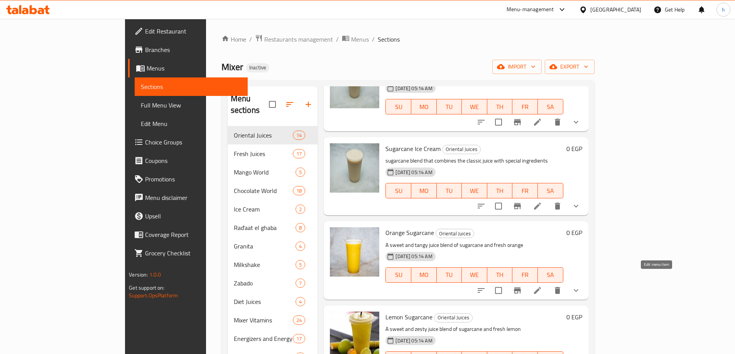
click at [542, 286] on icon at bounding box center [537, 290] width 9 height 9
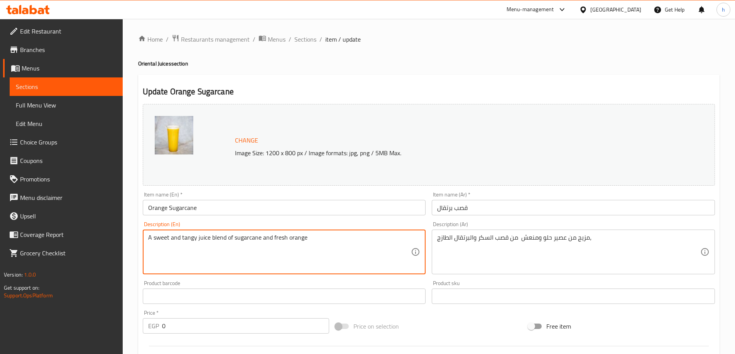
drag, startPoint x: 225, startPoint y: 238, endPoint x: 213, endPoint y: 237, distance: 12.0
click at [211, 236] on textarea "A sweet and tangy juice blend of sugarcane and fresh orange" at bounding box center [279, 252] width 263 height 37
drag, startPoint x: 197, startPoint y: 238, endPoint x: 188, endPoint y: 237, distance: 9.3
click at [189, 237] on textarea "A sweet and tangy juice blend of sugarcane and fresh orange" at bounding box center [279, 252] width 263 height 37
type textarea "A sweet and tangy juice blend of sugarcane and fresh orange"
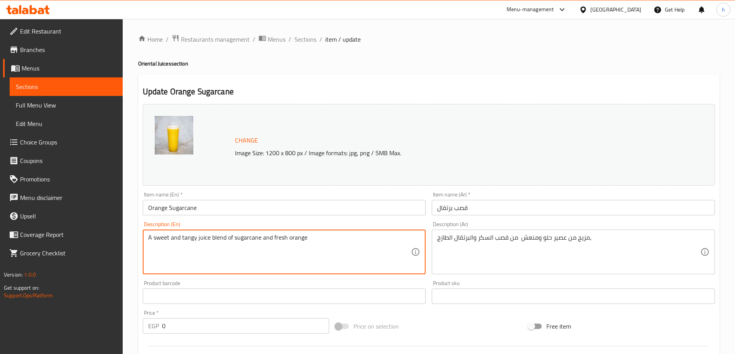
click at [206, 247] on textarea "A sweet and tangy juice blend of sugarcane and fresh orange" at bounding box center [279, 252] width 263 height 37
click at [235, 244] on textarea "A sweet and tangy juice blend of sugarcane and fresh orange" at bounding box center [279, 252] width 263 height 37
click at [241, 240] on textarea "A sweet and tangy juice blend of sugarcane and fresh orange" at bounding box center [279, 252] width 263 height 37
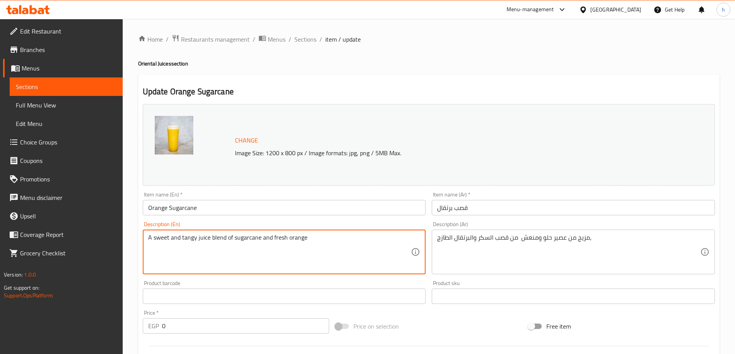
click at [260, 240] on textarea "A sweet and tangy juice blend of sugarcane and fresh orange" at bounding box center [279, 252] width 263 height 37
click at [278, 240] on textarea "A sweet and tangy juice blend of sugarcane and fresh orange" at bounding box center [279, 252] width 263 height 37
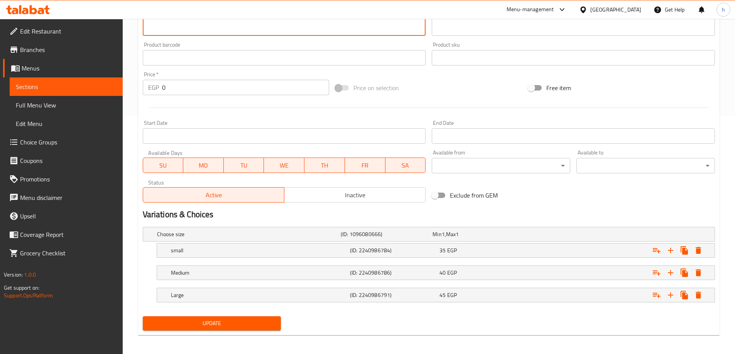
scroll to position [241, 0]
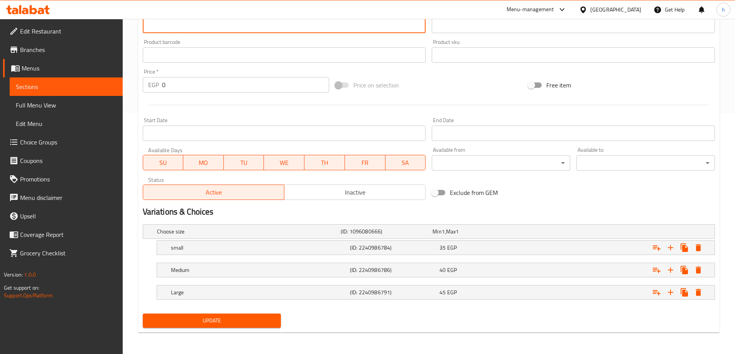
click at [265, 323] on span "Update" at bounding box center [212, 321] width 126 height 10
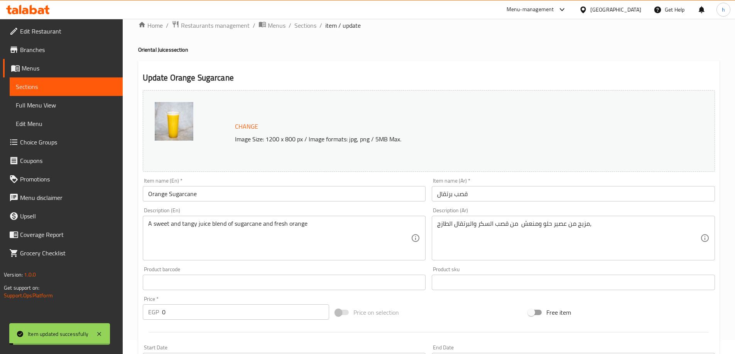
scroll to position [0, 0]
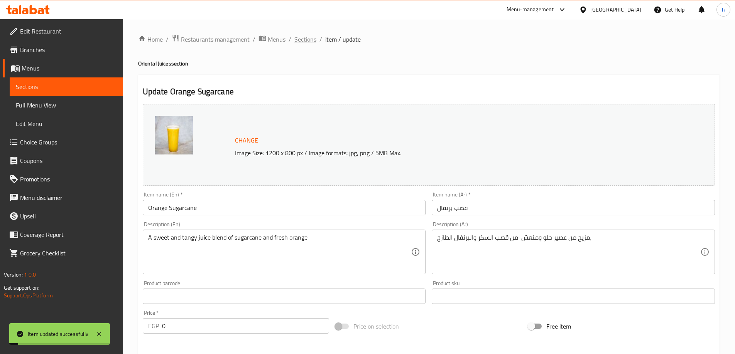
click at [310, 40] on span "Sections" at bounding box center [305, 39] width 22 height 9
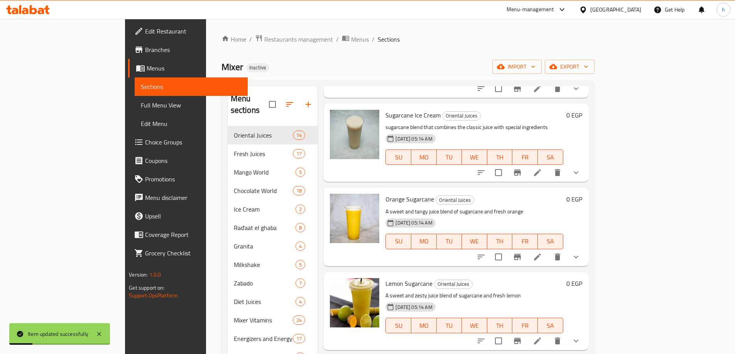
scroll to position [193, 0]
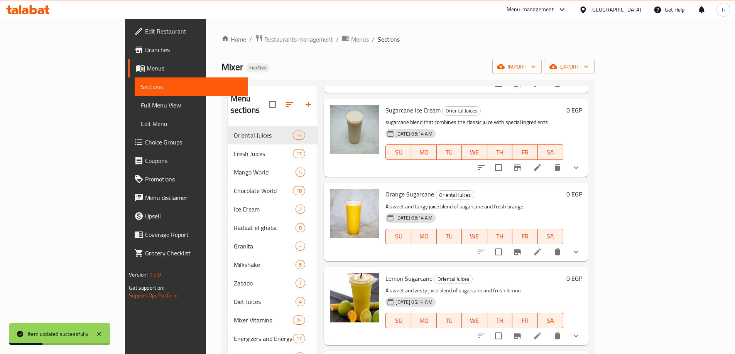
click at [548, 329] on li at bounding box center [538, 336] width 22 height 14
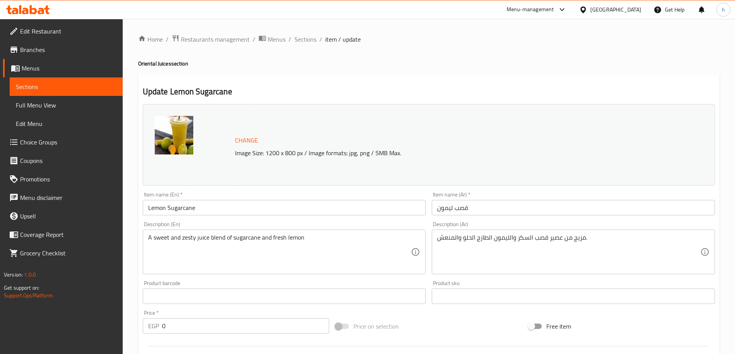
click at [165, 205] on input "Lemon Sugarcane" at bounding box center [284, 207] width 283 height 15
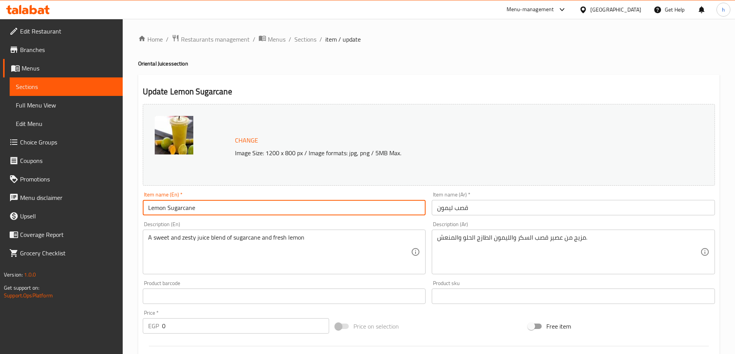
click at [165, 205] on input "Lemon Sugarcane" at bounding box center [284, 207] width 283 height 15
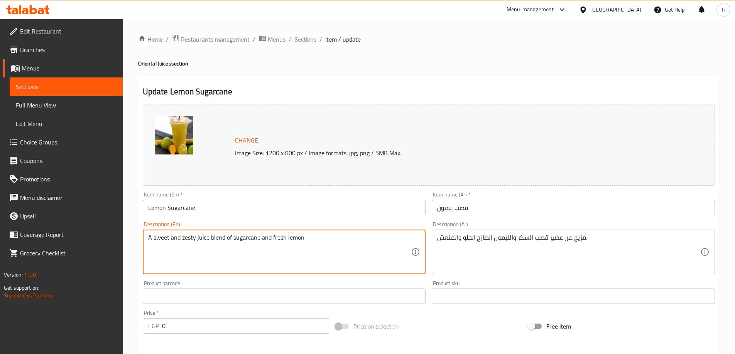
click at [155, 240] on textarea "A sweet and zesty juice blend of sugarcane and fresh lemon" at bounding box center [279, 252] width 263 height 37
click at [193, 234] on textarea "A sweet and zesty juice blend of sugarcane and fresh lemon" at bounding box center [279, 252] width 263 height 37
click at [274, 237] on textarea "A sweet and zesty juice blend of sugarcane and fresh lemon" at bounding box center [279, 252] width 263 height 37
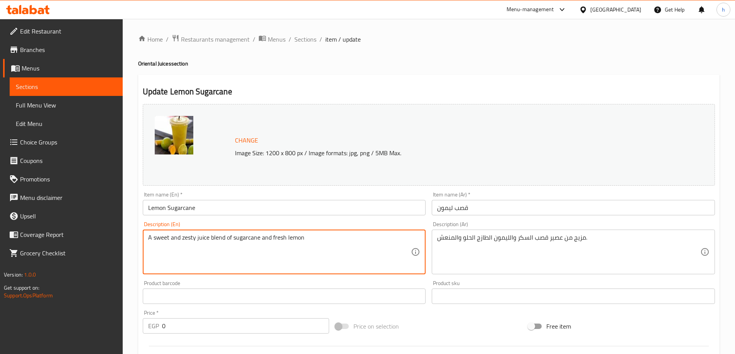
click at [247, 235] on textarea "A sweet and zesty juice blend of sugarcane and fresh lemon" at bounding box center [279, 252] width 263 height 37
click at [216, 237] on textarea "A sweet and zesty juice blend of sugarcane and fresh lemon" at bounding box center [279, 252] width 263 height 37
click at [240, 238] on textarea "A sweet and zesty juice blend of sugarcane and fresh lemon" at bounding box center [279, 252] width 263 height 37
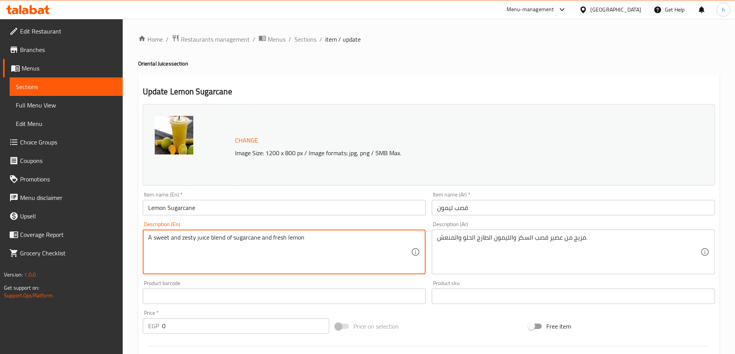
click at [240, 238] on textarea "A sweet and zesty juice blend of sugarcane and fresh lemon" at bounding box center [279, 252] width 263 height 37
click at [253, 238] on textarea "A sweet and zesty juice blend of sugarcane and fresh lemon" at bounding box center [279, 252] width 263 height 37
click at [267, 238] on textarea "A sweet and zesty juice blend of sugarcane and fresh lemon" at bounding box center [279, 252] width 263 height 37
click at [182, 239] on textarea "A sweet and zesty juice blend of sugarcane and fresh lemon" at bounding box center [279, 252] width 263 height 37
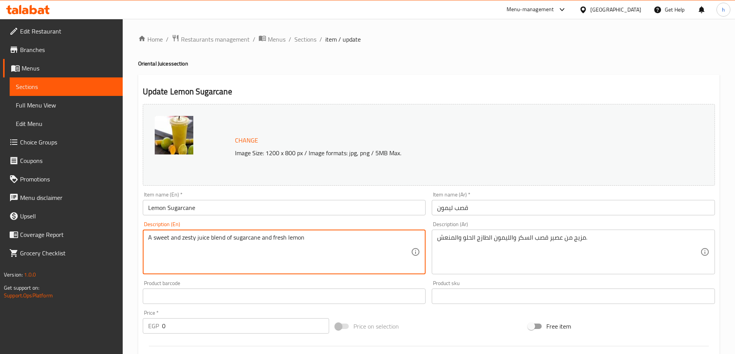
click at [182, 239] on textarea "A sweet and zesty juice blend of sugarcane and fresh lemon" at bounding box center [279, 252] width 263 height 37
click at [165, 239] on textarea "A sweet and zesty juice blend of sugarcane and fresh lemon" at bounding box center [279, 252] width 263 height 37
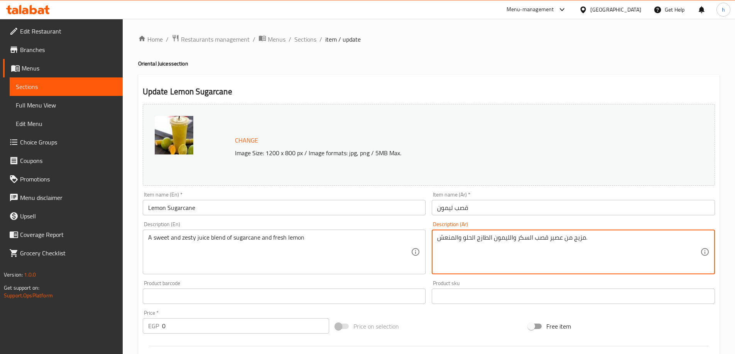
drag, startPoint x: 459, startPoint y: 236, endPoint x: 434, endPoint y: 236, distance: 24.7
click at [434, 236] on div "مزيج من عصير قصب السكر والليمون الطازج الحلو والمنعش. Description (Ar)" at bounding box center [573, 252] width 283 height 45
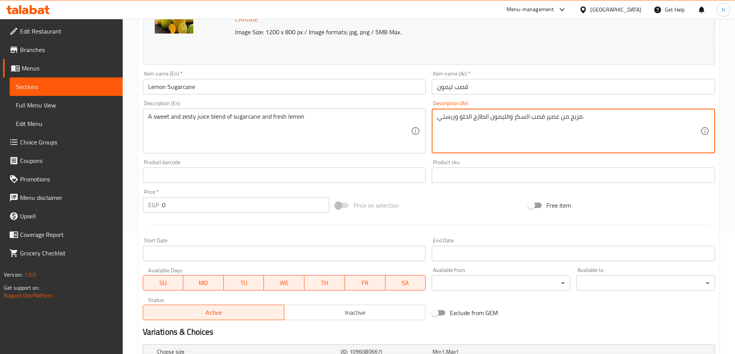
scroll to position [241, 0]
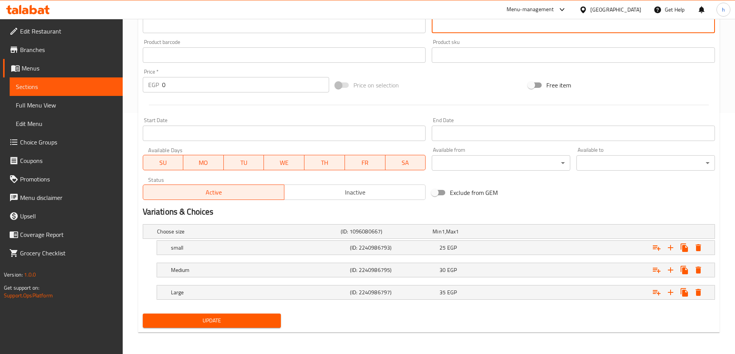
type textarea "مزيج من عصير قصب السكر والليمون الطازج الحلو وزيستي."
click at [255, 315] on button "Update" at bounding box center [212, 321] width 138 height 14
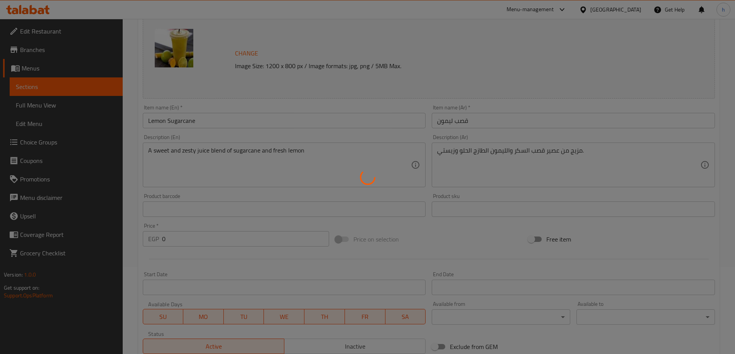
scroll to position [0, 0]
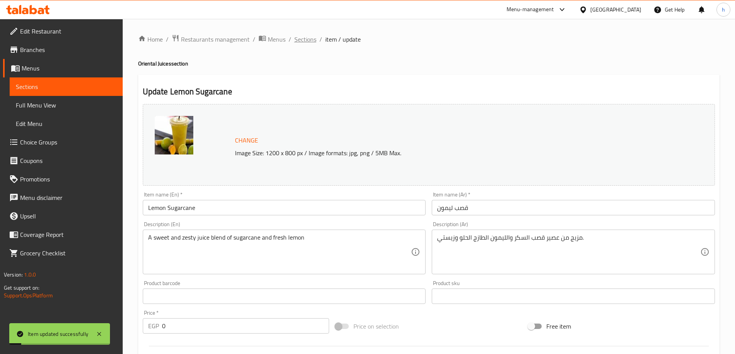
click at [310, 41] on span "Sections" at bounding box center [305, 39] width 22 height 9
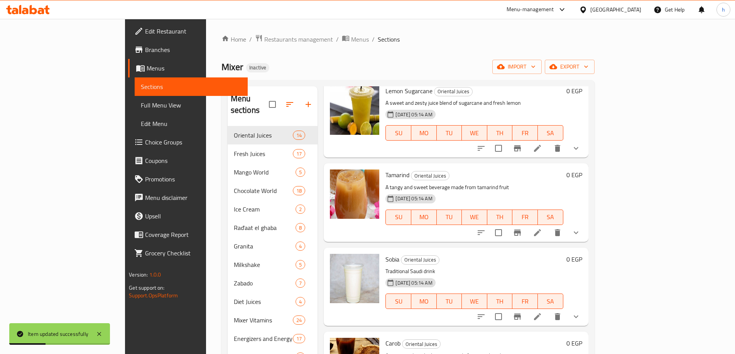
scroll to position [386, 0]
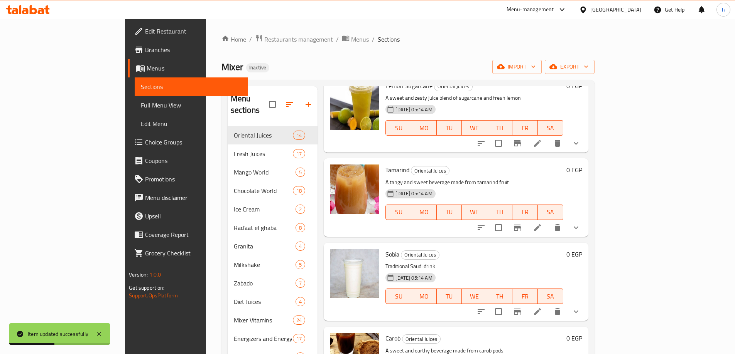
click at [548, 221] on li at bounding box center [538, 228] width 22 height 14
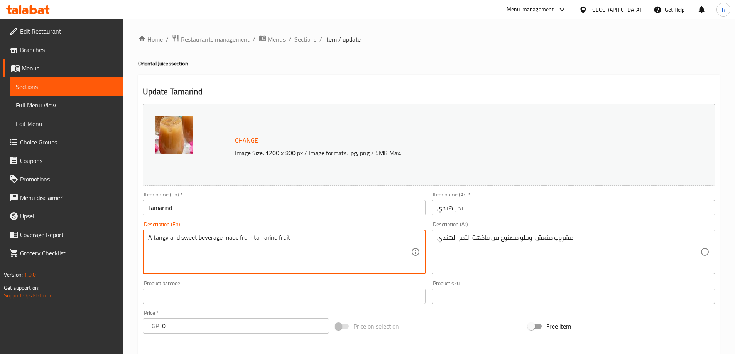
click at [211, 238] on textarea "A tangy and sweet beverage made from tamarind fruit" at bounding box center [279, 252] width 263 height 37
click at [185, 236] on textarea "A tangy and sweet beverage made from tamarind fruit" at bounding box center [279, 252] width 263 height 37
click at [244, 239] on textarea "A tangy and sweet beverage made from tamarind fruit" at bounding box center [279, 252] width 263 height 37
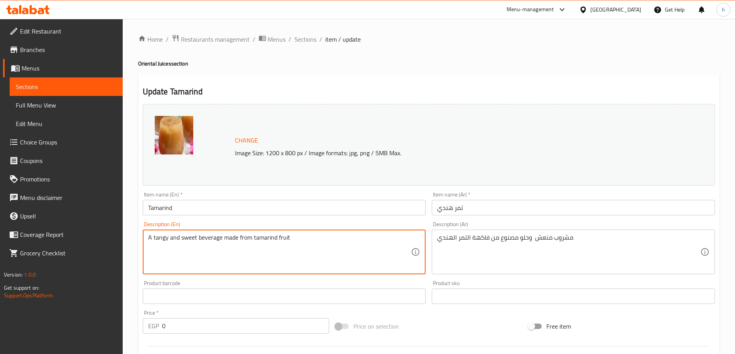
click at [258, 239] on textarea "A tangy and sweet beverage made from tamarind fruit" at bounding box center [279, 252] width 263 height 37
click at [283, 241] on textarea "A tangy and sweet beverage made from tamarind fruit" at bounding box center [279, 252] width 263 height 37
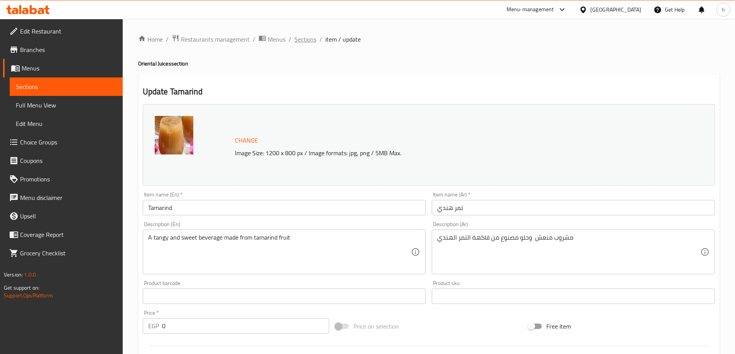
click at [310, 39] on span "Sections" at bounding box center [305, 39] width 22 height 9
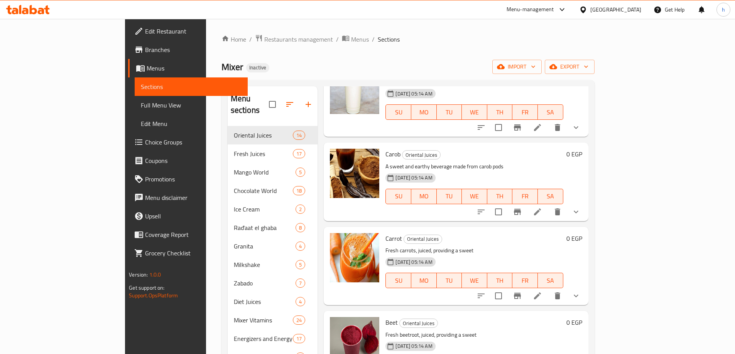
scroll to position [617, 0]
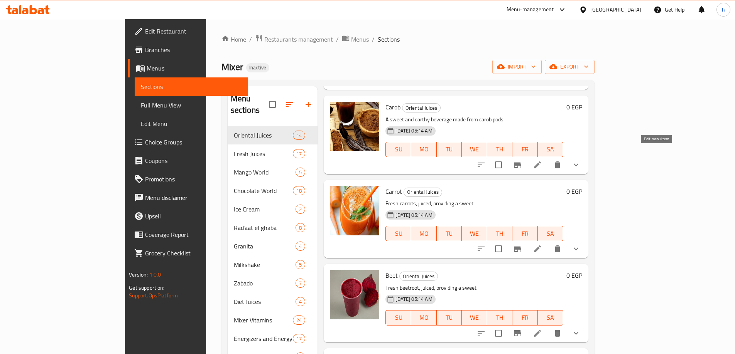
click at [542, 160] on icon at bounding box center [537, 164] width 9 height 9
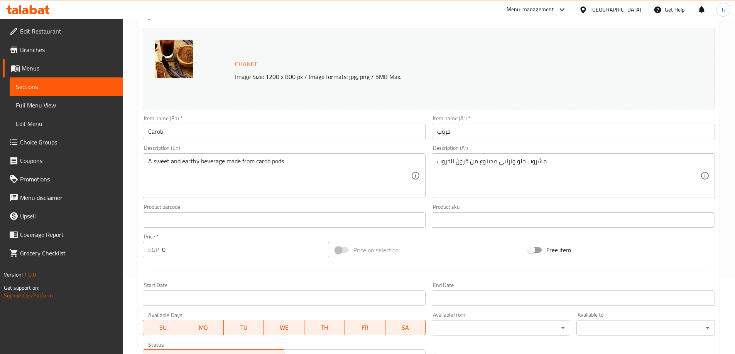
scroll to position [77, 0]
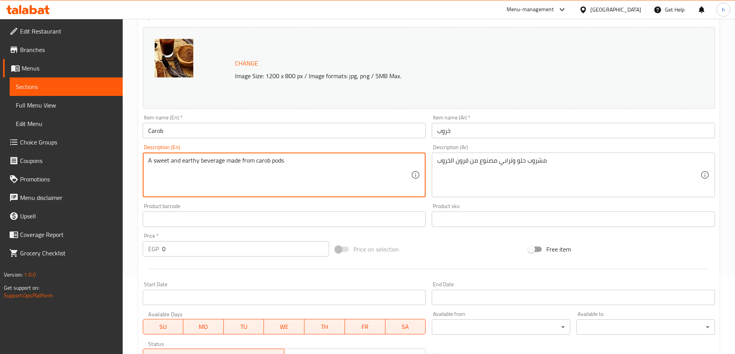
click at [159, 160] on textarea "A sweet and earthy beverage made from carob pods" at bounding box center [279, 175] width 263 height 37
click at [210, 159] on textarea "A sweet and earthy beverage made from carob pods" at bounding box center [279, 175] width 263 height 37
click at [155, 159] on textarea "A sweet and earthy beverage made from carob pods" at bounding box center [279, 175] width 263 height 37
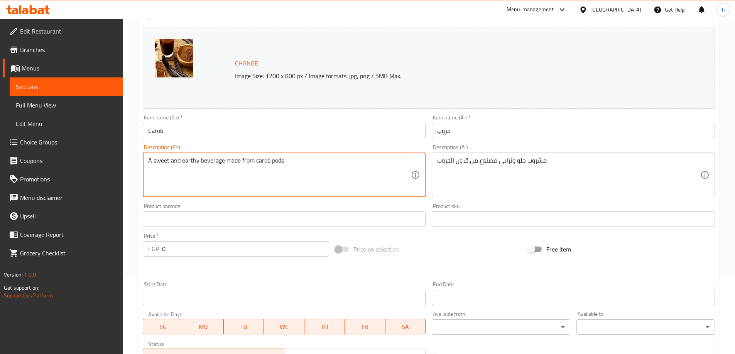
click at [188, 159] on textarea "A sweet and earthy beverage made from carob pods" at bounding box center [279, 175] width 263 height 37
click at [233, 161] on textarea "A sweet and earthy beverage made from carob pods" at bounding box center [279, 175] width 263 height 37
click at [251, 161] on textarea "A sweet and earthy beverage made from carob pods" at bounding box center [279, 175] width 263 height 37
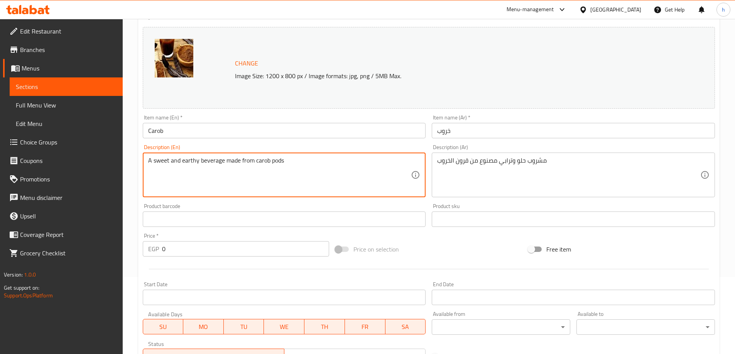
click at [251, 161] on textarea "A sweet and earthy beverage made from carob pods" at bounding box center [279, 175] width 263 height 37
click at [276, 162] on textarea "A sweet and earthy beverage made from carob pods" at bounding box center [279, 175] width 263 height 37
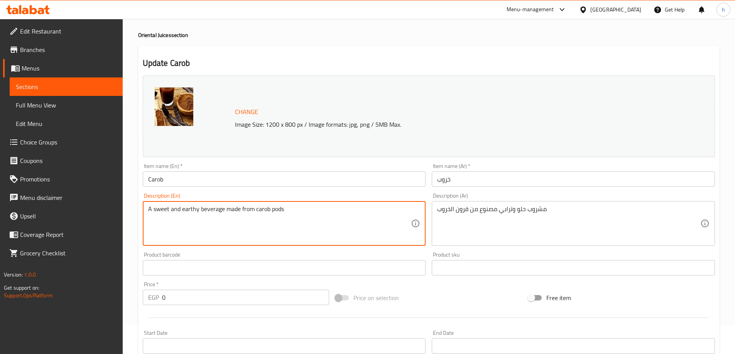
scroll to position [0, 0]
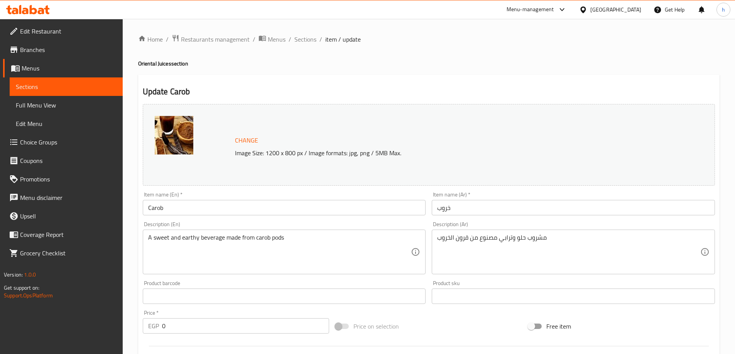
click at [307, 45] on div "Home / Restaurants management / Menus / Sections / item / update Oriental Juice…" at bounding box center [428, 307] width 581 height 546
click at [309, 42] on span "Sections" at bounding box center [305, 39] width 22 height 9
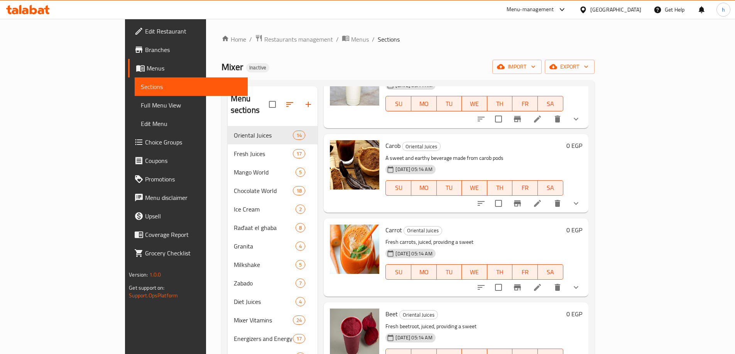
scroll to position [617, 0]
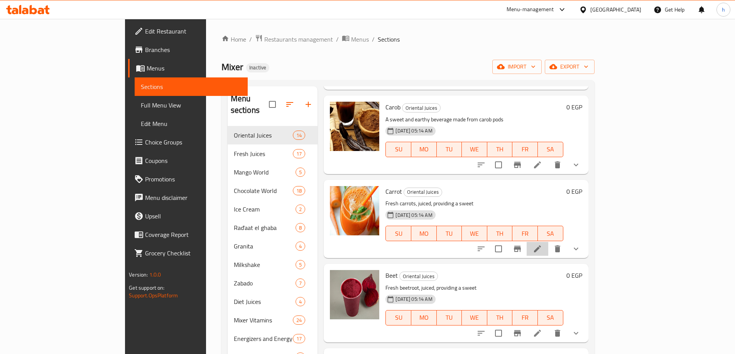
click at [548, 242] on li at bounding box center [538, 249] width 22 height 14
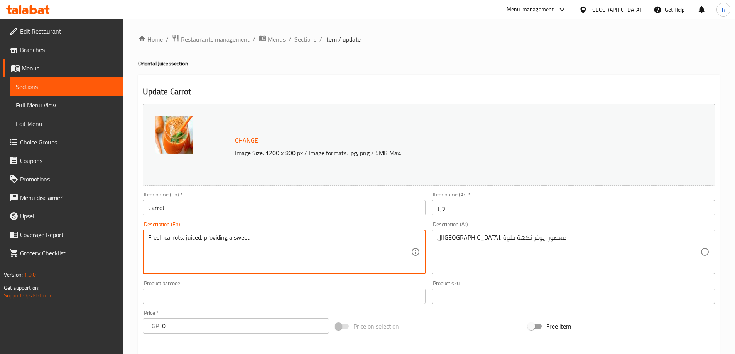
click at [164, 235] on textarea "Fresh carrots, juiced, providing a sweet" at bounding box center [279, 252] width 263 height 37
click at [198, 236] on textarea "Fresh carrots, juiced, providing a sweet" at bounding box center [279, 252] width 263 height 37
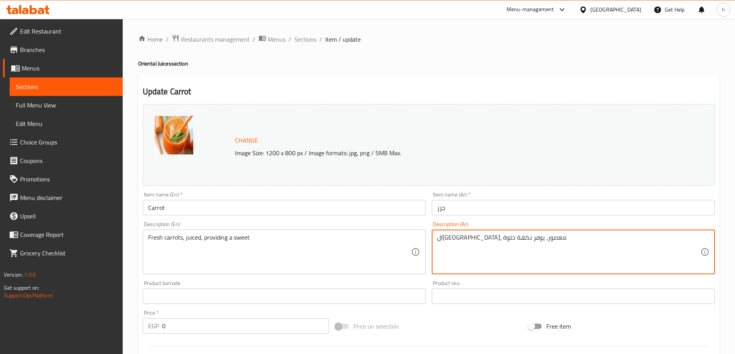
click at [467, 240] on textarea "الجزر الطازج، معصور، يوفر نكهة حلوة" at bounding box center [568, 252] width 263 height 37
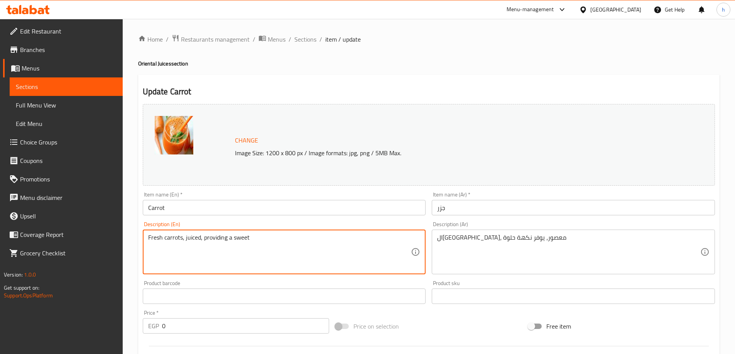
click at [228, 246] on textarea "Fresh carrots, juiced, providing a sweet" at bounding box center [279, 252] width 263 height 37
click at [259, 241] on textarea "Fresh carrots, juiced, providing a sweet" at bounding box center [279, 252] width 263 height 37
click at [271, 258] on textarea "Fresh carrots, juiced, providing a sweet" at bounding box center [279, 252] width 263 height 37
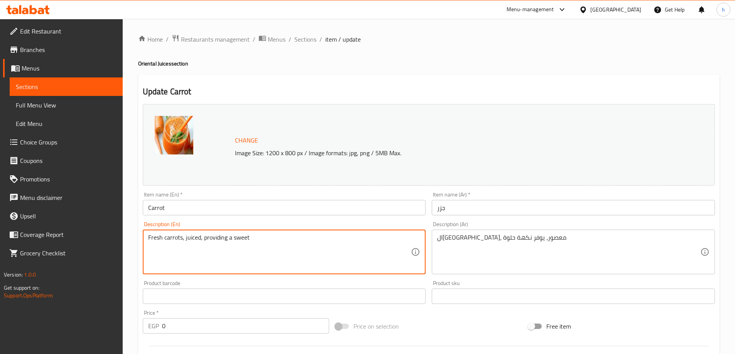
click at [216, 242] on textarea "Fresh carrots, juiced, providing a sweet" at bounding box center [279, 252] width 263 height 37
click at [252, 236] on textarea "Fresh carrots, juiced, providing a sweet" at bounding box center [279, 252] width 263 height 37
click at [184, 241] on textarea "Fresh carrots, juiced, providing a sweet flover" at bounding box center [279, 252] width 263 height 37
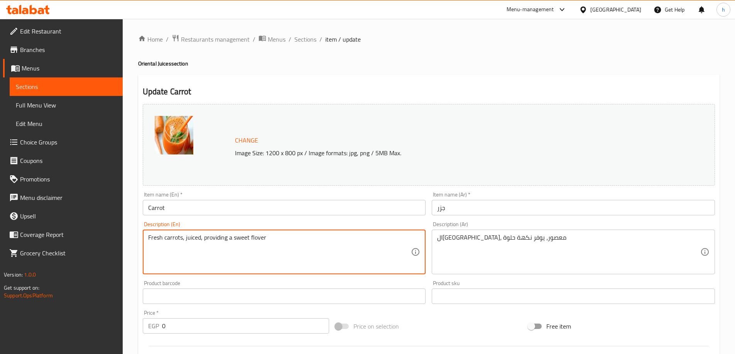
click at [191, 242] on textarea "Fresh carrots, juiced, providing a sweet flover" at bounding box center [279, 252] width 263 height 37
click at [217, 238] on textarea "Fresh carrots, juiced, providing a sweet flover" at bounding box center [279, 252] width 263 height 37
click at [228, 238] on textarea "Fresh carrots, juiced, providing a sweet flover" at bounding box center [279, 252] width 263 height 37
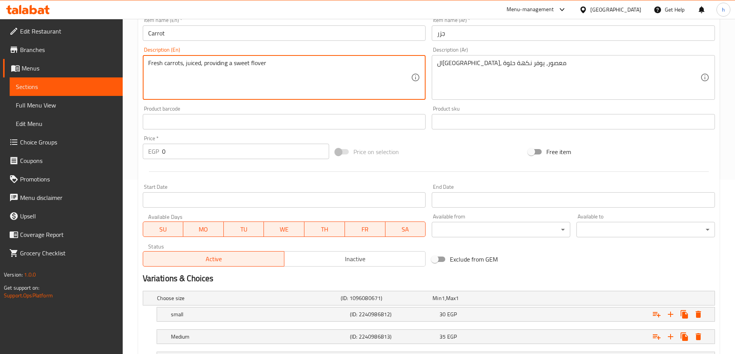
scroll to position [241, 0]
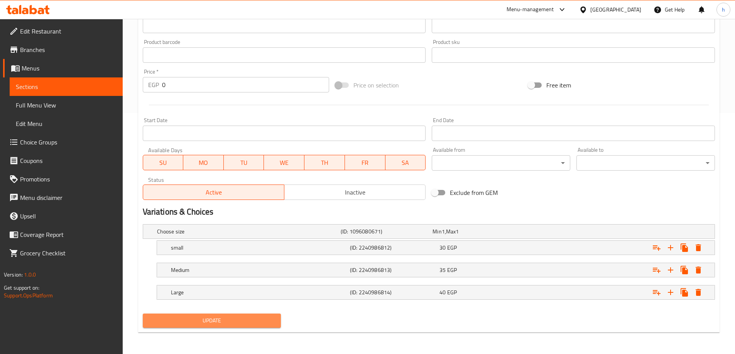
click at [238, 321] on span "Update" at bounding box center [212, 321] width 126 height 10
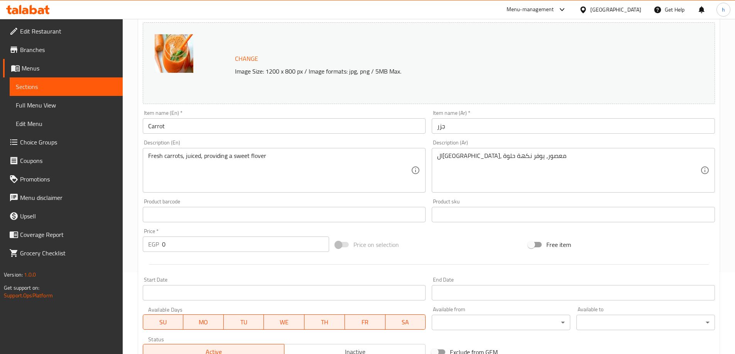
scroll to position [49, 0]
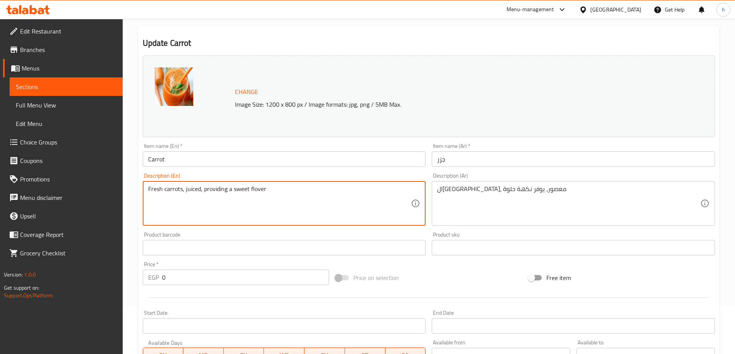
click at [251, 191] on textarea "Fresh carrots, juiced, providing a sweet flover" at bounding box center [279, 204] width 263 height 37
type textarea "Fresh carrots, juiced, providing a sweet"
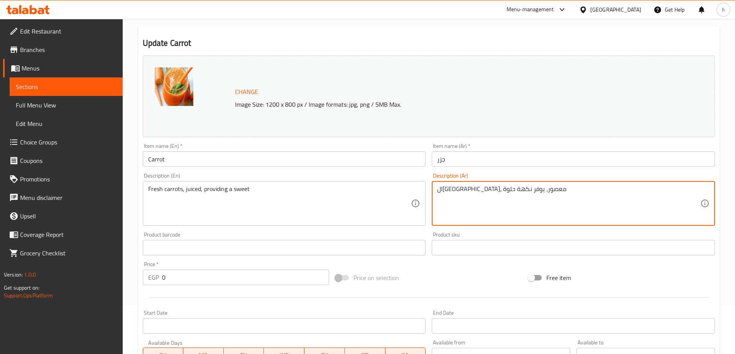
click at [457, 188] on textarea "الجزر الطازج، معصور، يوفر نكهة حلوة" at bounding box center [568, 204] width 263 height 37
click at [440, 192] on textarea "الجزر الطازج، معصور، يوفر حلوة" at bounding box center [568, 204] width 263 height 37
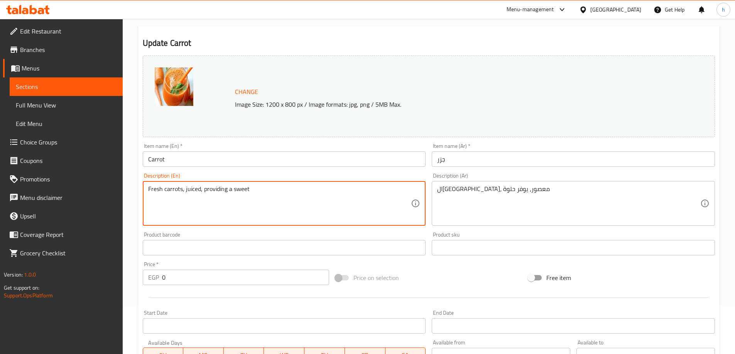
click at [216, 189] on textarea "Fresh carrots, juiced, providing a sweet" at bounding box center [279, 204] width 263 height 37
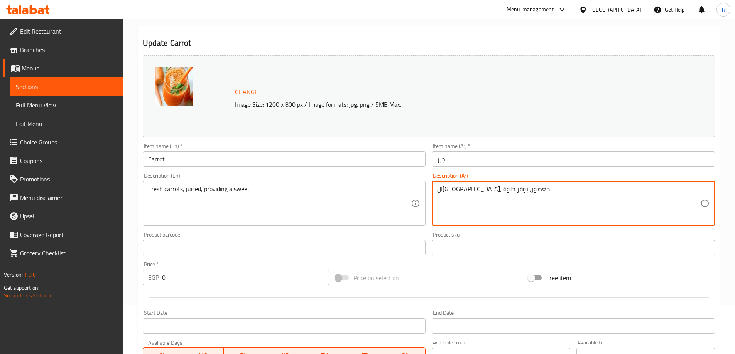
drag, startPoint x: 443, startPoint y: 188, endPoint x: 438, endPoint y: 188, distance: 5.0
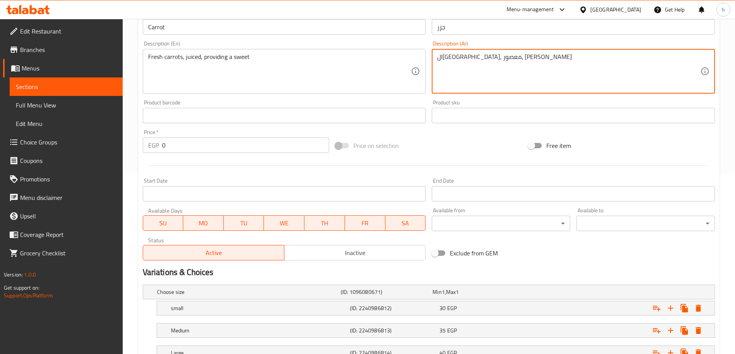
scroll to position [241, 0]
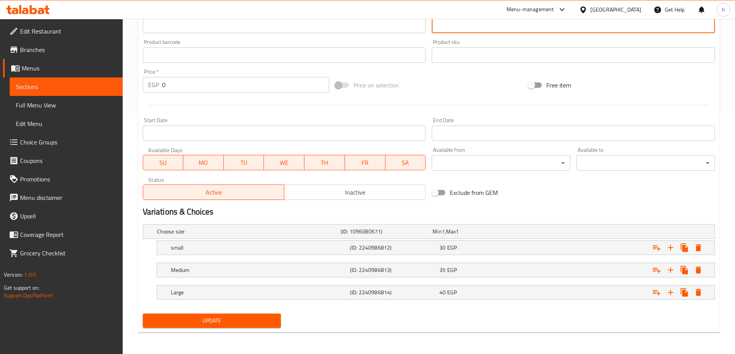
type textarea "ال[GEOGRAPHIC_DATA]، معصور، [PERSON_NAME]"
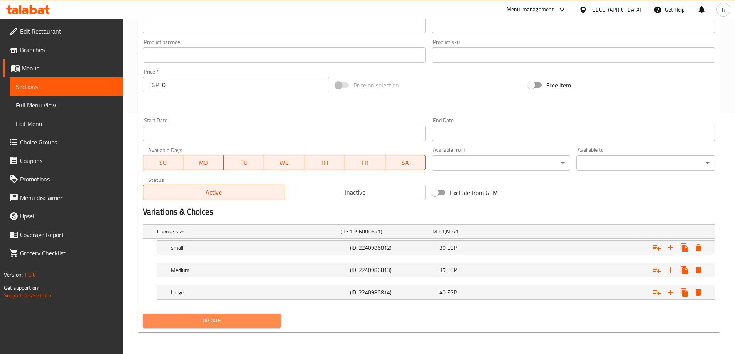
click at [256, 319] on span "Update" at bounding box center [212, 321] width 126 height 10
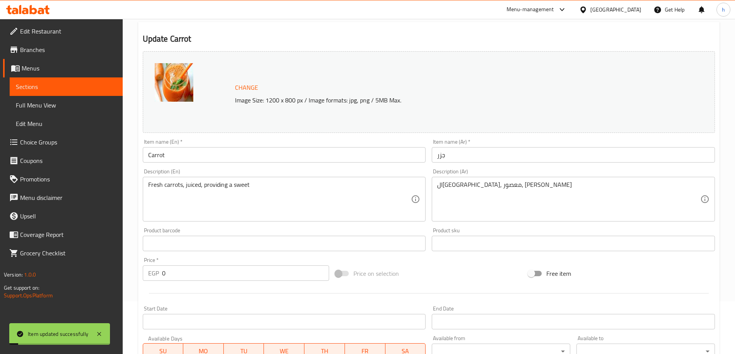
scroll to position [0, 0]
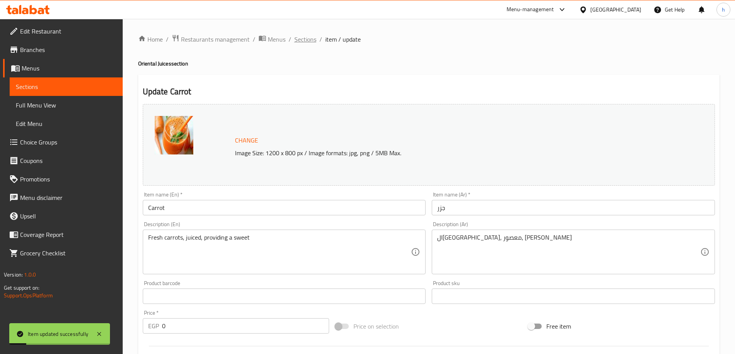
click at [297, 40] on span "Sections" at bounding box center [305, 39] width 22 height 9
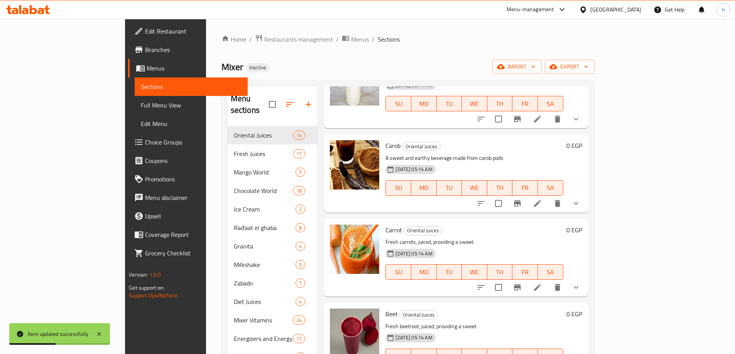
scroll to position [656, 0]
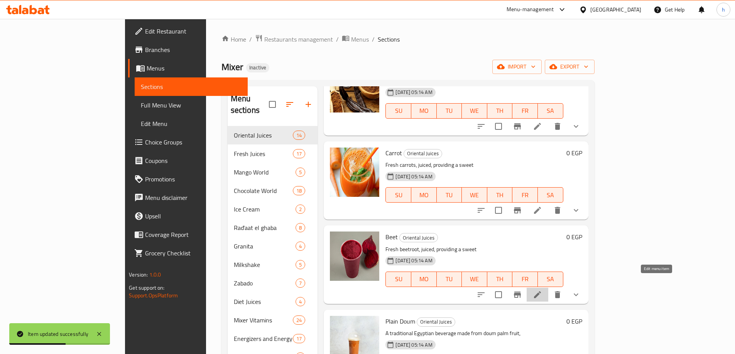
click at [541, 292] on icon at bounding box center [537, 295] width 7 height 7
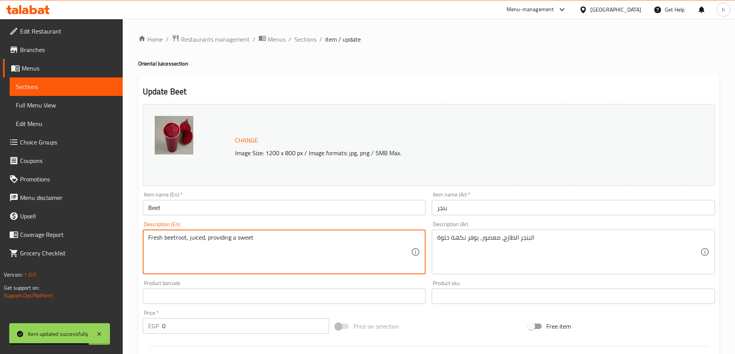
click at [154, 240] on textarea "Fresh beetroot, juiced, providing a sweet" at bounding box center [279, 252] width 263 height 37
click at [170, 240] on textarea "Fresh beetroot, juiced, providing a sweet" at bounding box center [279, 252] width 263 height 37
click at [192, 236] on textarea "Fresh beetroot, juiced, providing a sweet" at bounding box center [279, 252] width 263 height 37
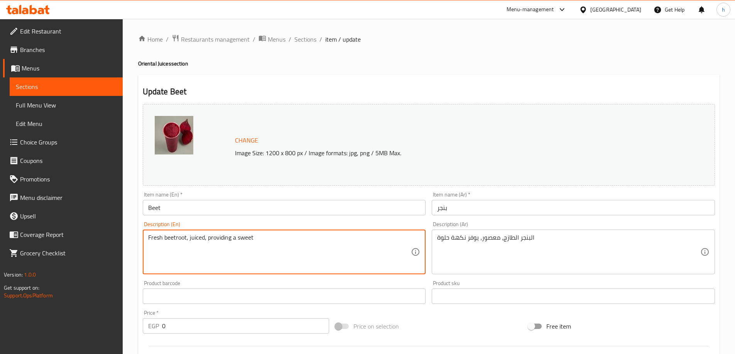
click at [214, 237] on textarea "Fresh beetroot, juiced, providing a sweet" at bounding box center [279, 252] width 263 height 37
click at [240, 239] on textarea "Fresh beetroot, juiced, providing a sweet" at bounding box center [279, 252] width 263 height 37
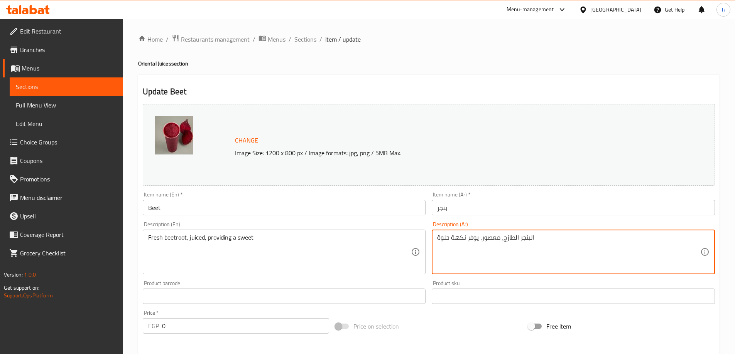
click at [463, 240] on textarea "البنجر الطازج، معصور، يوفر نكهة حلوة" at bounding box center [568, 252] width 263 height 37
drag, startPoint x: 442, startPoint y: 238, endPoint x: 432, endPoint y: 237, distance: 10.4
click at [432, 237] on div "البنجر الطازج، معصور، يوفر حلوة Description (Ar)" at bounding box center [573, 252] width 283 height 45
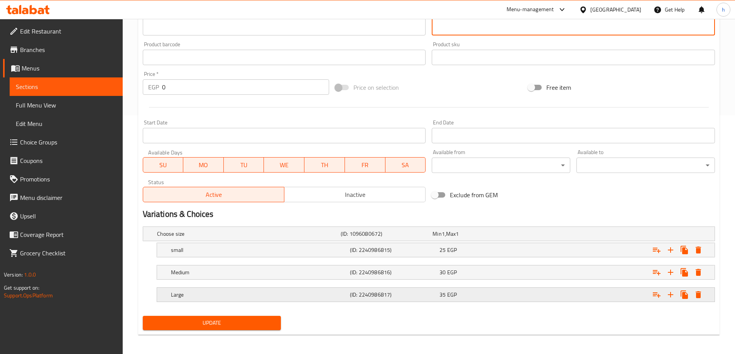
scroll to position [241, 0]
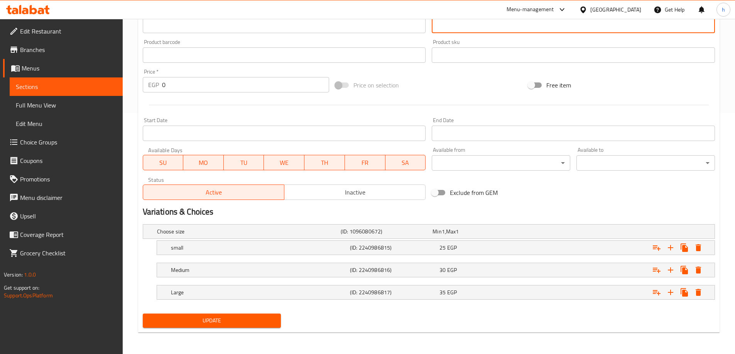
type textarea "البنجر الطازج، معصور، [PERSON_NAME]"
click at [268, 316] on span "Update" at bounding box center [212, 321] width 126 height 10
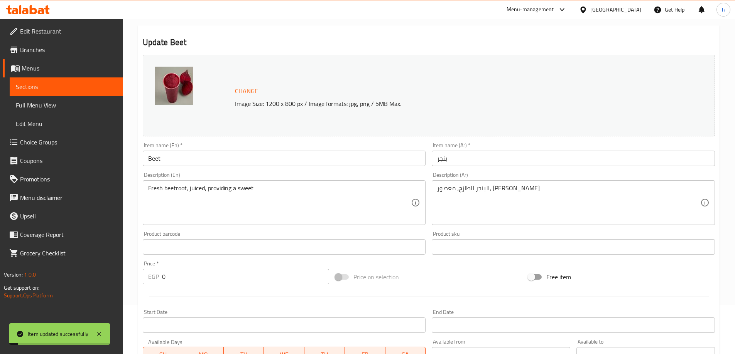
scroll to position [0, 0]
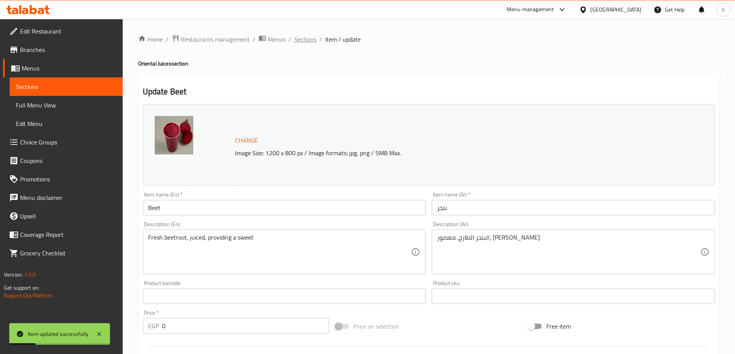
click at [309, 35] on span "Sections" at bounding box center [305, 39] width 22 height 9
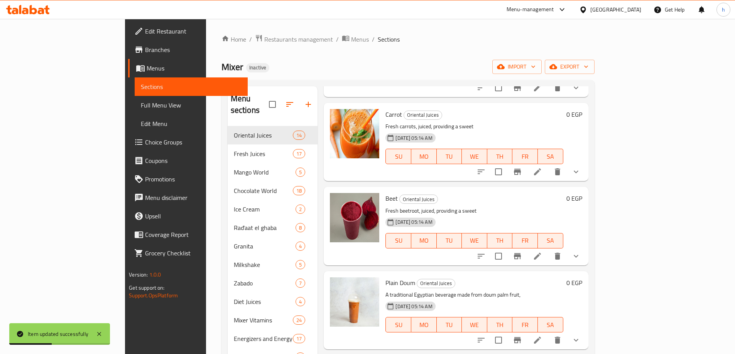
scroll to position [810, 0]
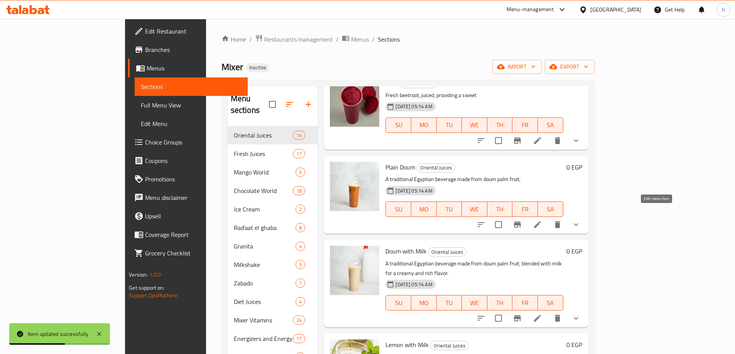
click at [542, 220] on icon at bounding box center [537, 224] width 9 height 9
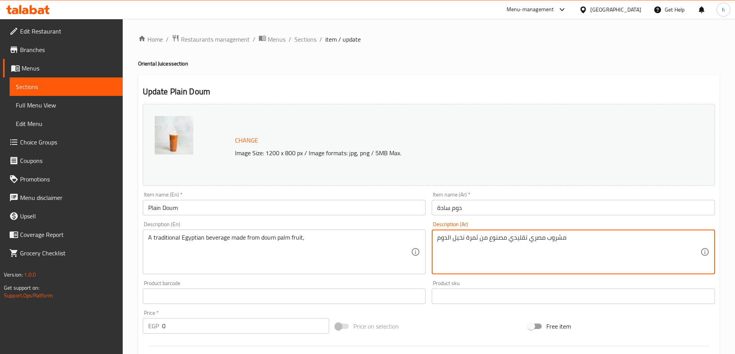
click at [474, 238] on textarea "مشروب مصري تقليدي مصنوع من ثمرة نخيل الدوم" at bounding box center [568, 252] width 263 height 37
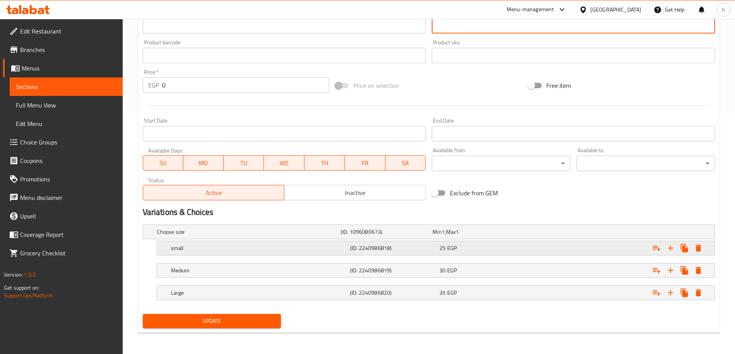
scroll to position [241, 0]
type textarea "مشروب مصري تقليدي مصنوع من فاكهه نخيل الدوم"
click at [248, 317] on span "Update" at bounding box center [212, 321] width 126 height 10
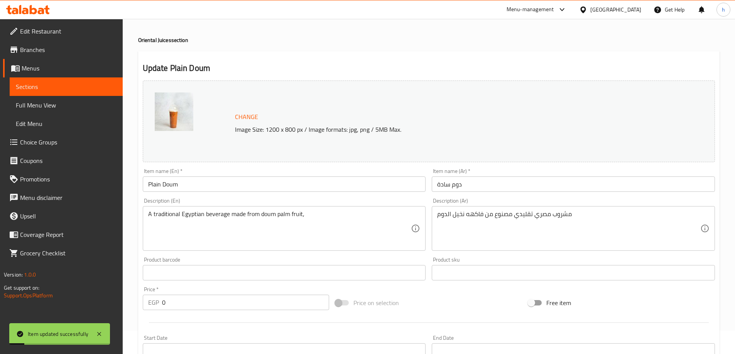
scroll to position [0, 0]
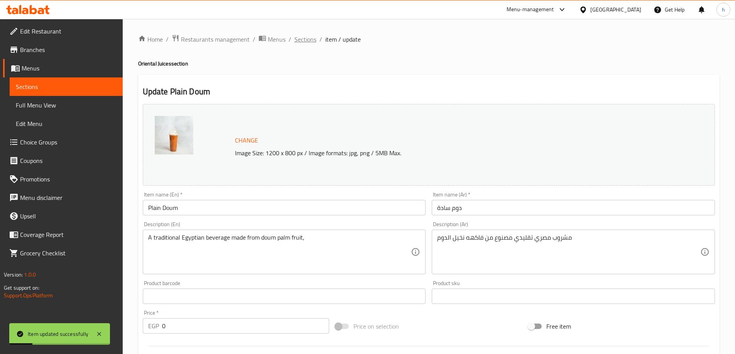
click at [304, 42] on span "Sections" at bounding box center [305, 39] width 22 height 9
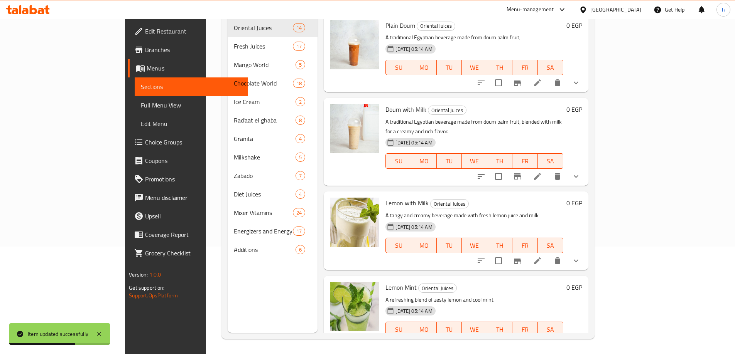
scroll to position [108, 0]
click at [542, 172] on icon at bounding box center [537, 176] width 9 height 9
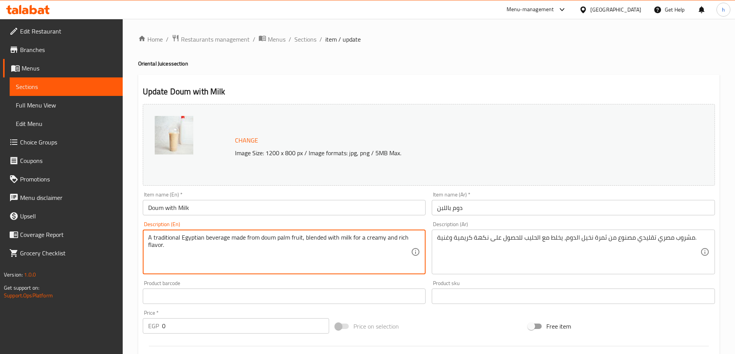
click at [221, 245] on textarea "A traditional Egyptian beverage made from doum palm fruit, blended with milk fo…" at bounding box center [279, 252] width 263 height 37
click at [262, 241] on textarea "A traditional Egyptian beverage made from doum palm fruit, blended with milk fo…" at bounding box center [279, 252] width 263 height 37
click at [219, 238] on textarea "A traditional Egyptian beverage made from doum palm fruit, blended with milk fo…" at bounding box center [279, 252] width 263 height 37
click at [253, 237] on textarea "A traditional Egyptian beverage made from doum palm fruit, blended with milk fo…" at bounding box center [279, 252] width 263 height 37
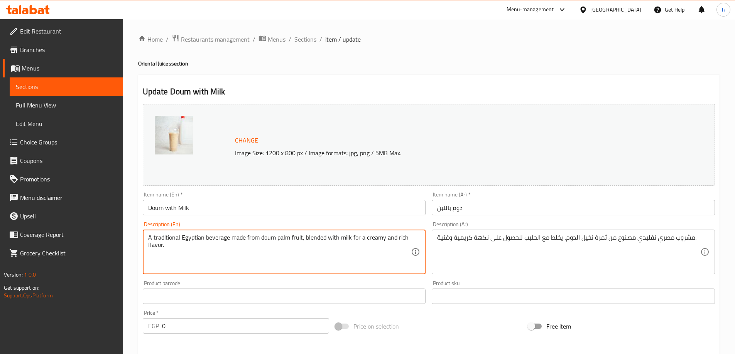
click at [282, 238] on textarea "A traditional Egyptian beverage made from doum palm fruit, blended with milk fo…" at bounding box center [279, 252] width 263 height 37
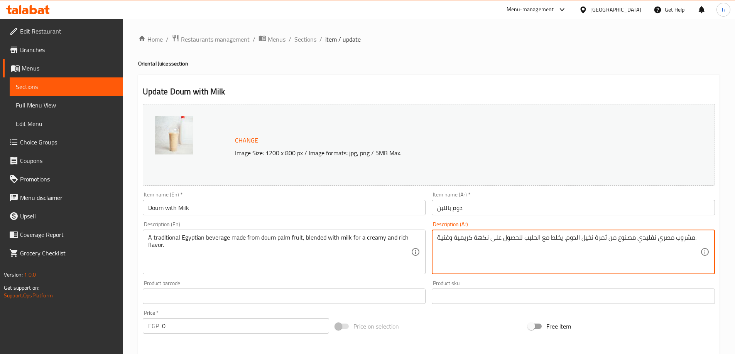
click at [602, 240] on textarea "مشروب مصري تقليدي مصنوع من ثمرة نخيل الدوم، يخلط مع الحليب للحصول على نكهة كريم…" at bounding box center [568, 252] width 263 height 37
click at [562, 239] on textarea "مشروب مصري تقليدي مصنوع من فاكهه نخيل الدوم، يخلط مع الحليب للحصول على نكهة كري…" at bounding box center [568, 252] width 263 height 37
type textarea "مشروب مصري تقليدي مصنوع من فاكهه نخيل الدوم، يخلط مع الحليب للحصول على نكهة كري…"
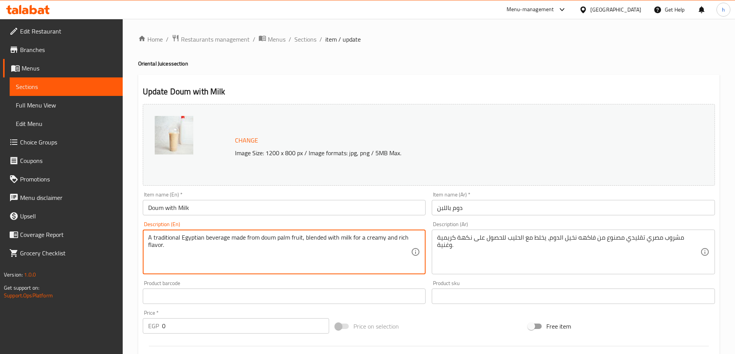
click at [330, 239] on textarea "A traditional Egyptian beverage made from doum palm fruit, blended with milk fo…" at bounding box center [279, 252] width 263 height 37
click at [353, 240] on textarea "A traditional Egyptian beverage made from doum palm fruit, blended with milk fo…" at bounding box center [279, 252] width 263 height 37
click at [354, 240] on textarea "A traditional Egyptian beverage made from doum palm fruit, blended with milk fo…" at bounding box center [279, 252] width 263 height 37
click at [369, 244] on textarea "A traditional Egyptian beverage made from doum palm fruit, blended with milk fo…" at bounding box center [279, 252] width 263 height 37
click at [359, 238] on textarea "A traditional Egyptian beverage made from doum palm fruit, blended with milk fo…" at bounding box center [279, 252] width 263 height 37
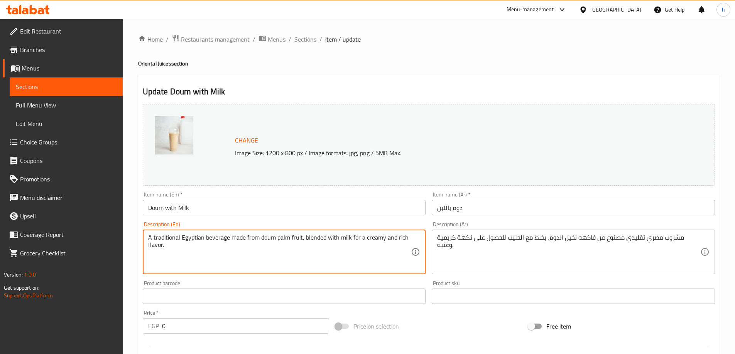
click at [359, 238] on textarea "A traditional Egyptian beverage made from doum palm fruit, blended with milk fo…" at bounding box center [279, 252] width 263 height 37
click at [365, 238] on textarea "A traditional Egyptian beverage made from doum palm fruit, blended with milk fo…" at bounding box center [279, 252] width 263 height 37
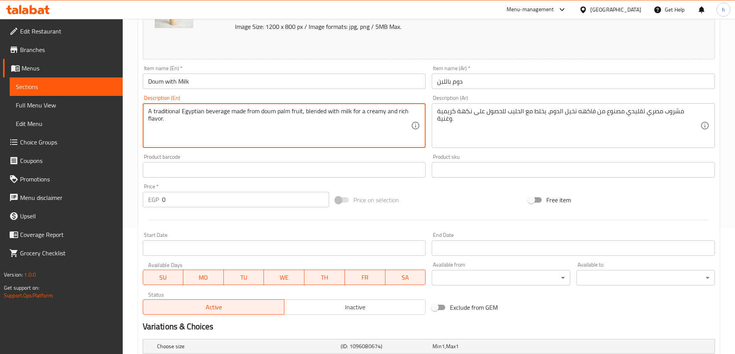
scroll to position [241, 0]
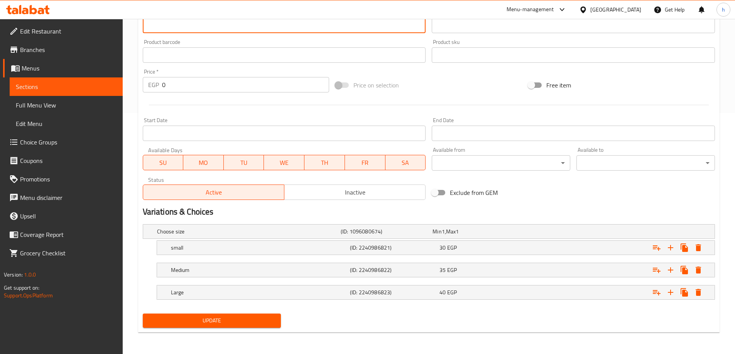
click at [232, 317] on span "Update" at bounding box center [212, 321] width 126 height 10
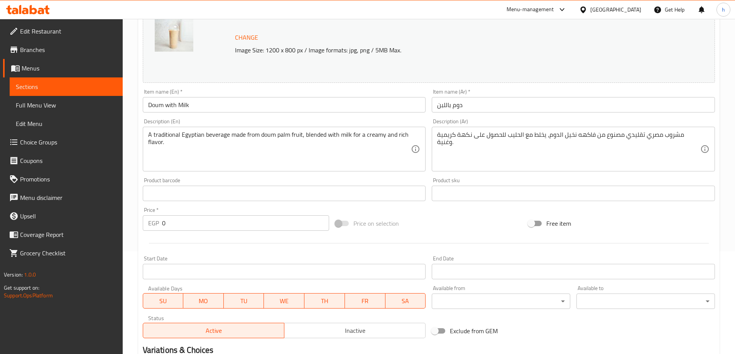
scroll to position [0, 0]
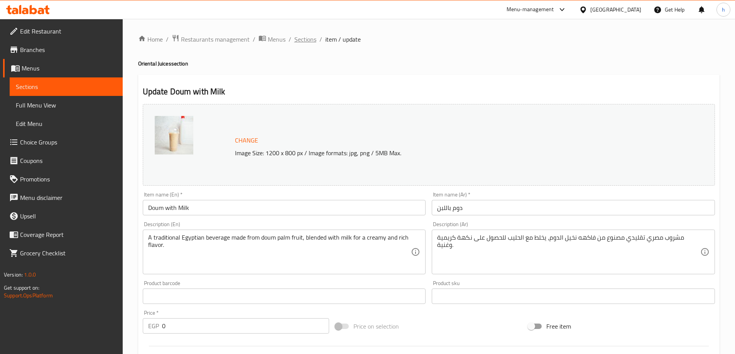
click at [314, 37] on span "Sections" at bounding box center [305, 39] width 22 height 9
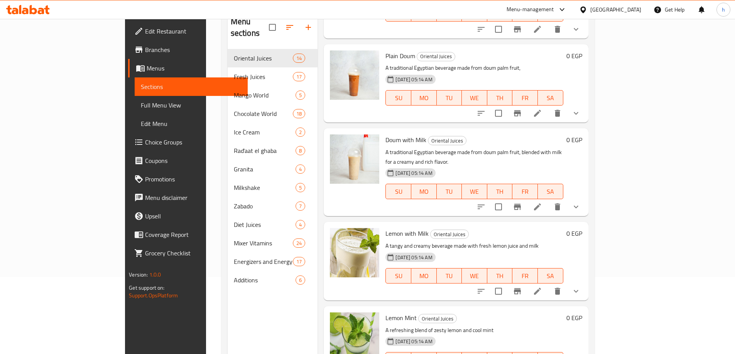
scroll to position [108, 0]
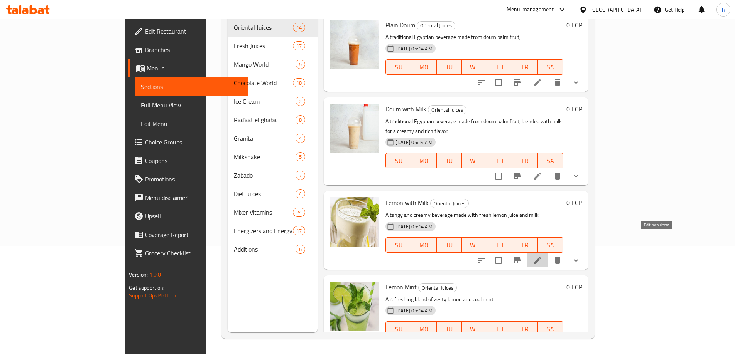
click at [542, 256] on icon at bounding box center [537, 260] width 9 height 9
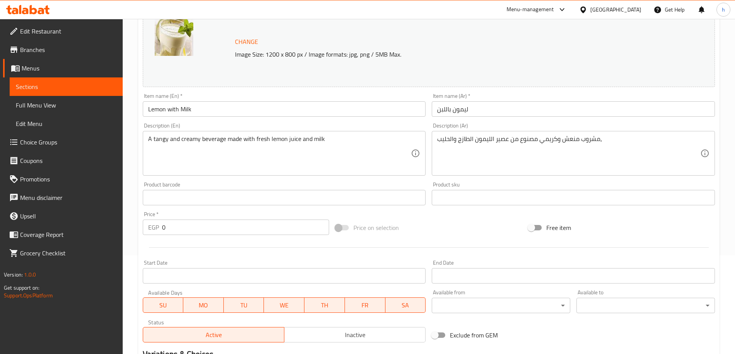
scroll to position [241, 0]
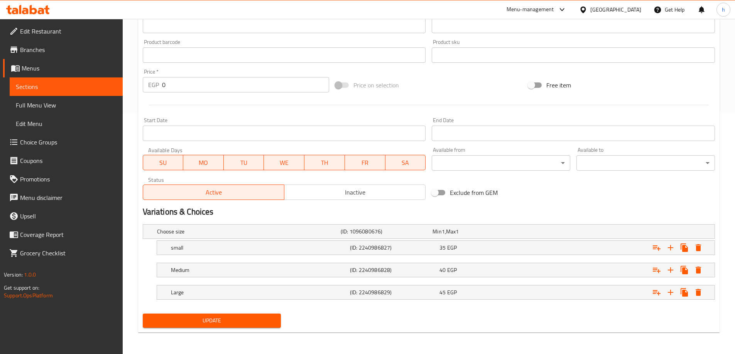
click at [250, 311] on div "Update" at bounding box center [212, 321] width 145 height 20
click at [253, 316] on span "Update" at bounding box center [212, 321] width 126 height 10
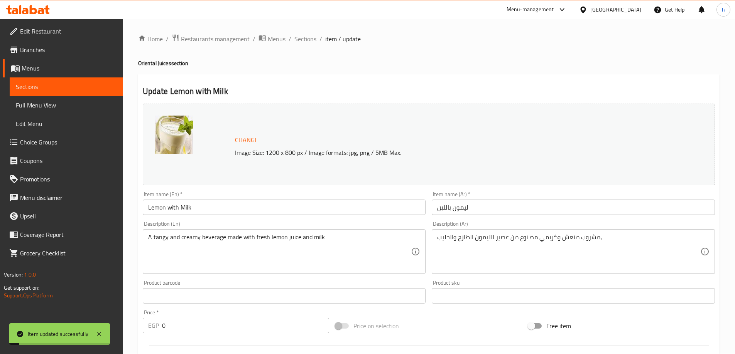
scroll to position [0, 0]
click at [310, 47] on div "Home / Restaurants management / Menus / Sections / item / update Oriental Juice…" at bounding box center [428, 307] width 581 height 546
click at [314, 42] on span "Sections" at bounding box center [305, 39] width 22 height 9
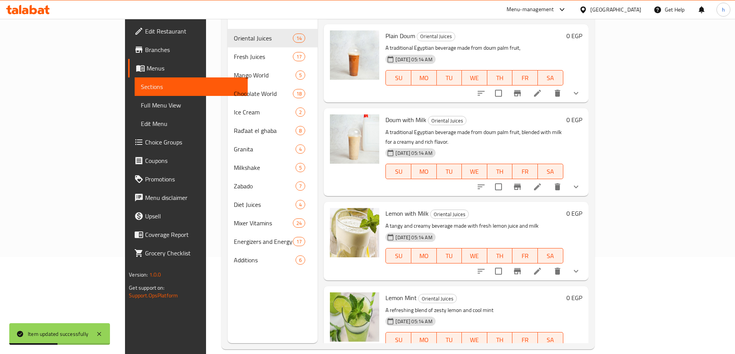
scroll to position [108, 0]
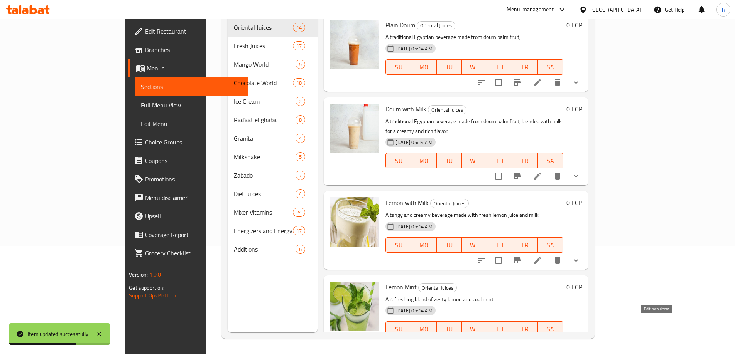
click at [541, 341] on icon at bounding box center [537, 344] width 7 height 7
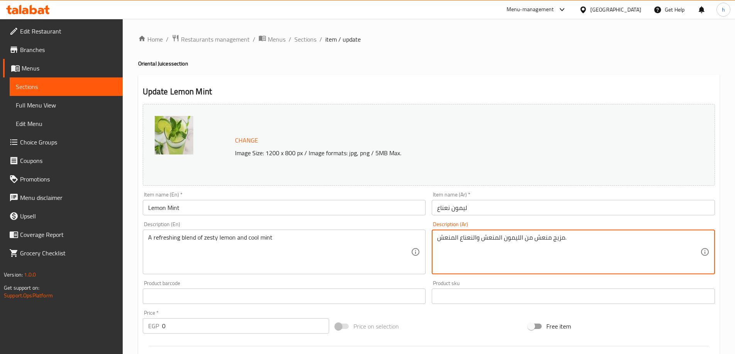
drag, startPoint x: 499, startPoint y: 239, endPoint x: 494, endPoint y: 239, distance: 4.6
click at [494, 239] on textarea "مزيج منعش من الليمون المنعش والنعناع المنعش." at bounding box center [568, 252] width 263 height 37
drag, startPoint x: 458, startPoint y: 238, endPoint x: 438, endPoint y: 238, distance: 19.7
click at [438, 238] on textarea "مزيج منعش من الليمون زيستي والنعناع المنعش." at bounding box center [568, 252] width 263 height 37
click at [256, 239] on textarea "A refreshing blend of zesty lemon and cool mint" at bounding box center [279, 252] width 263 height 37
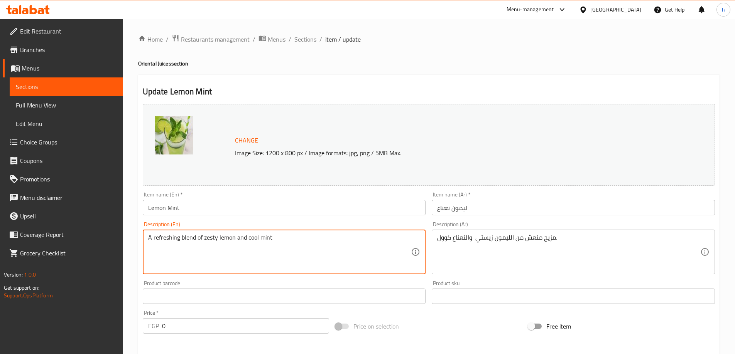
click at [255, 239] on textarea "A refreshing blend of zesty lemon and cool mint" at bounding box center [279, 252] width 263 height 37
drag, startPoint x: 249, startPoint y: 238, endPoint x: 273, endPoint y: 238, distance: 24.3
click at [273, 238] on textarea "A refreshing blend of zesty lemon and cool mint" at bounding box center [279, 252] width 263 height 37
click at [251, 238] on textarea "A refreshing blend of zesty lemon and cool mint" at bounding box center [279, 252] width 263 height 37
drag, startPoint x: 248, startPoint y: 238, endPoint x: 282, endPoint y: 238, distance: 34.3
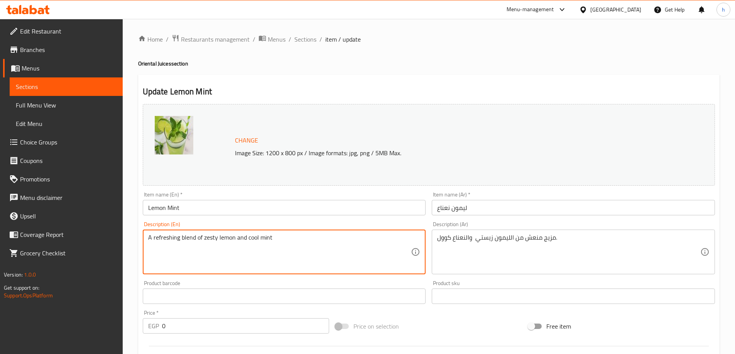
click at [282, 238] on textarea "A refreshing blend of zesty lemon and cool mint" at bounding box center [279, 252] width 263 height 37
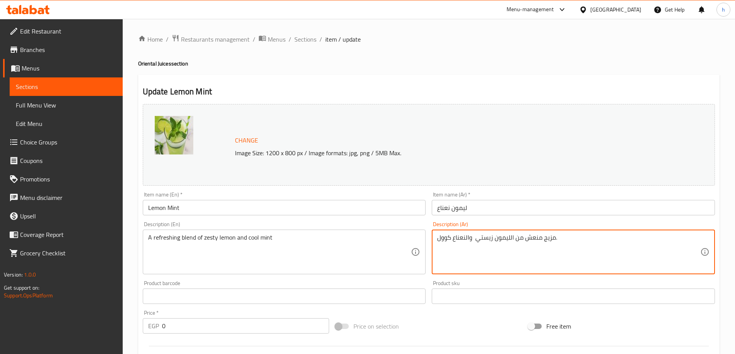
drag, startPoint x: 451, startPoint y: 238, endPoint x: 437, endPoint y: 239, distance: 13.5
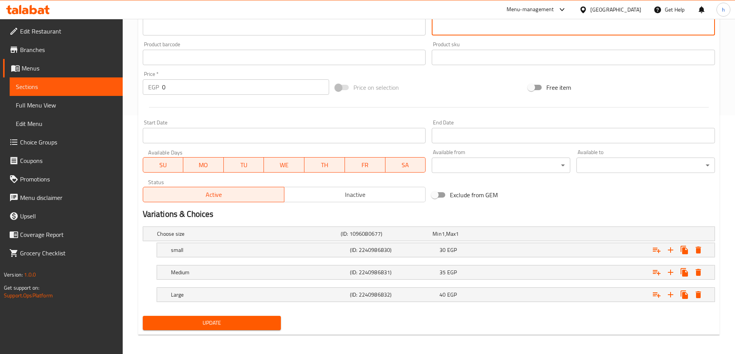
scroll to position [241, 0]
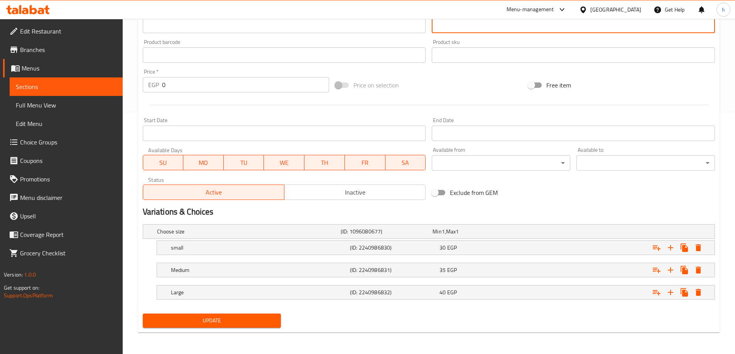
type textarea "مزيج منعش من الليمون زيستي والنعناع بارد."
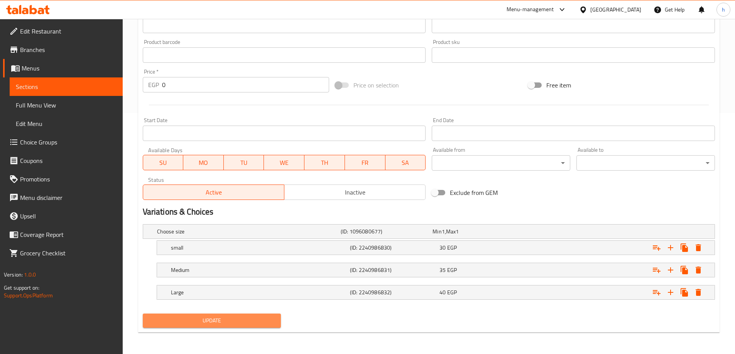
click at [254, 323] on span "Update" at bounding box center [212, 321] width 126 height 10
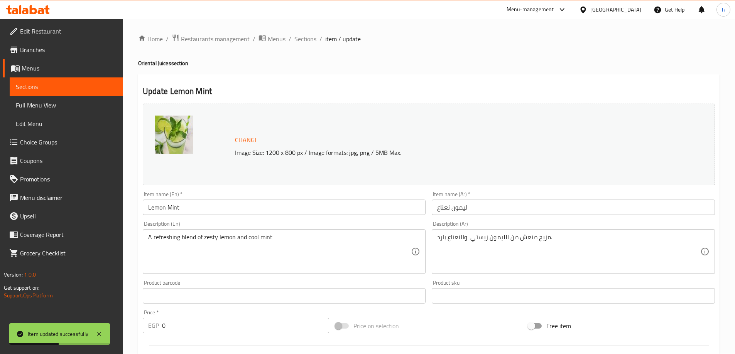
scroll to position [0, 0]
click at [317, 34] on ol "Home / Restaurants management / Menus / Sections / item / update" at bounding box center [428, 39] width 581 height 10
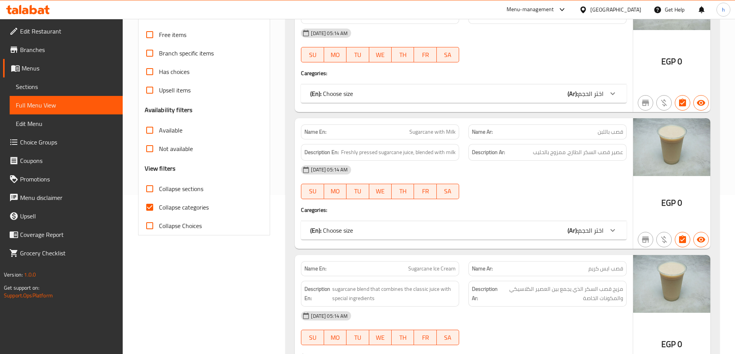
scroll to position [95, 0]
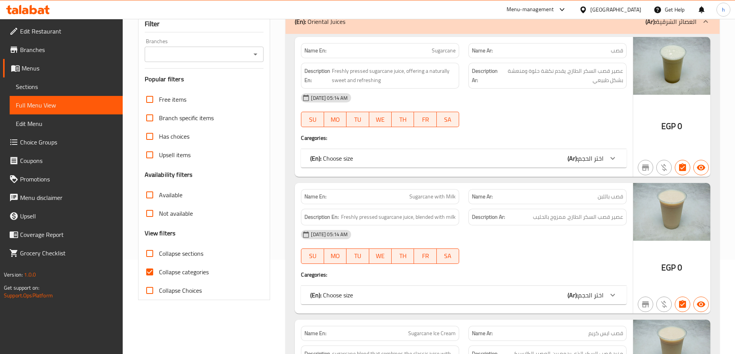
click at [152, 267] on input "Collapse categories" at bounding box center [149, 272] width 19 height 19
checkbox input "false"
click at [150, 250] on input "Collapse sections" at bounding box center [149, 254] width 19 height 19
checkbox input "true"
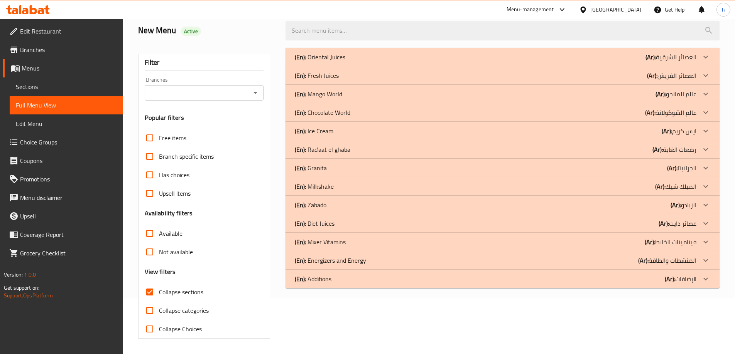
scroll to position [56, 0]
click at [490, 57] on div "(En): Oriental Juices (Ar): العصائر الشرقية" at bounding box center [496, 56] width 402 height 9
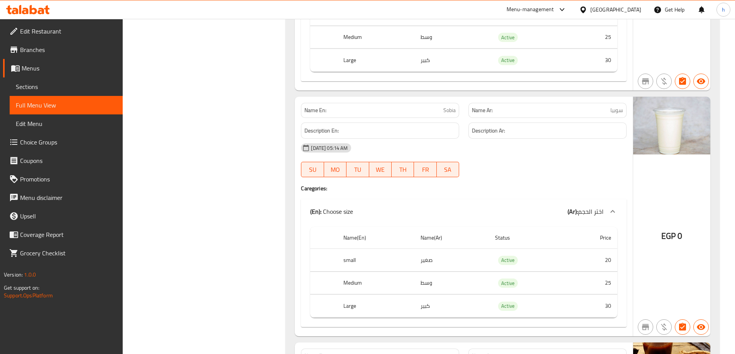
scroll to position [1560, 0]
click at [448, 110] on span "Sobia" at bounding box center [449, 109] width 12 height 8
copy span "Sobia"
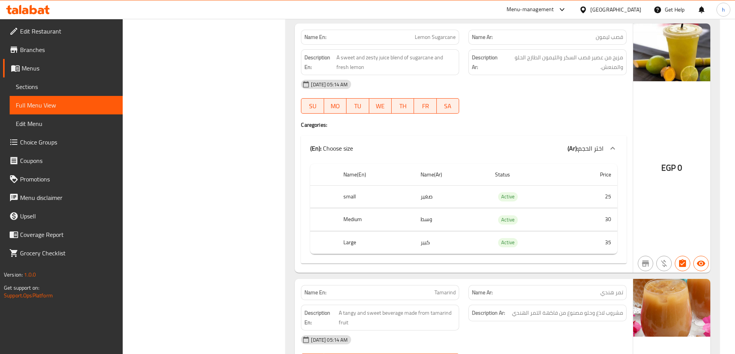
scroll to position [1059, 0]
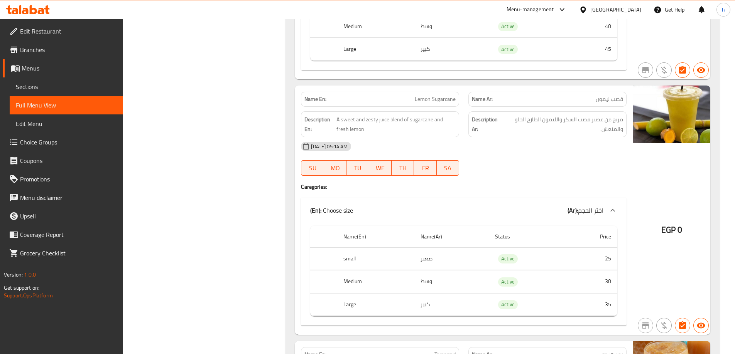
drag, startPoint x: 722, startPoint y: 60, endPoint x: 726, endPoint y: 32, distance: 28.0
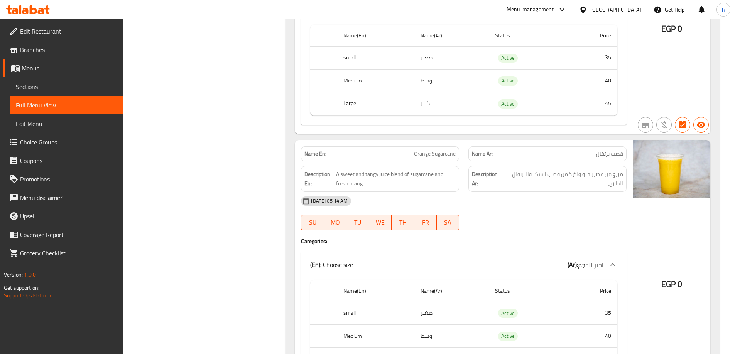
scroll to position [232, 0]
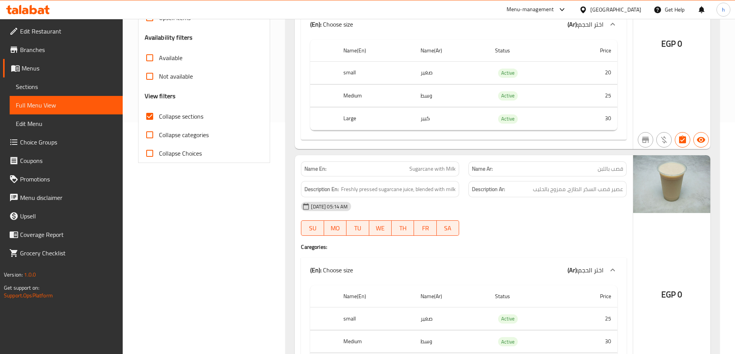
click at [150, 136] on input "Collapse categories" at bounding box center [149, 135] width 19 height 19
checkbox input "true"
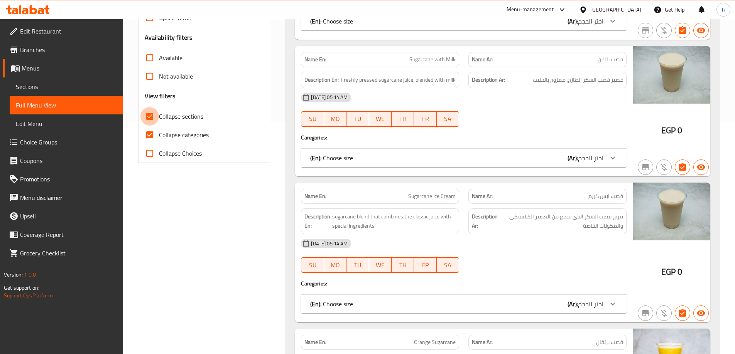
click at [149, 119] on input "Collapse sections" at bounding box center [149, 116] width 19 height 19
checkbox input "false"
click at [150, 133] on input "Collapse categories" at bounding box center [149, 135] width 19 height 19
checkbox input "false"
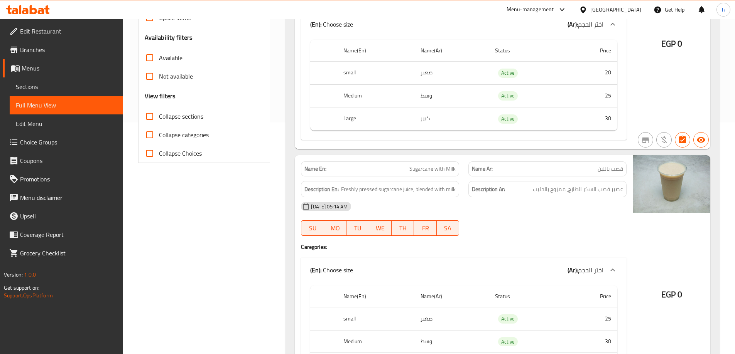
click at [153, 120] on input "Collapse sections" at bounding box center [149, 116] width 19 height 19
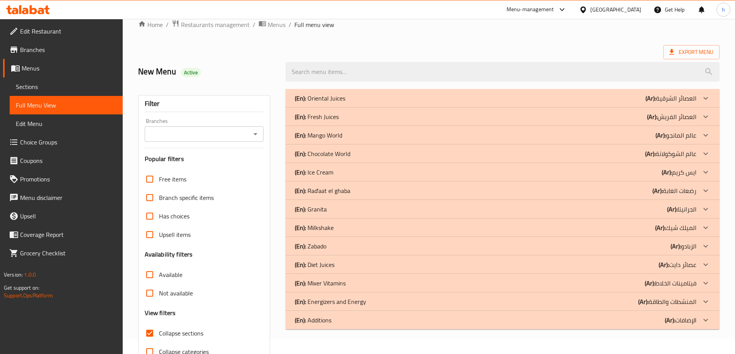
scroll to position [0, 0]
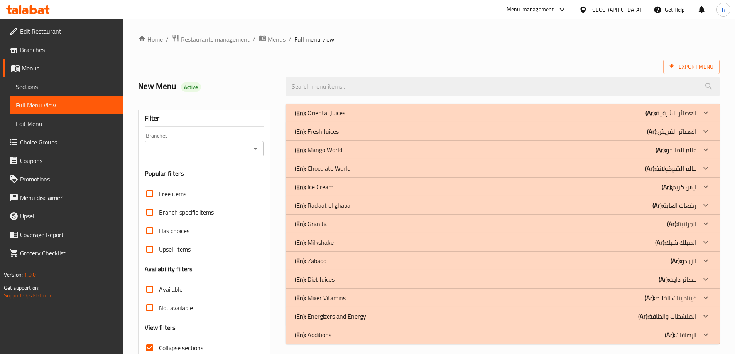
drag, startPoint x: 584, startPoint y: 116, endPoint x: 581, endPoint y: 118, distance: 4.0
click at [582, 116] on div "(En): Oriental Juices (Ar): العصائر الشرقية" at bounding box center [496, 112] width 402 height 9
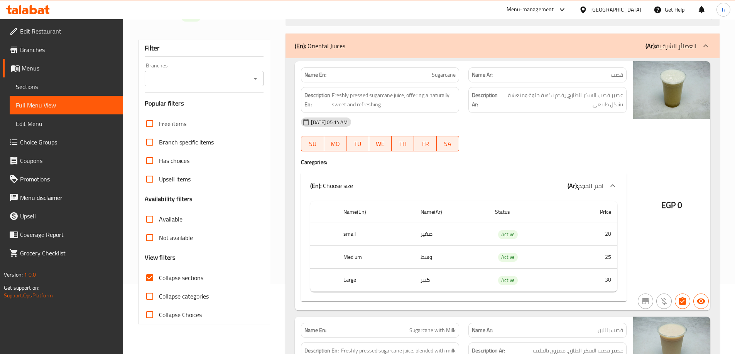
scroll to position [77, 0]
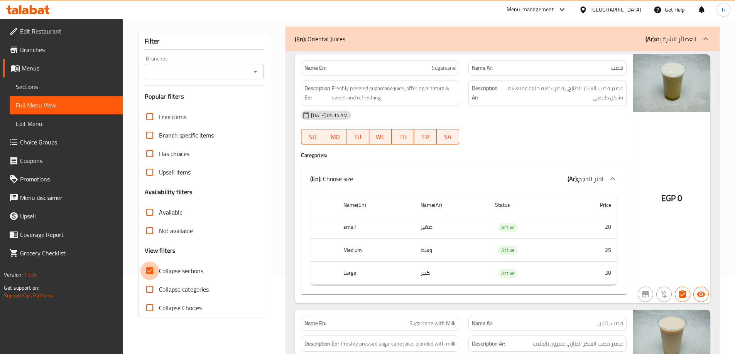
click at [147, 275] on input "Collapse sections" at bounding box center [149, 271] width 19 height 19
checkbox input "false"
click at [149, 286] on input "Collapse categories" at bounding box center [149, 289] width 19 height 19
checkbox input "true"
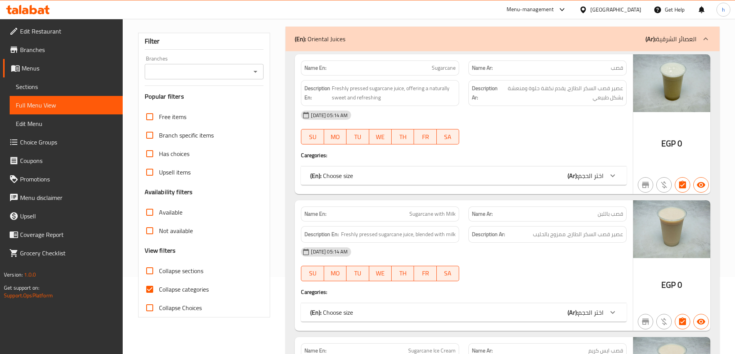
click at [150, 273] on input "Collapse sections" at bounding box center [149, 271] width 19 height 19
checkbox input "true"
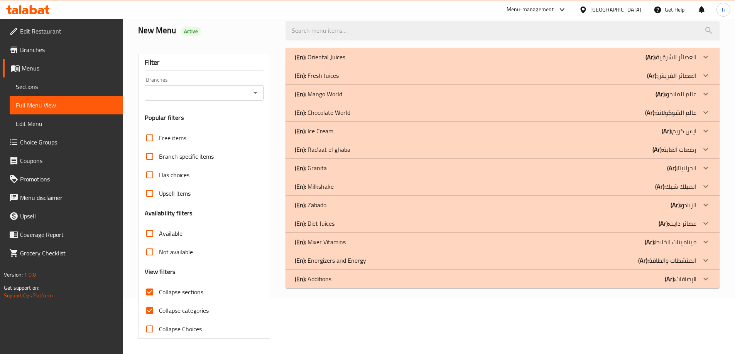
click at [149, 302] on input "Collapse categories" at bounding box center [149, 311] width 19 height 19
checkbox input "false"
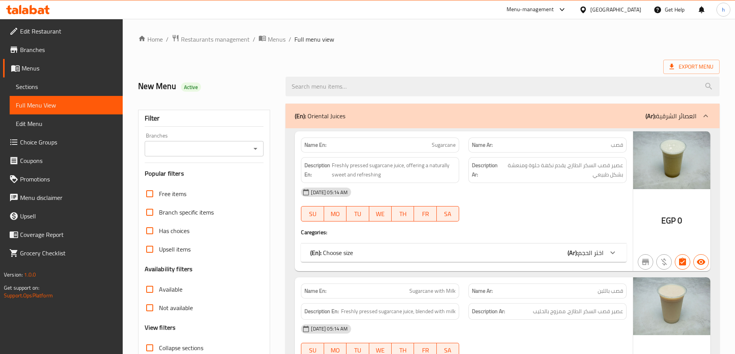
scroll to position [56, 0]
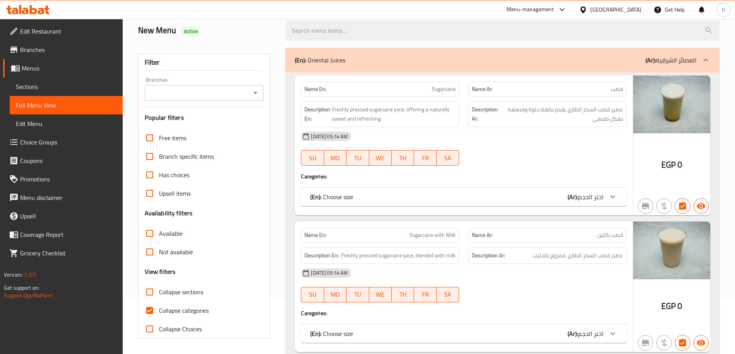
click at [149, 312] on input "Collapse categories" at bounding box center [149, 311] width 19 height 19
checkbox input "false"
click at [151, 292] on input "Collapse sections" at bounding box center [149, 292] width 19 height 19
checkbox input "true"
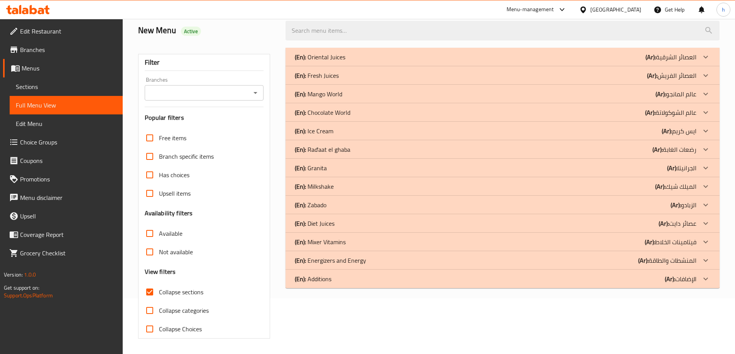
click at [508, 56] on div "(En): Oriental Juices (Ar): العصائر الشرقية" at bounding box center [496, 56] width 402 height 9
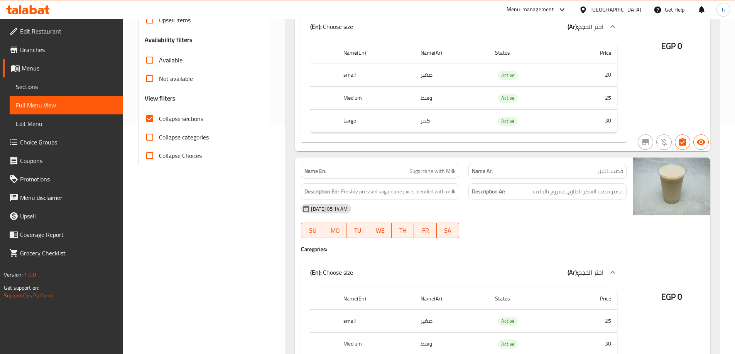
scroll to position [249, 0]
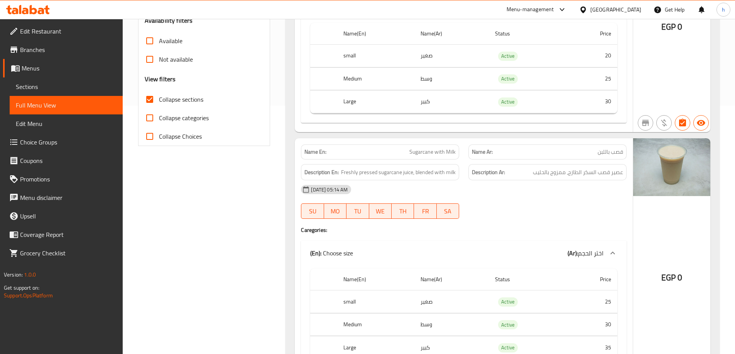
click at [515, 173] on h6 "Description Ar: عصير قصب السكر الطازج، ممزوج بالحليب" at bounding box center [547, 173] width 151 height 10
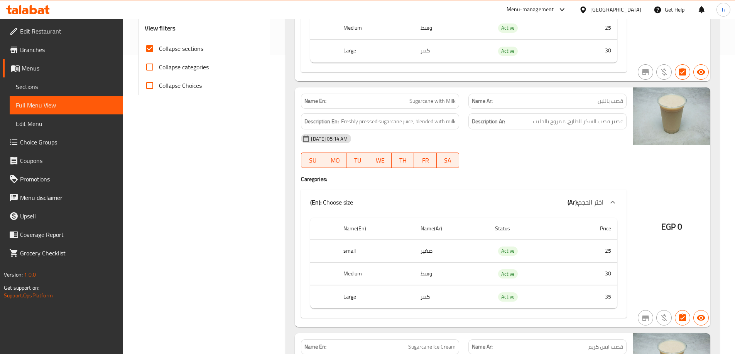
scroll to position [287, 0]
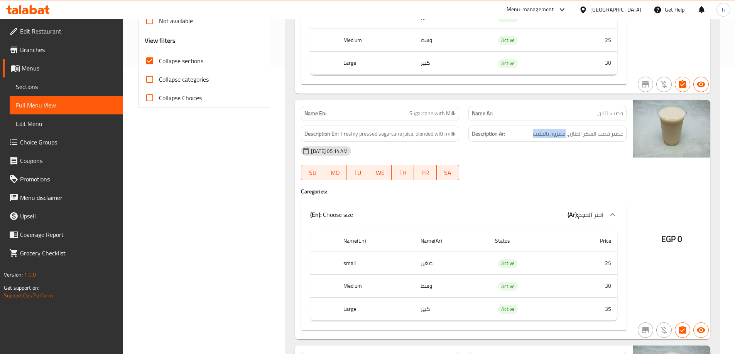
drag, startPoint x: 565, startPoint y: 133, endPoint x: 519, endPoint y: 134, distance: 46.3
click at [520, 134] on h6 "Description Ar: عصير قصب السكر الطازج، ممزوج بالحليب" at bounding box center [547, 134] width 151 height 10
drag, startPoint x: 413, startPoint y: 135, endPoint x: 466, endPoint y: 135, distance: 52.8
click at [466, 135] on div "Description En: Freshly pressed sugarcane juice, blended with milk Description …" at bounding box center [463, 134] width 335 height 26
drag, startPoint x: 348, startPoint y: 135, endPoint x: 413, endPoint y: 135, distance: 65.6
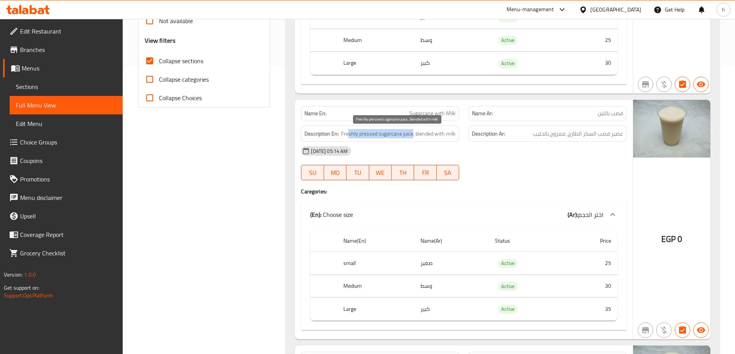
click at [413, 135] on span "Freshly pressed sugarcane juice, blended with milk" at bounding box center [398, 134] width 115 height 10
click at [385, 138] on span "Freshly pressed sugarcane juice, blended with milk" at bounding box center [398, 134] width 115 height 10
drag, startPoint x: 358, startPoint y: 135, endPoint x: 401, endPoint y: 133, distance: 42.8
click at [401, 133] on span "Freshly pressed sugarcane juice, blended with milk" at bounding box center [398, 134] width 115 height 10
click at [391, 133] on span "Freshly pressed sugarcane juice, blended with milk" at bounding box center [398, 134] width 115 height 10
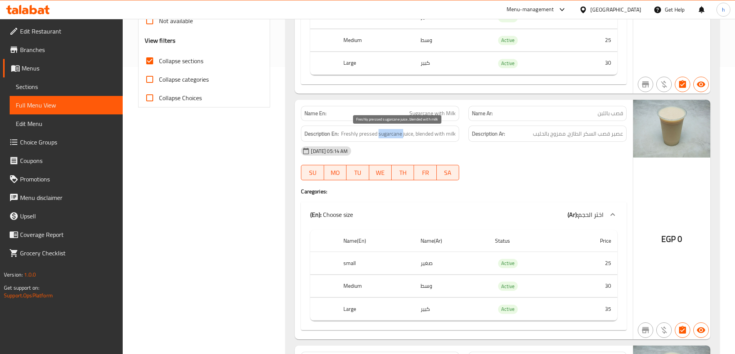
click at [391, 133] on span "Freshly pressed sugarcane juice, blended with milk" at bounding box center [398, 134] width 115 height 10
click at [410, 134] on span "Freshly pressed sugarcane juice, blended with milk" at bounding box center [398, 134] width 115 height 10
click at [395, 134] on span "Freshly pressed sugarcane juice, blended with milk" at bounding box center [398, 134] width 115 height 10
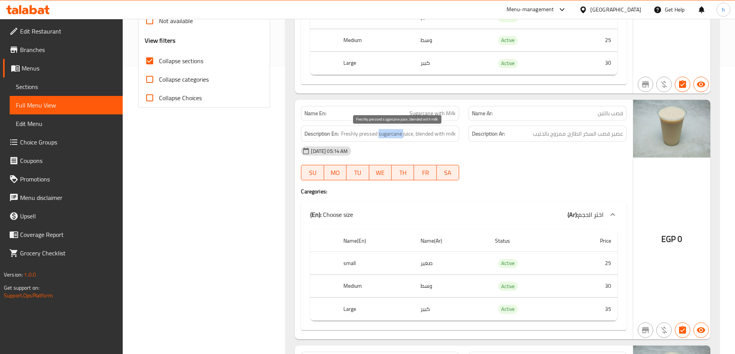
click at [368, 133] on span "Freshly pressed sugarcane juice, blended with milk" at bounding box center [398, 134] width 115 height 10
click at [349, 135] on span "Freshly pressed sugarcane juice, blended with milk" at bounding box center [398, 134] width 115 height 10
click at [373, 133] on span "Freshly pressed sugarcane juice, blended with milk" at bounding box center [398, 134] width 115 height 10
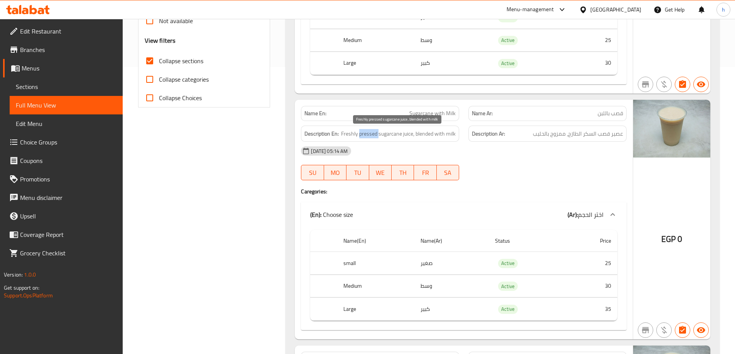
click at [373, 133] on span "Freshly pressed sugarcane juice, blended with milk" at bounding box center [398, 134] width 115 height 10
copy span "pressed"
click at [442, 135] on span "Freshly pressed sugarcane juice, blended with milk" at bounding box center [398, 134] width 115 height 10
click at [376, 137] on span "Freshly pressed sugarcane juice, blended with milk" at bounding box center [398, 134] width 115 height 10
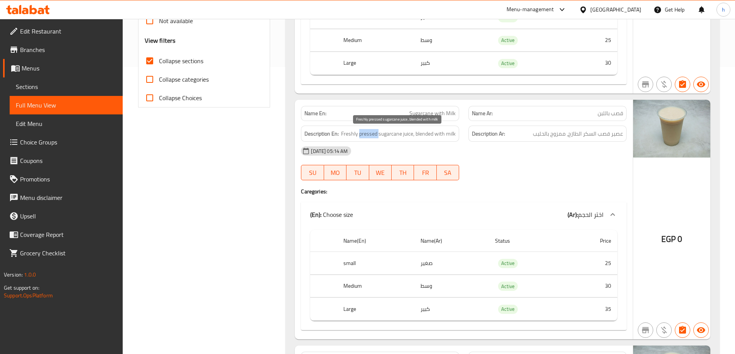
click at [376, 137] on span "Freshly pressed sugarcane juice, blended with milk" at bounding box center [398, 134] width 115 height 10
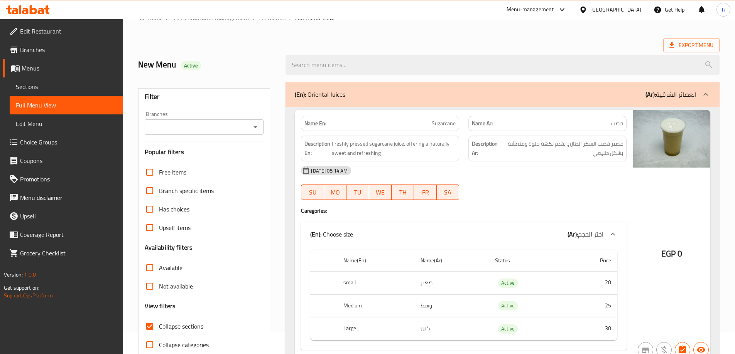
scroll to position [17, 0]
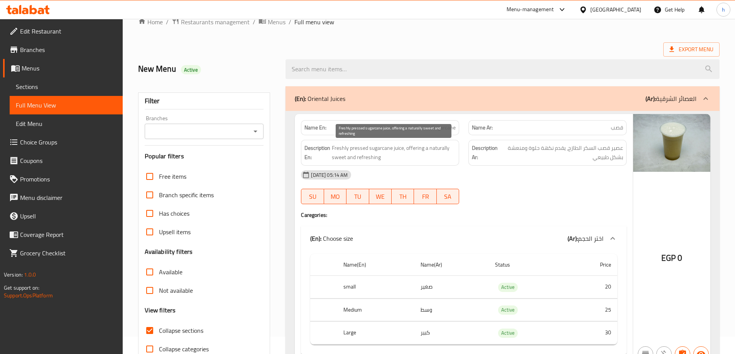
click at [334, 150] on span "Freshly pressed sugarcane juice, offering a naturally sweet and refreshing" at bounding box center [394, 152] width 124 height 19
click at [378, 146] on span "Freshly pressed sugarcane juice, offering a naturally sweet and refreshing" at bounding box center [394, 152] width 124 height 19
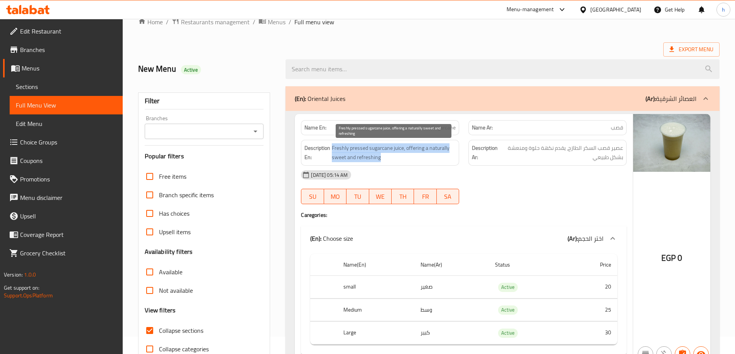
click at [366, 148] on span "Freshly pressed sugarcane juice, offering a naturally sweet and refreshing" at bounding box center [394, 152] width 124 height 19
drag, startPoint x: 336, startPoint y: 148, endPoint x: 407, endPoint y: 149, distance: 71.0
click at [407, 149] on span "Freshly pressed sugarcane juice, offering a naturally sweet and refreshing" at bounding box center [394, 152] width 124 height 19
drag, startPoint x: 411, startPoint y: 149, endPoint x: 453, endPoint y: 150, distance: 42.1
click at [453, 150] on span "Freshly pressed sugarcane juice, offering a naturally sweet and refreshing" at bounding box center [394, 152] width 124 height 19
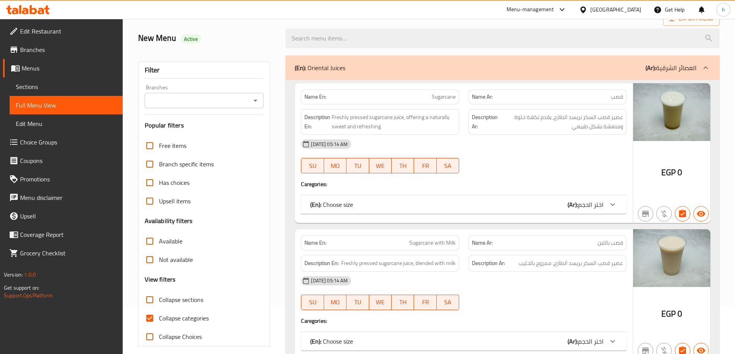
scroll to position [116, 0]
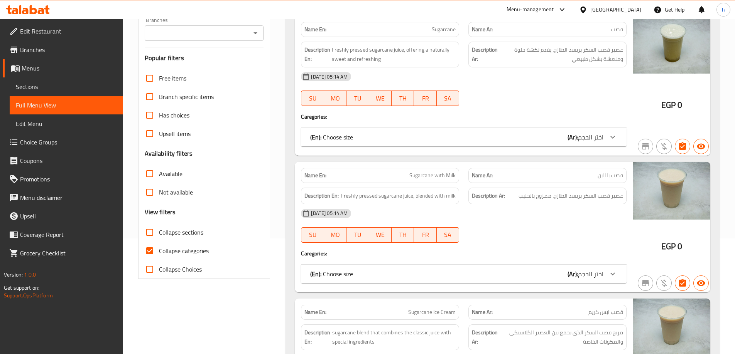
click at [149, 256] on input "Collapse categories" at bounding box center [149, 251] width 19 height 19
checkbox input "false"
click at [147, 228] on input "Collapse sections" at bounding box center [149, 232] width 19 height 19
checkbox input "true"
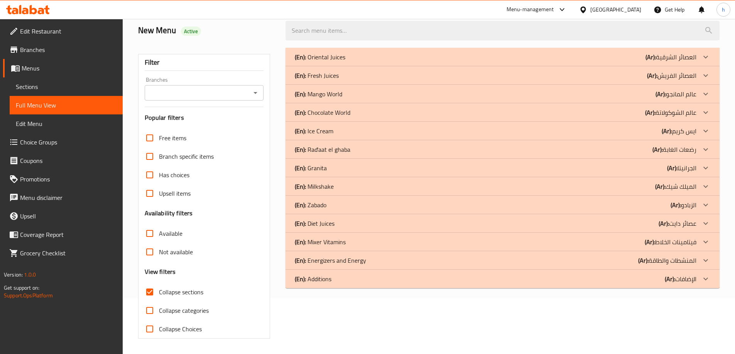
scroll to position [56, 0]
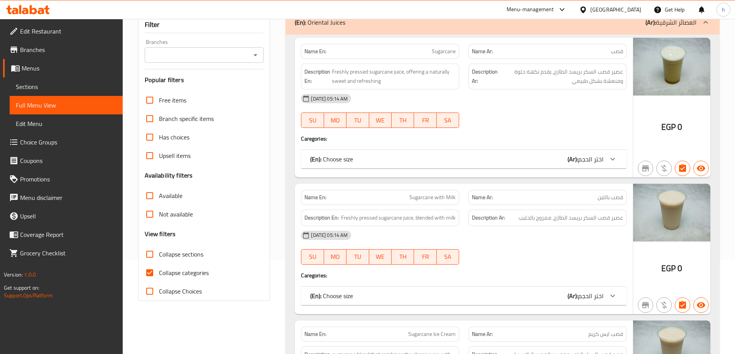
scroll to position [193, 0]
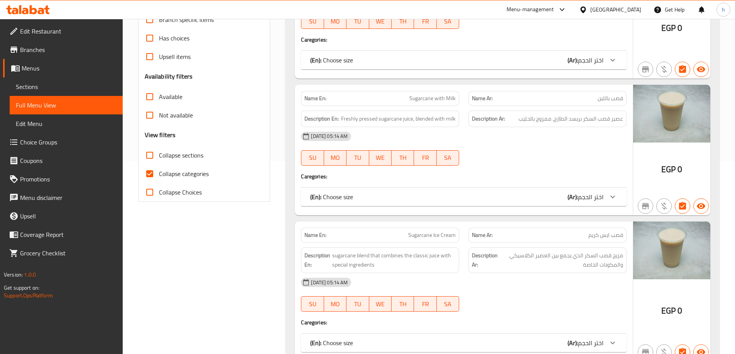
click at [155, 155] on input "Collapse sections" at bounding box center [149, 155] width 19 height 19
checkbox input "true"
click at [149, 171] on input "Collapse categories" at bounding box center [149, 174] width 19 height 19
checkbox input "false"
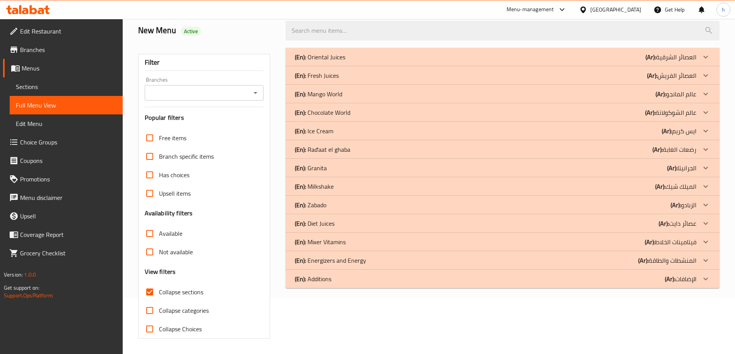
scroll to position [56, 0]
click at [366, 58] on div "(En): Oriental Juices (Ar): العصائر الشرقية" at bounding box center [496, 56] width 402 height 9
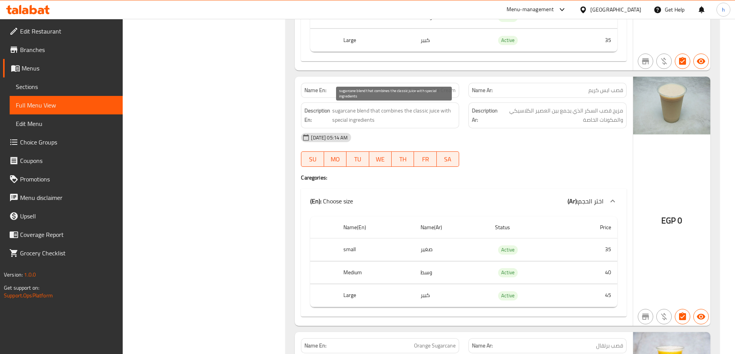
scroll to position [557, 0]
drag, startPoint x: 335, startPoint y: 110, endPoint x: 370, endPoint y: 111, distance: 34.3
click at [359, 111] on span "sugarcane blend that combines the classic juice with special ingredients" at bounding box center [393, 114] width 123 height 19
click at [367, 113] on span "sugarcane blend that combines the classic juice with special ingredients" at bounding box center [393, 114] width 123 height 19
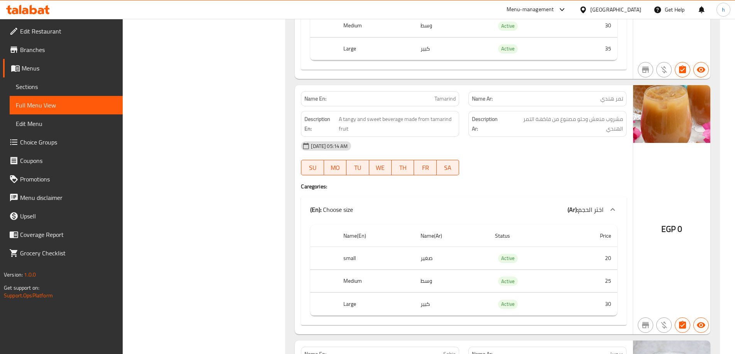
scroll to position [1290, 0]
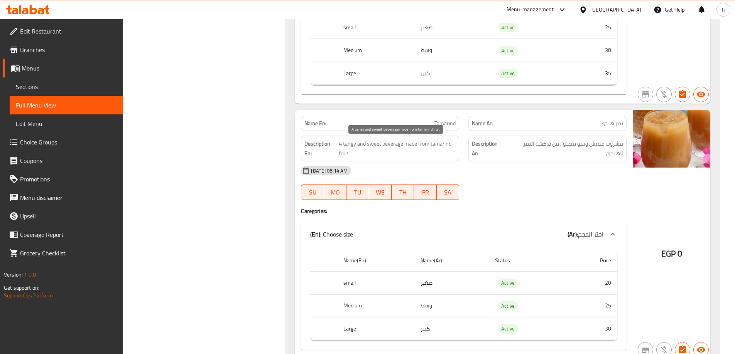
click at [388, 145] on span "A tangy and sweet beverage made from tamarind fruit" at bounding box center [397, 148] width 117 height 19
click at [377, 145] on span "A tangy and sweet beverage made from tamarind fruit" at bounding box center [397, 148] width 117 height 19
click at [345, 145] on span "A tangy and sweet beverage made from tamarind fruit" at bounding box center [397, 148] width 117 height 19
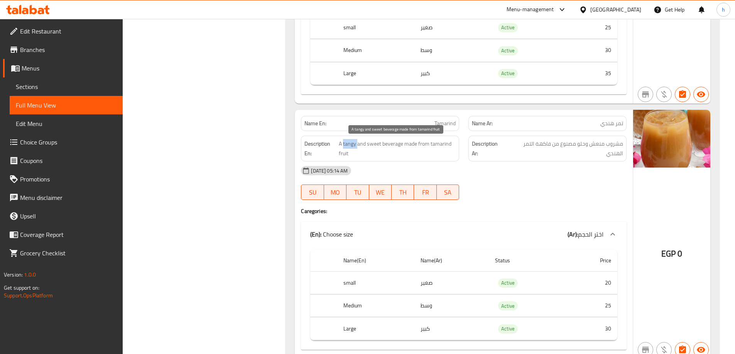
click at [345, 145] on span "A tangy and sweet beverage made from tamarind fruit" at bounding box center [397, 148] width 117 height 19
click at [414, 142] on span "A tangy and sweet beverage made from tamarind fruit" at bounding box center [397, 148] width 117 height 19
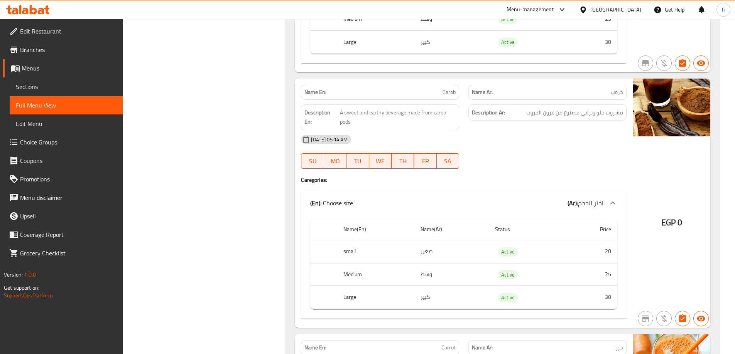
scroll to position [1830, 0]
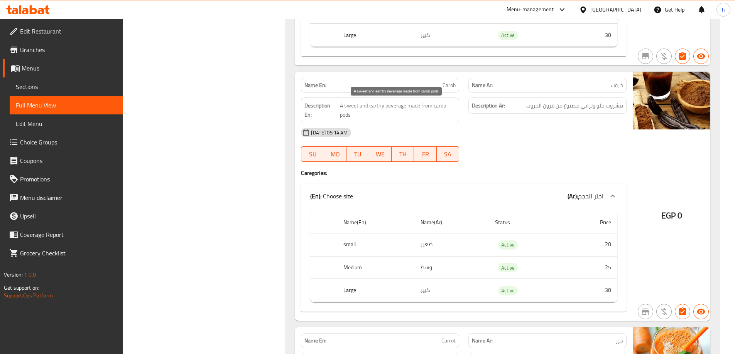
click at [393, 102] on span "A sweet and earthy beverage made from carob pods" at bounding box center [398, 110] width 116 height 19
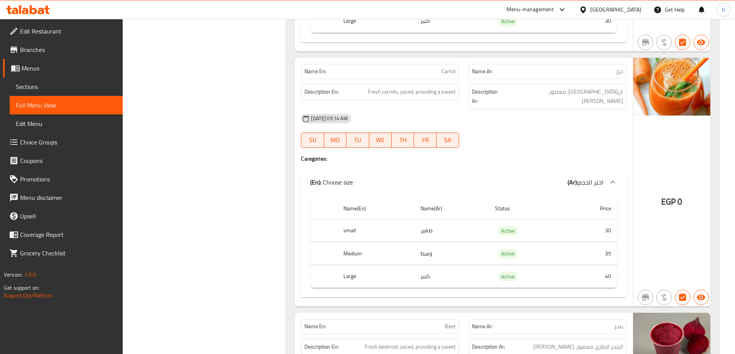
scroll to position [2100, 0]
click at [373, 93] on span "Fresh carrots, juiced, providing a sweet" at bounding box center [412, 92] width 88 height 10
click at [403, 93] on span "Fresh carrots, juiced, providing a sweet" at bounding box center [412, 92] width 88 height 10
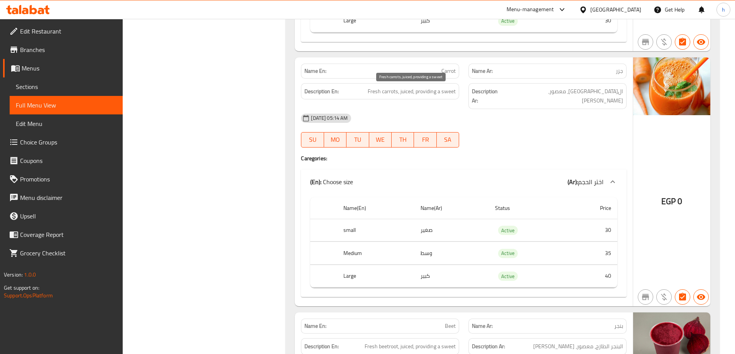
click at [417, 91] on span "Fresh carrots, juiced, providing a sweet" at bounding box center [412, 92] width 88 height 10
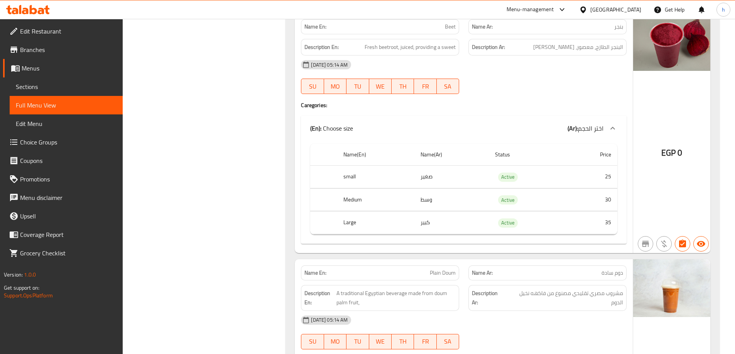
scroll to position [2409, 0]
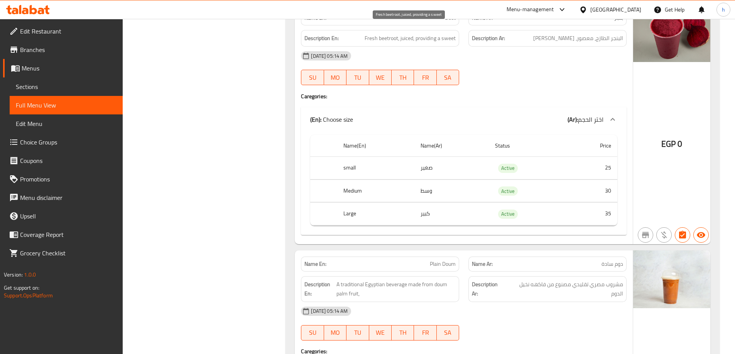
click at [383, 34] on span "Fresh beetroot, juiced, providing a sweet" at bounding box center [410, 39] width 91 height 10
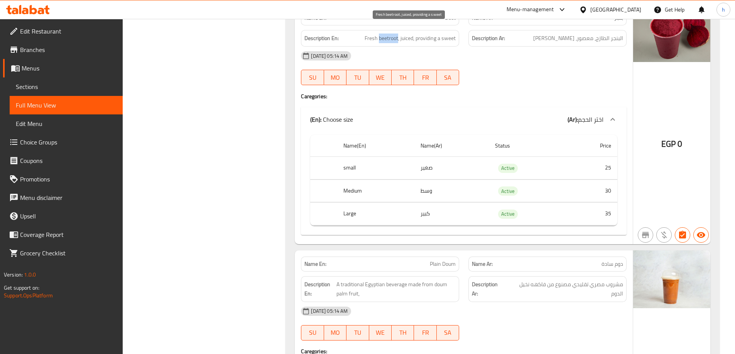
click at [397, 34] on span "Fresh beetroot, juiced, providing a sweet" at bounding box center [410, 39] width 91 height 10
click at [398, 34] on span "Fresh beetroot, juiced, providing a sweet" at bounding box center [410, 39] width 91 height 10
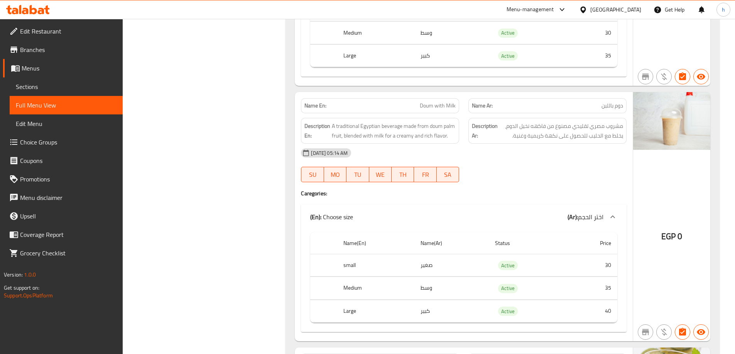
scroll to position [2833, 0]
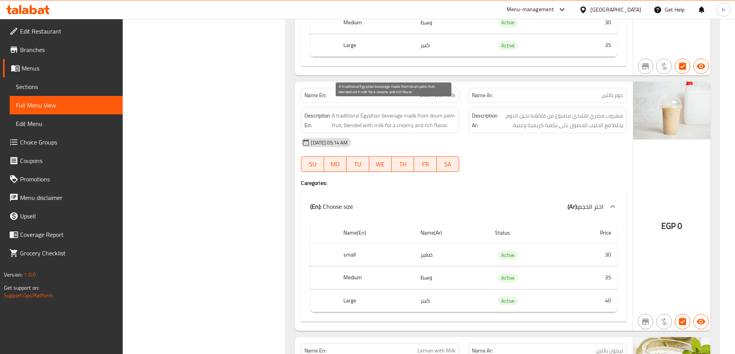
drag, startPoint x: 440, startPoint y: 107, endPoint x: 451, endPoint y: 106, distance: 10.4
click at [442, 111] on span "A traditional Egyptian beverage made from doum palm fruit, blended with milk fo…" at bounding box center [394, 120] width 124 height 19
click at [348, 117] on span "A traditional Egyptian beverage made from doum palm fruit, blended with milk fo…" at bounding box center [394, 120] width 124 height 19
drag, startPoint x: 348, startPoint y: 117, endPoint x: 461, endPoint y: 116, distance: 113.8
click at [461, 116] on div "Description En: A traditional Egyptian beverage made from doum palm fruit, blen…" at bounding box center [379, 120] width 167 height 35
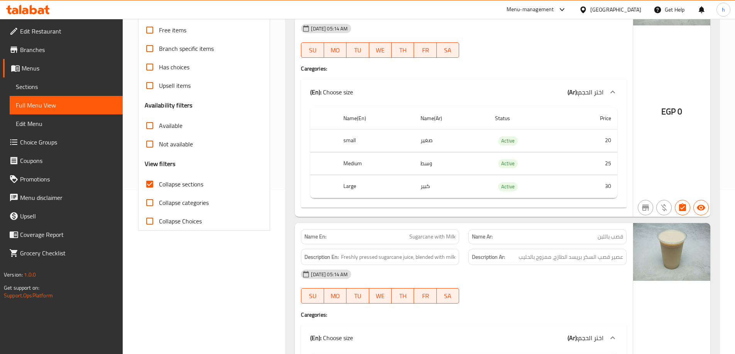
scroll to position [0, 0]
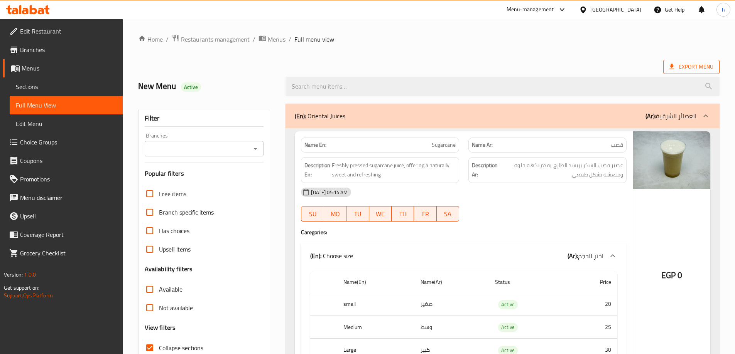
click at [700, 70] on span "Export Menu" at bounding box center [691, 67] width 44 height 10
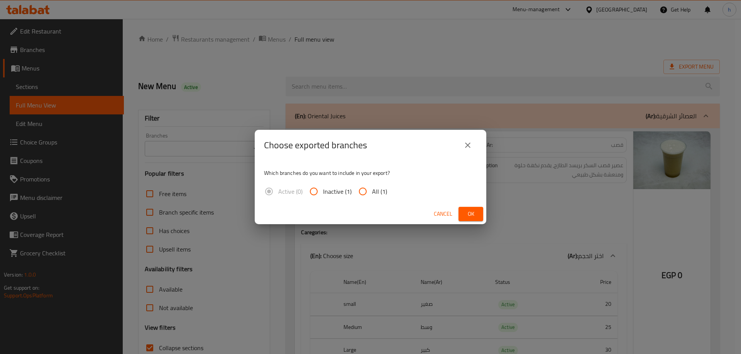
click at [361, 198] on input "All (1)" at bounding box center [362, 191] width 19 height 19
radio input "true"
click at [465, 214] on span "Ok" at bounding box center [470, 214] width 12 height 10
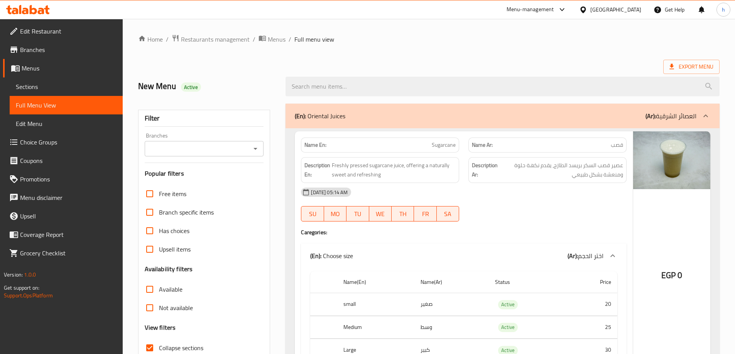
click at [498, 65] on div "Export Menu" at bounding box center [428, 67] width 581 height 14
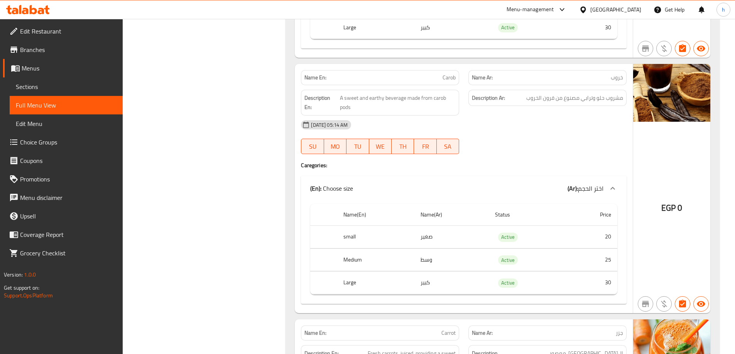
scroll to position [1851, 0]
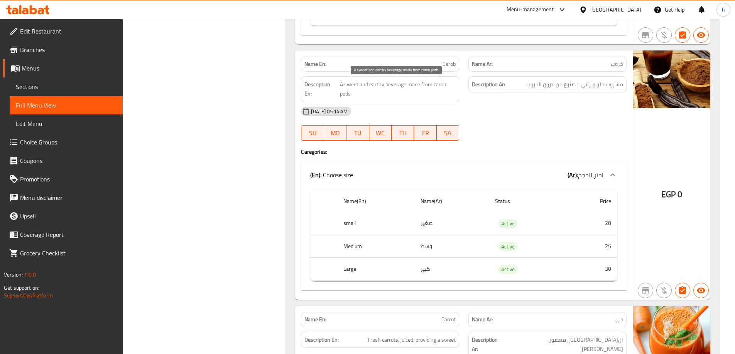
click at [377, 85] on span "A sweet and earthy beverage made from carob pods" at bounding box center [398, 89] width 116 height 19
copy span "earthy"
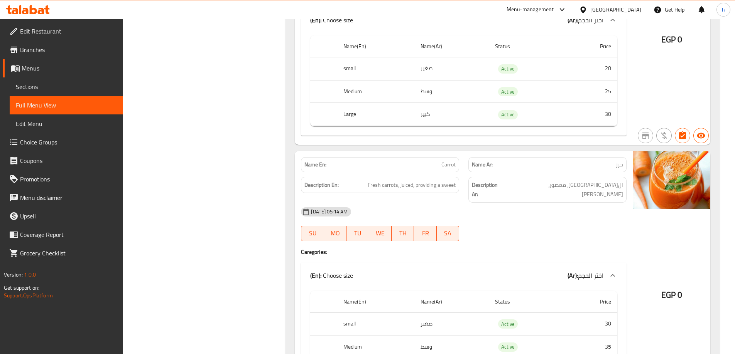
scroll to position [2044, 0]
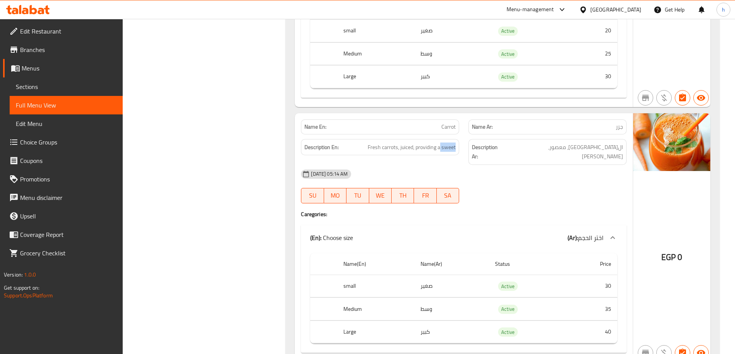
drag, startPoint x: 440, startPoint y: 150, endPoint x: 458, endPoint y: 146, distance: 18.2
click at [458, 146] on div "Description En: Fresh carrots, juiced, providing a sweet" at bounding box center [380, 147] width 158 height 17
drag, startPoint x: 415, startPoint y: 147, endPoint x: 459, endPoint y: 141, distance: 45.1
click at [459, 141] on div "Description En: Fresh carrots, juiced, providing a sweet" at bounding box center [379, 152] width 167 height 35
copy span "providing a sweet"
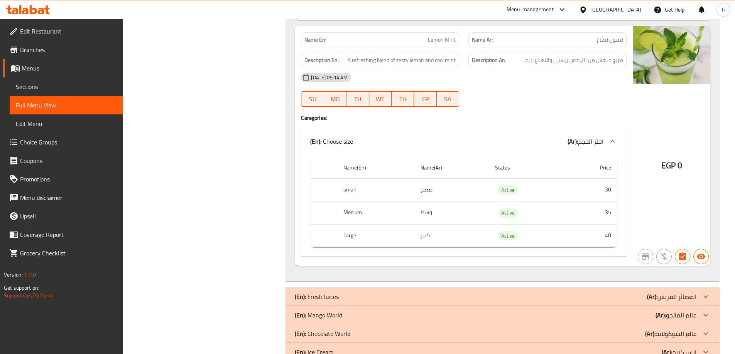
scroll to position [3356, 0]
